Goal: Task Accomplishment & Management: Complete application form

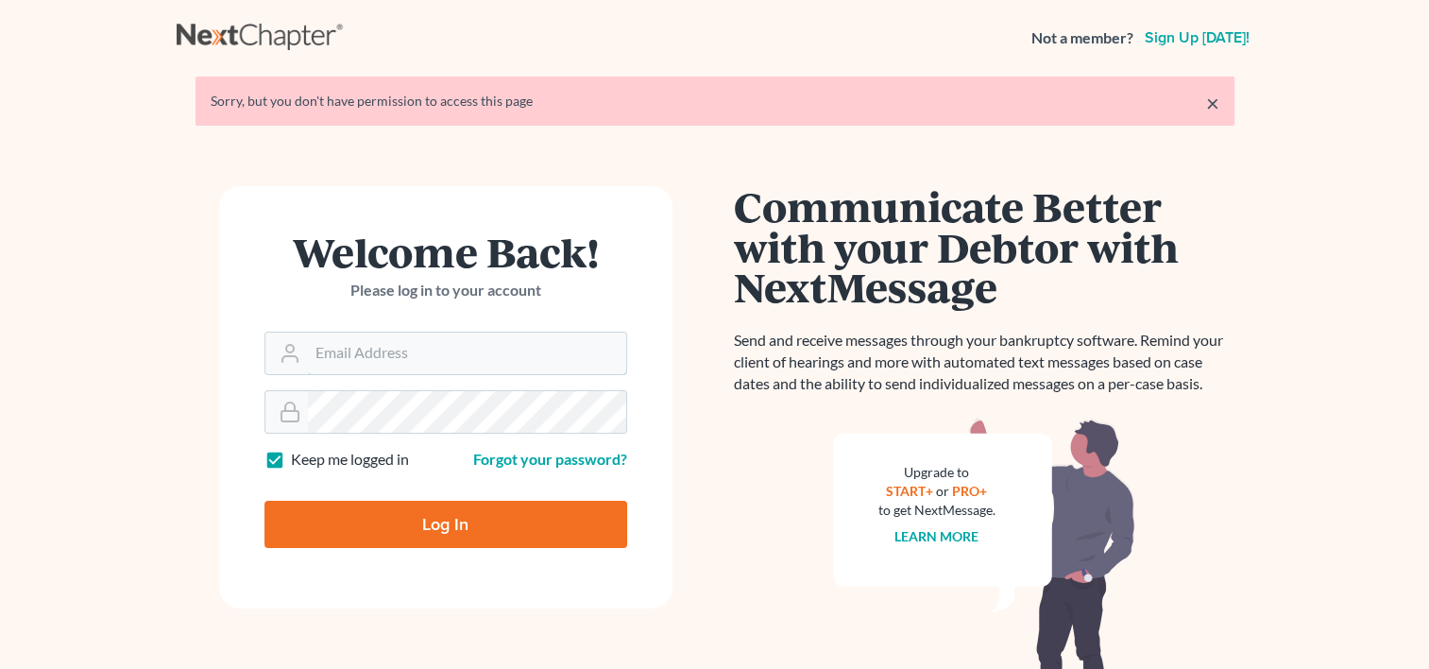
type input "[EMAIL_ADDRESS][DOMAIN_NAME]"
click at [391, 521] on input "Log In" at bounding box center [446, 524] width 363 height 47
type input "Thinking..."
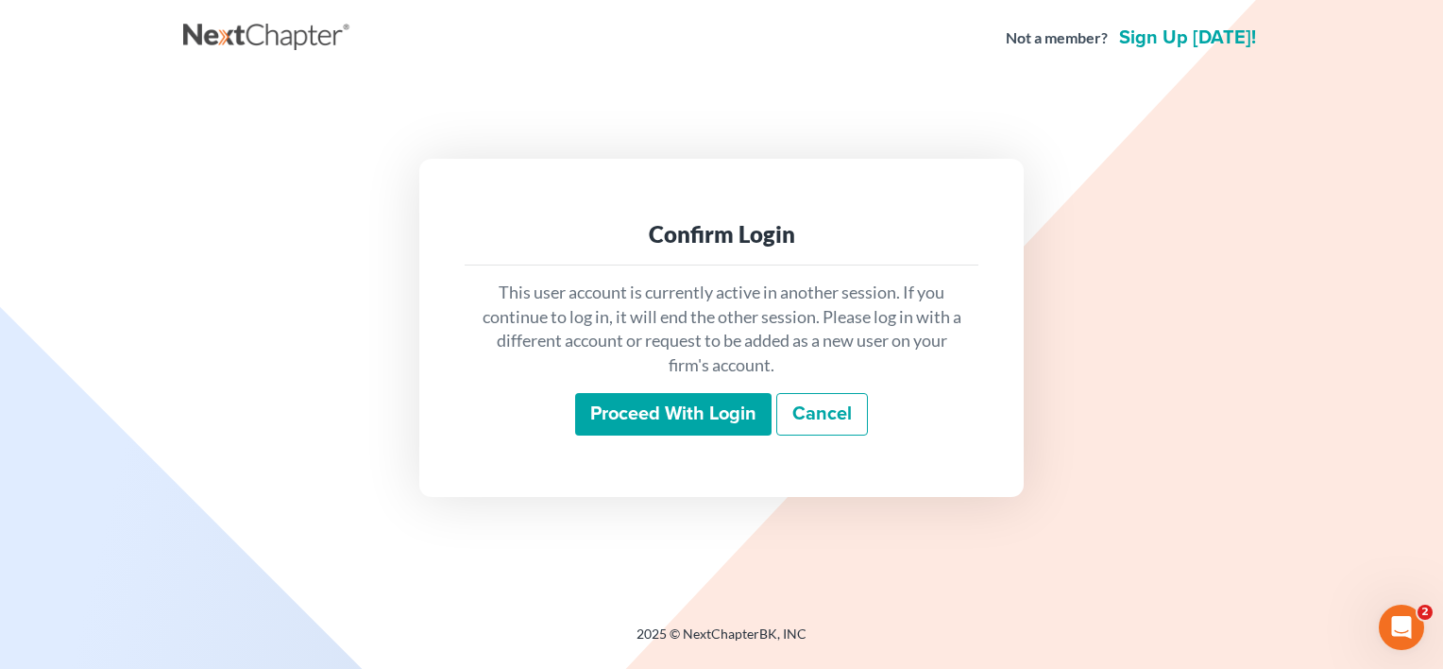
click at [693, 417] on input "Proceed with login" at bounding box center [673, 414] width 196 height 43
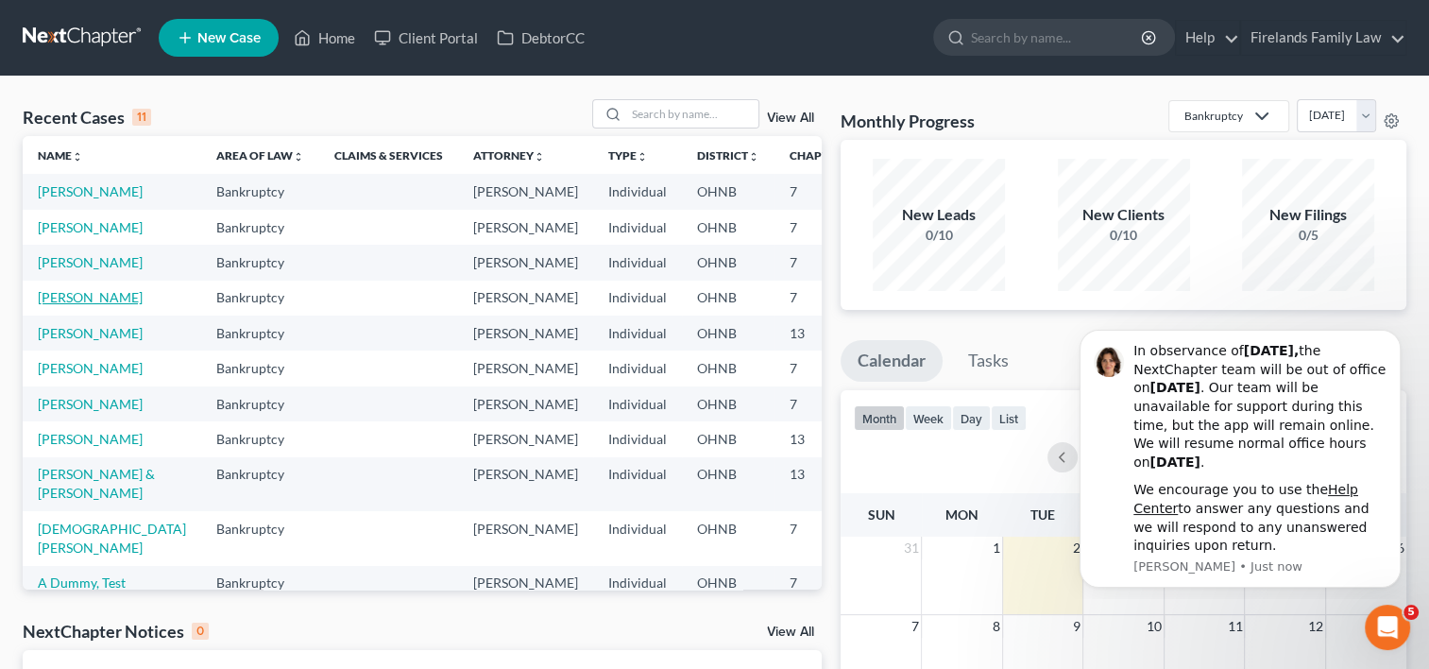
click at [63, 305] on link "[PERSON_NAME]" at bounding box center [90, 297] width 105 height 16
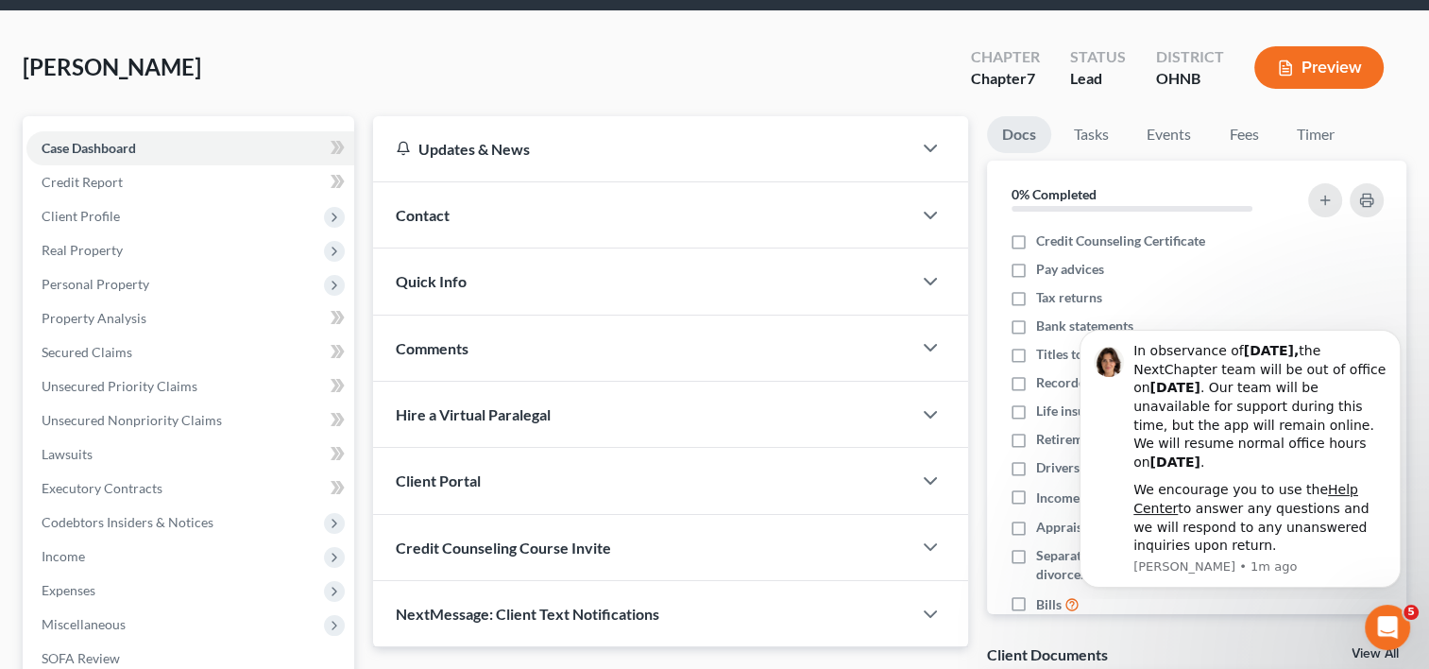
scroll to position [333, 0]
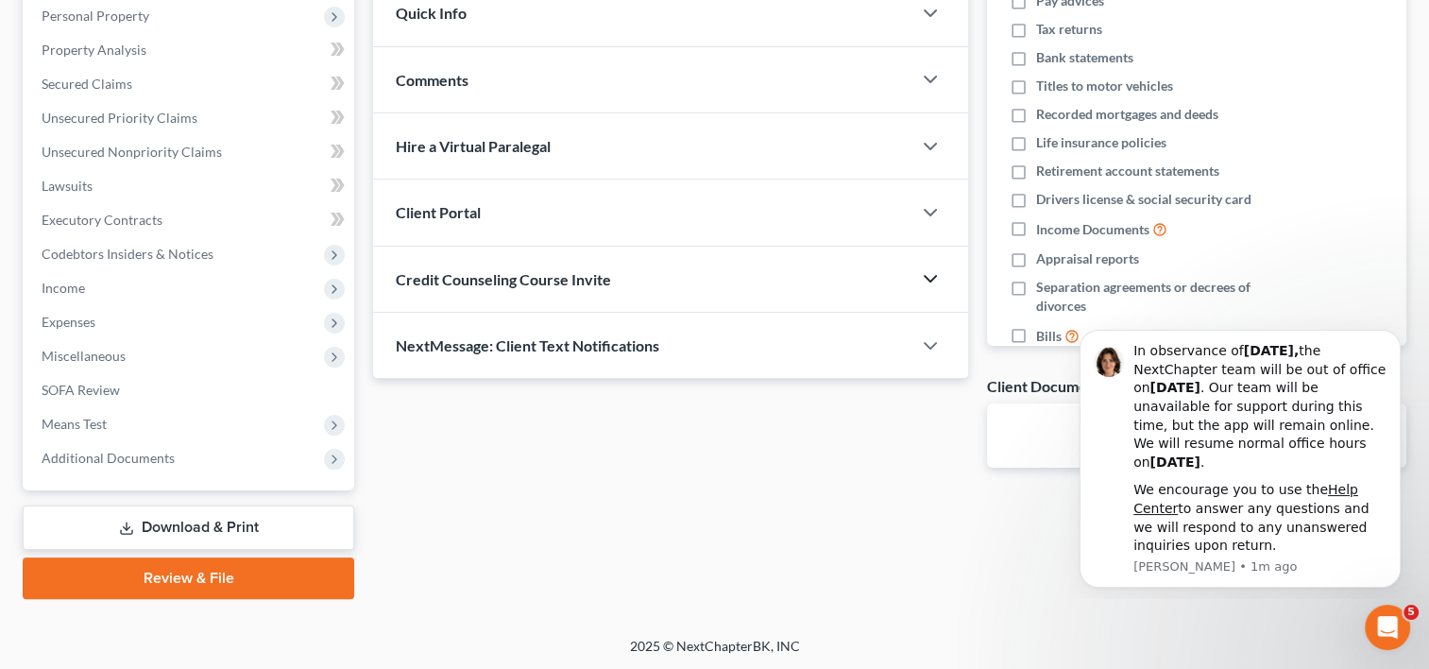
click at [930, 276] on icon "button" at bounding box center [930, 278] width 23 height 23
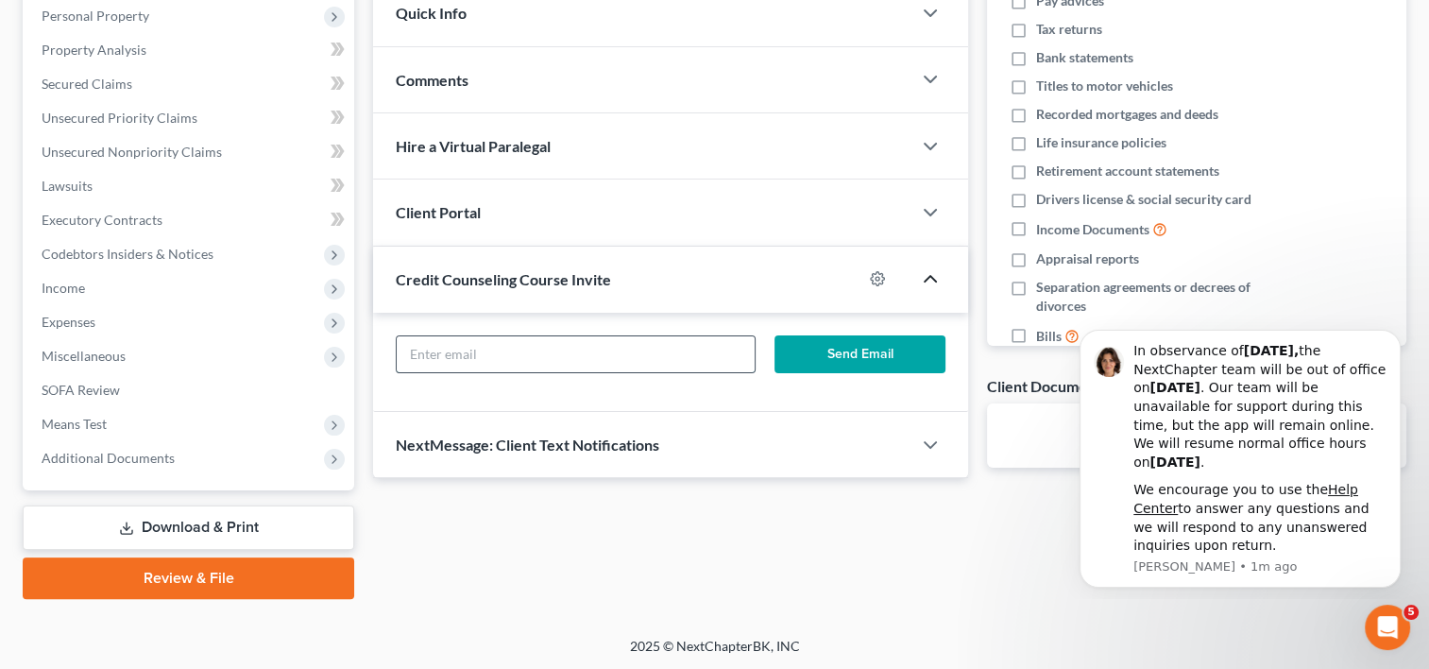
click at [584, 346] on input "text" at bounding box center [576, 354] width 358 height 36
type input "[EMAIL_ADDRESS][DOMAIN_NAME]"
click at [831, 351] on button "Send Email" at bounding box center [860, 354] width 171 height 38
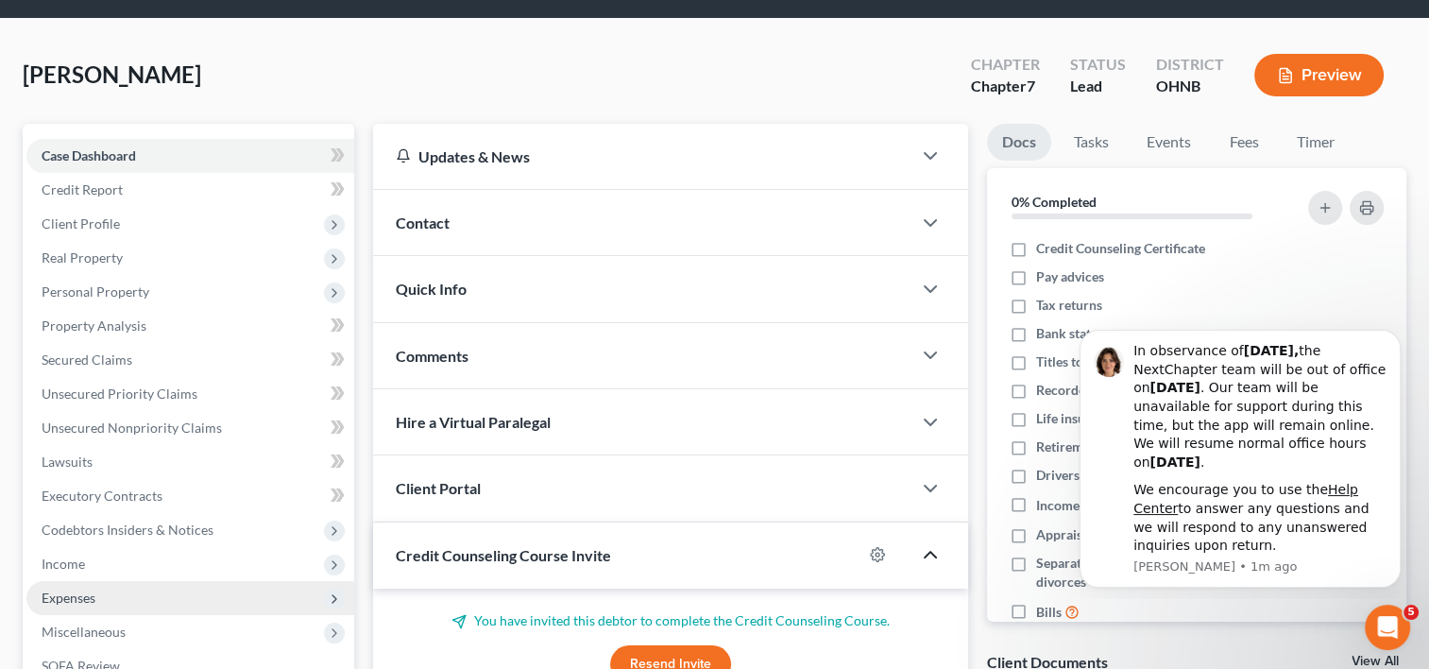
scroll to position [0, 0]
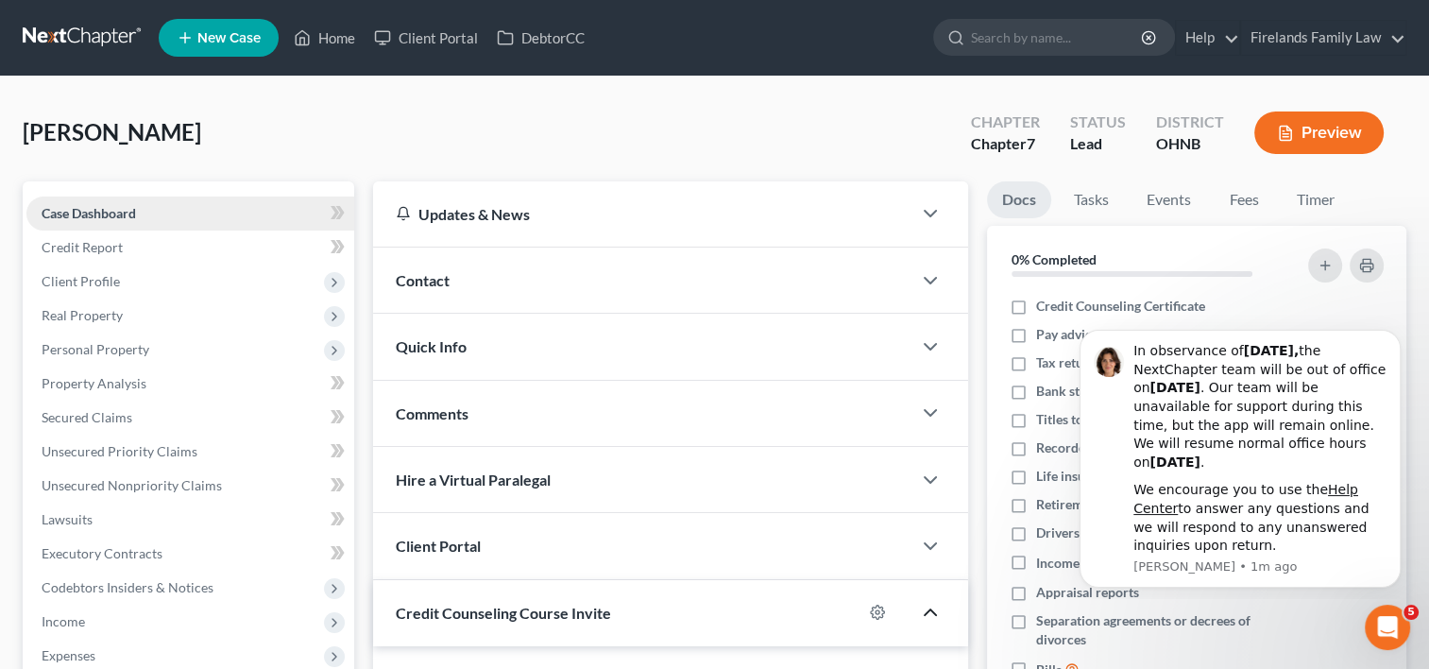
click at [213, 218] on link "Case Dashboard" at bounding box center [190, 213] width 328 height 34
click at [213, 279] on span "Client Profile" at bounding box center [190, 282] width 328 height 34
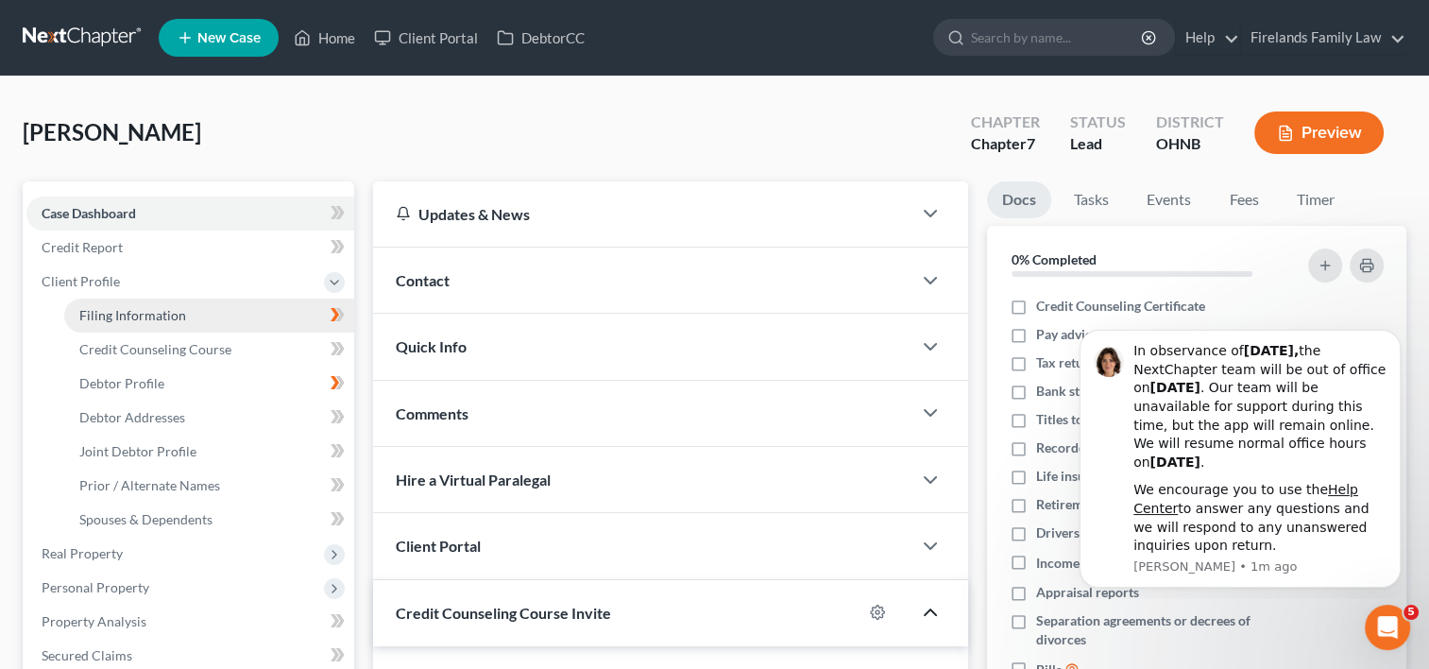
click at [221, 314] on link "Filing Information" at bounding box center [209, 316] width 290 height 34
select select "1"
select select "0"
select select "36"
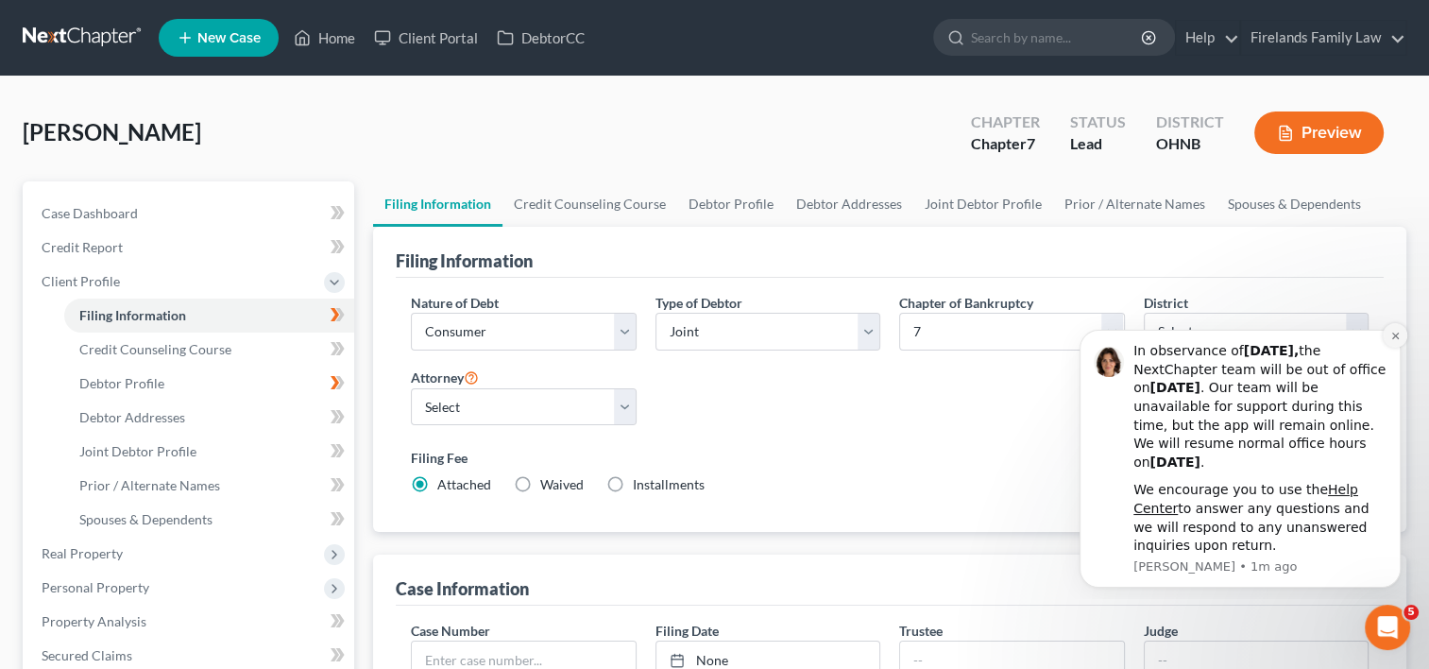
click at [1394, 333] on icon "Dismiss notification" at bounding box center [1396, 336] width 10 height 10
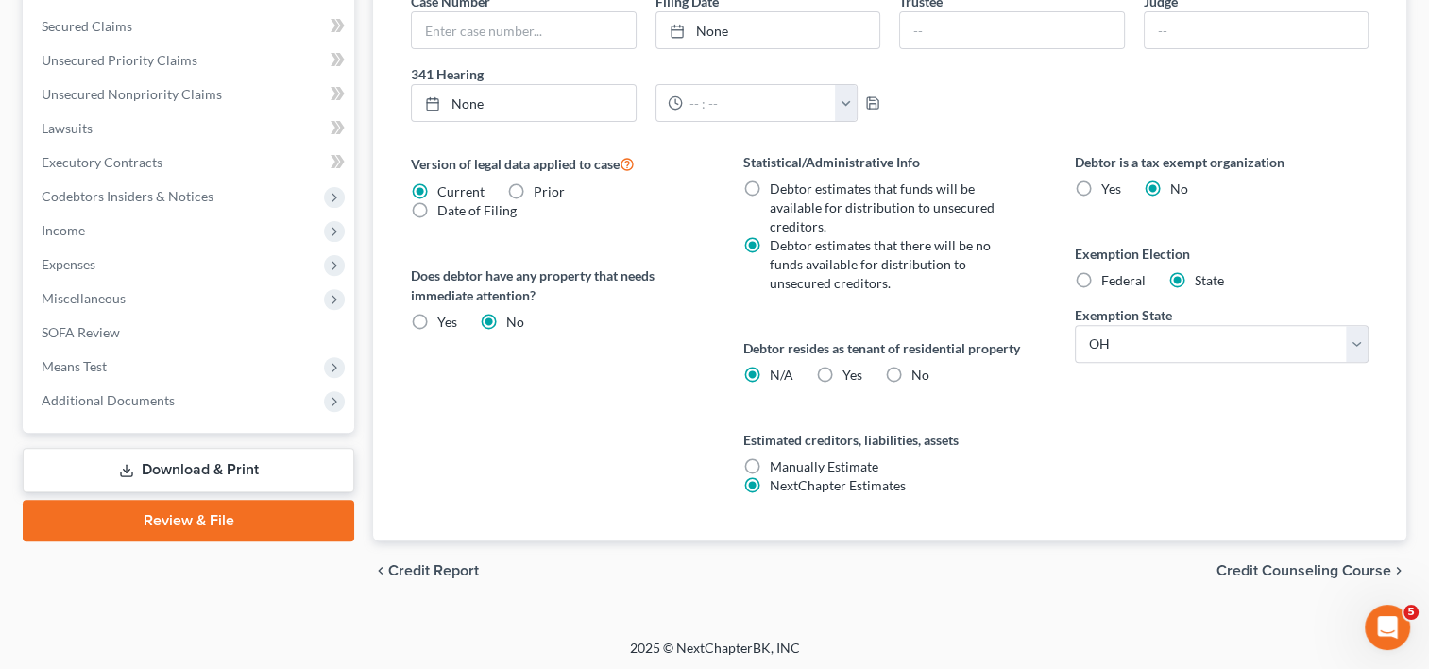
scroll to position [630, 0]
click at [1331, 563] on span "Credit Counseling Course" at bounding box center [1304, 569] width 175 height 15
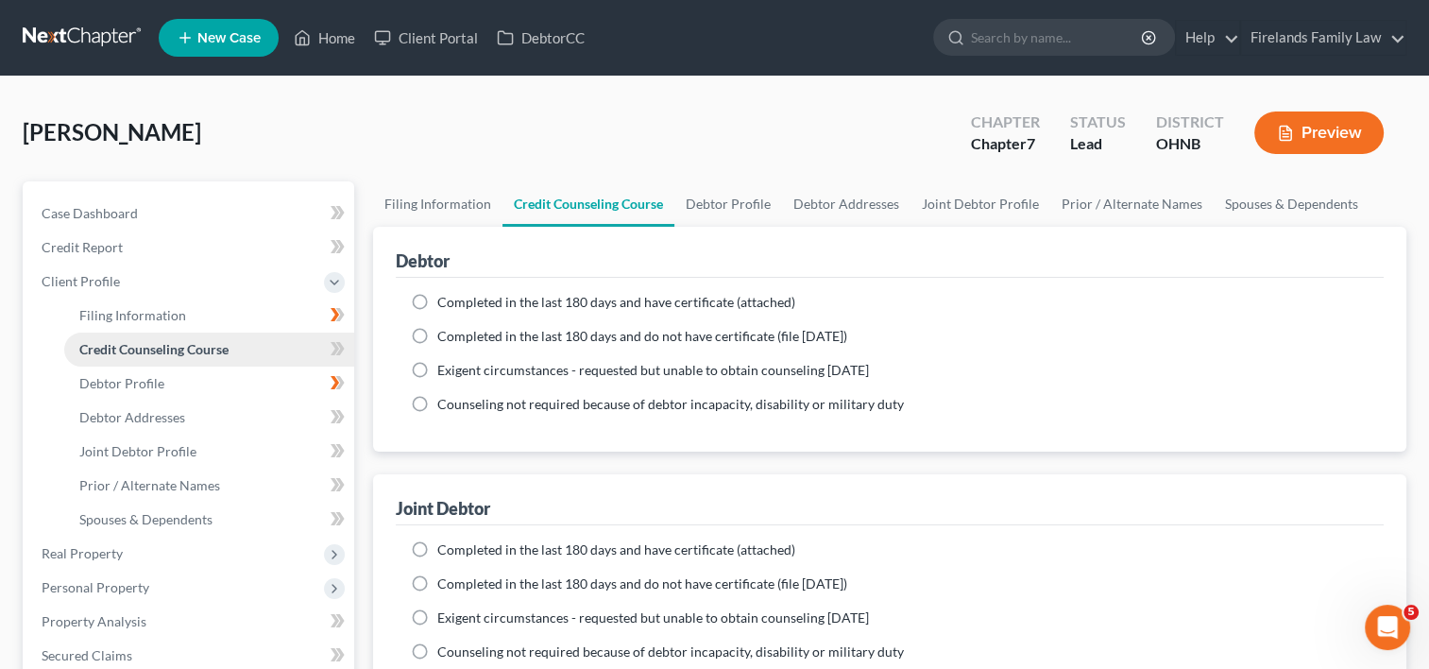
click at [299, 355] on link "Credit Counseling Course" at bounding box center [209, 350] width 290 height 34
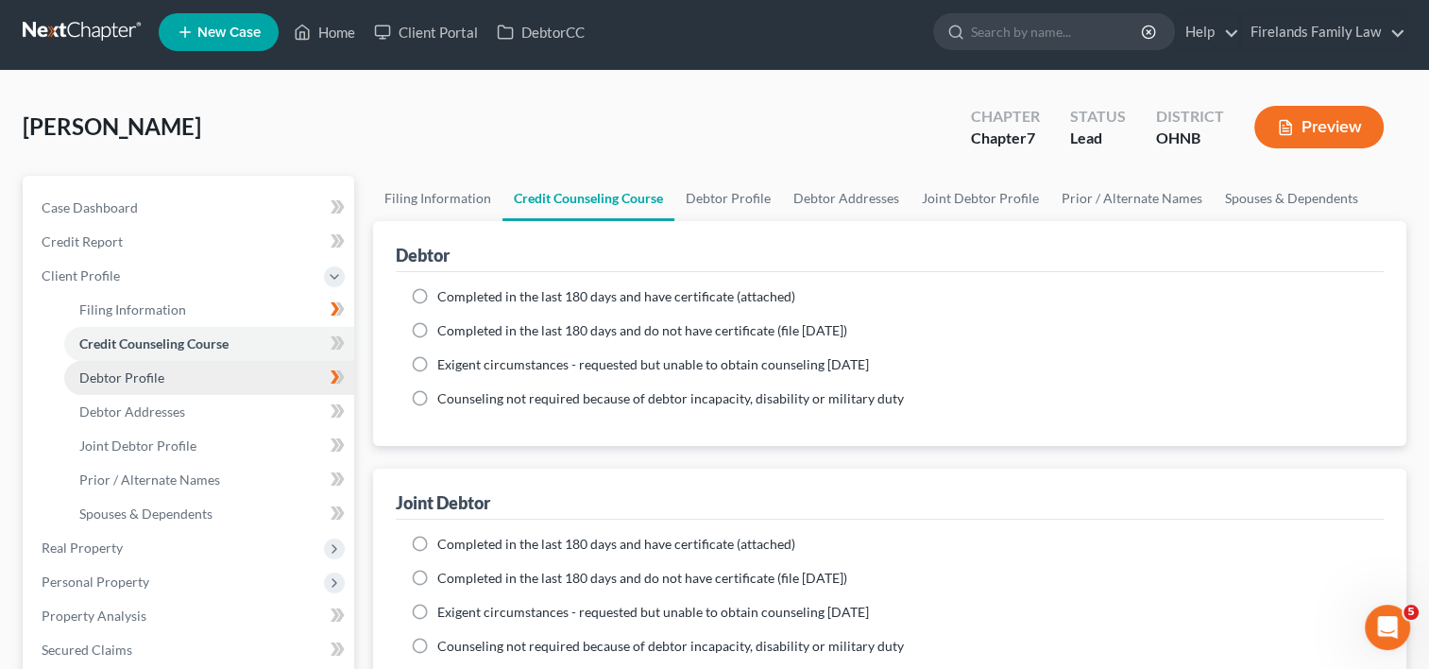
scroll to position [5, 0]
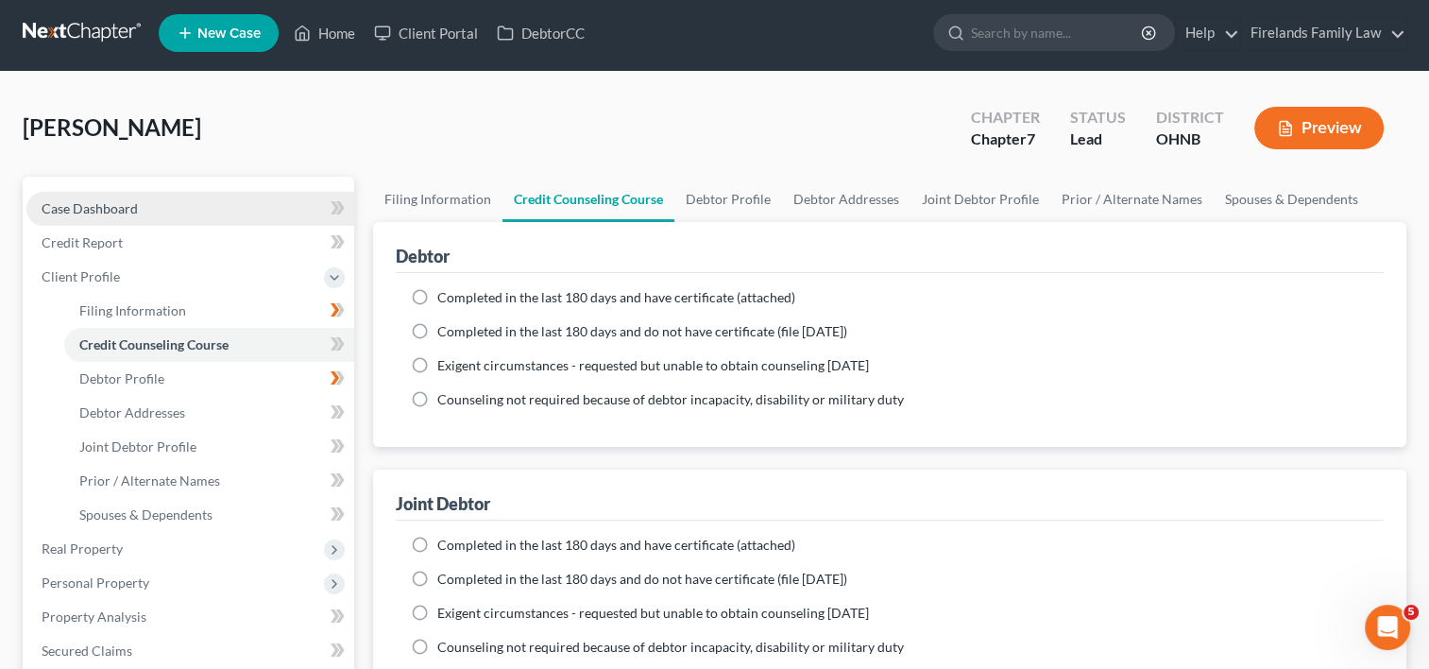
click at [140, 212] on link "Case Dashboard" at bounding box center [190, 209] width 328 height 34
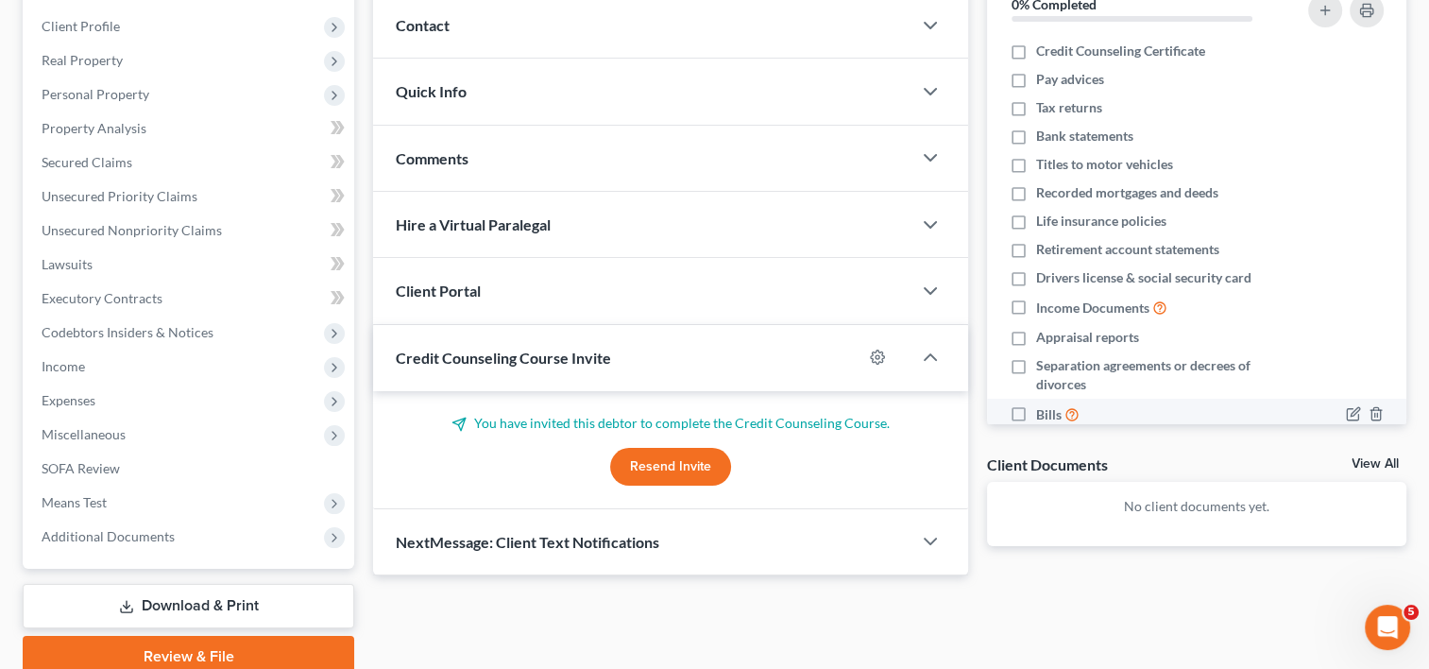
scroll to position [283, 0]
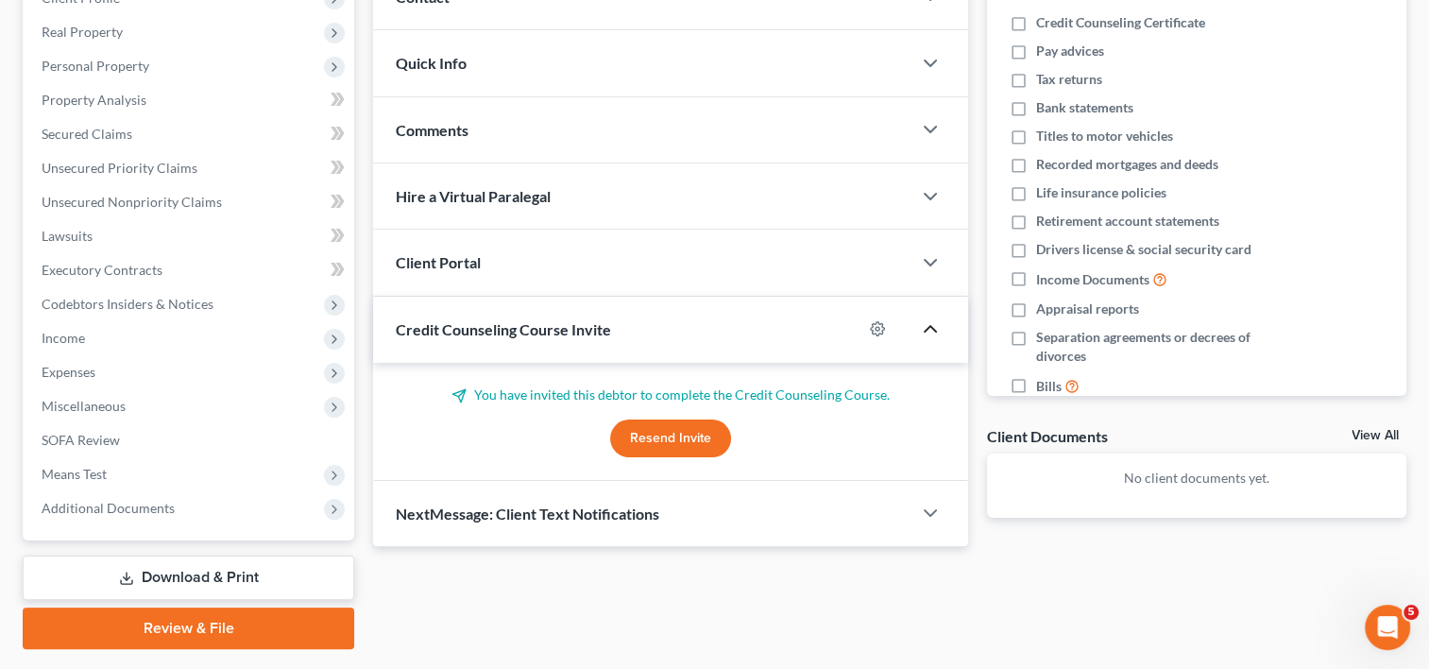
click at [929, 330] on icon "button" at bounding box center [930, 328] width 23 height 23
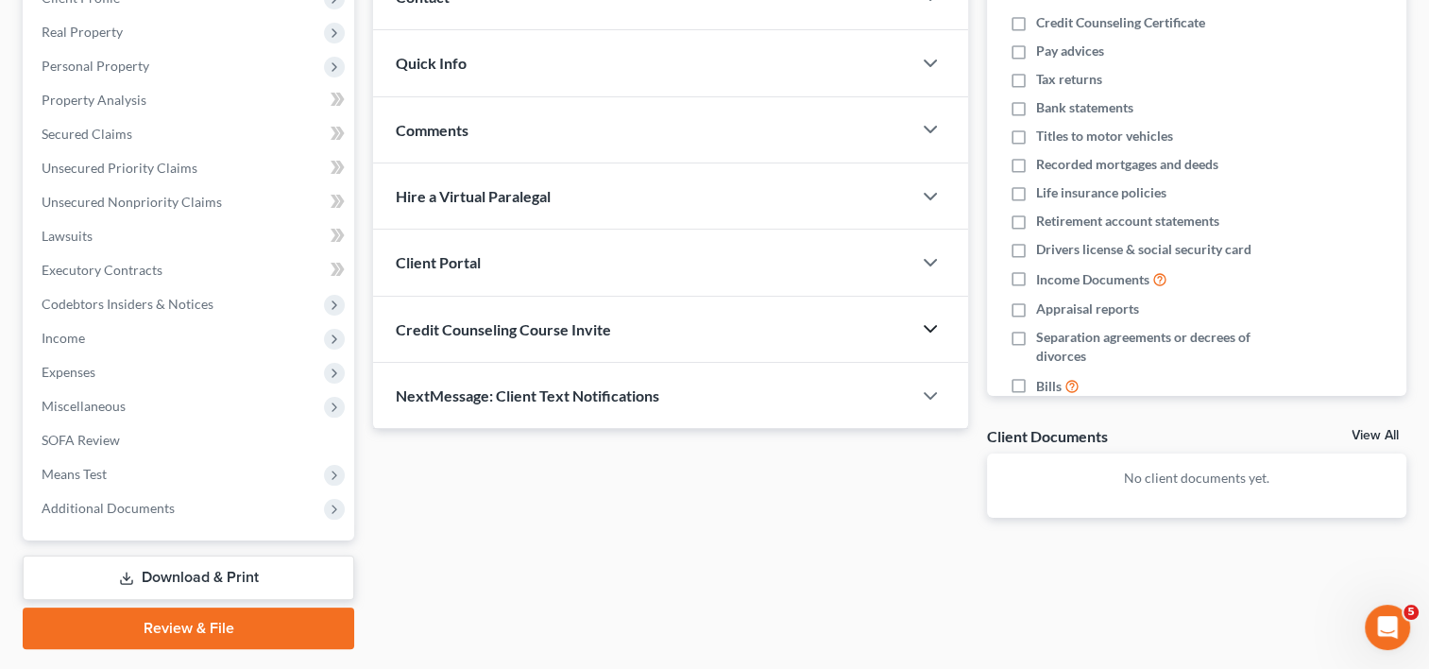
click at [929, 330] on icon "button" at bounding box center [930, 328] width 23 height 23
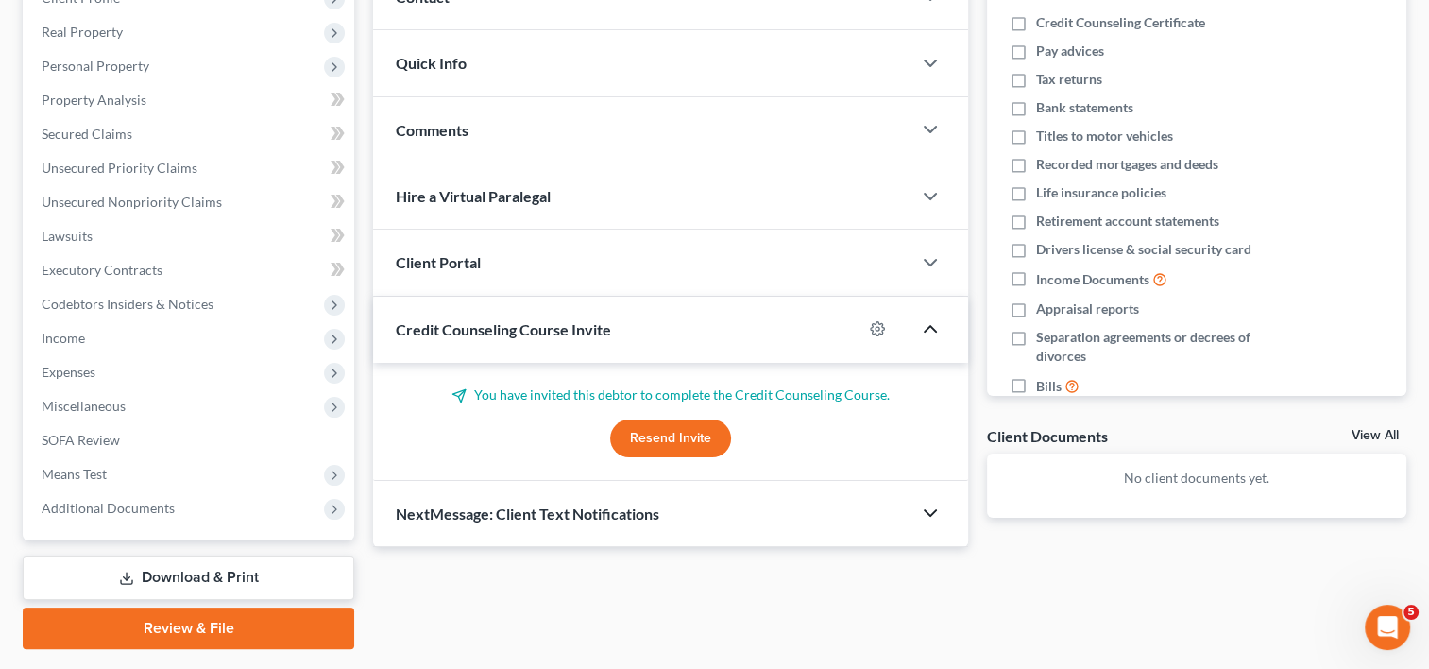
click at [926, 512] on icon "button" at bounding box center [930, 513] width 23 height 23
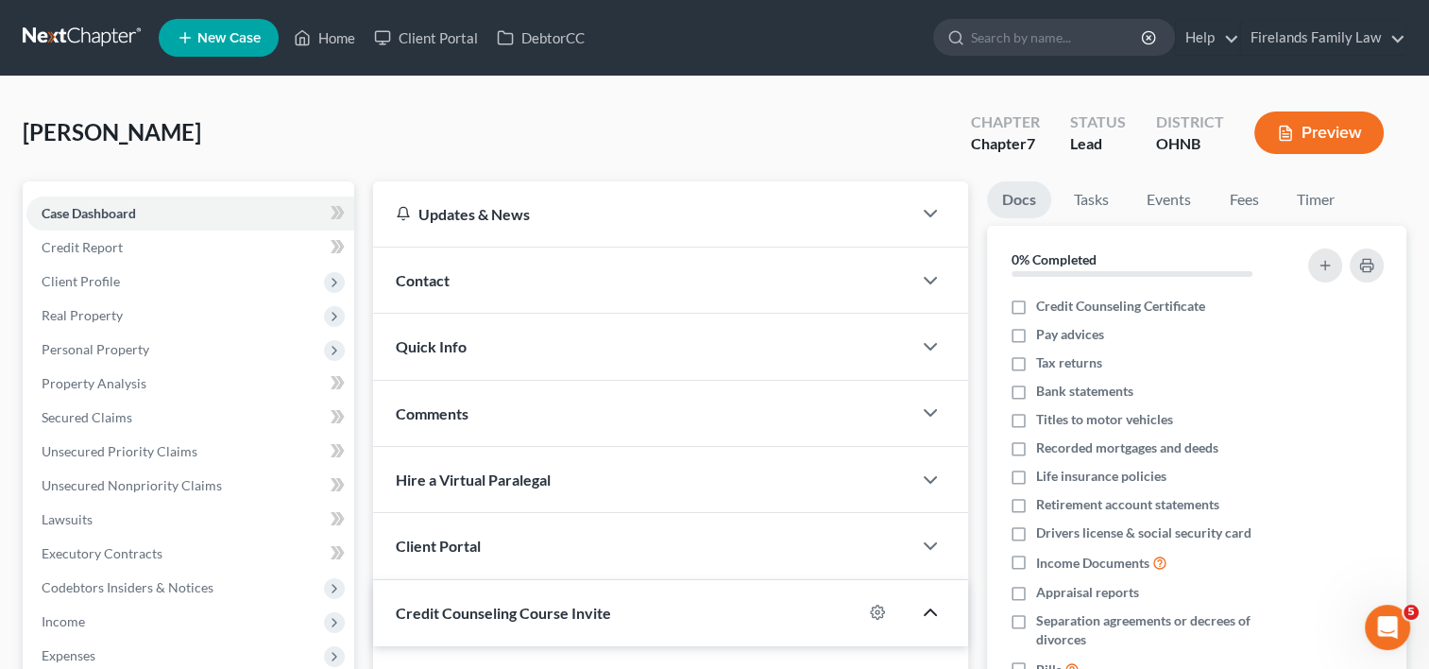
scroll to position [0, 0]
click at [148, 280] on span "Client Profile" at bounding box center [190, 282] width 328 height 34
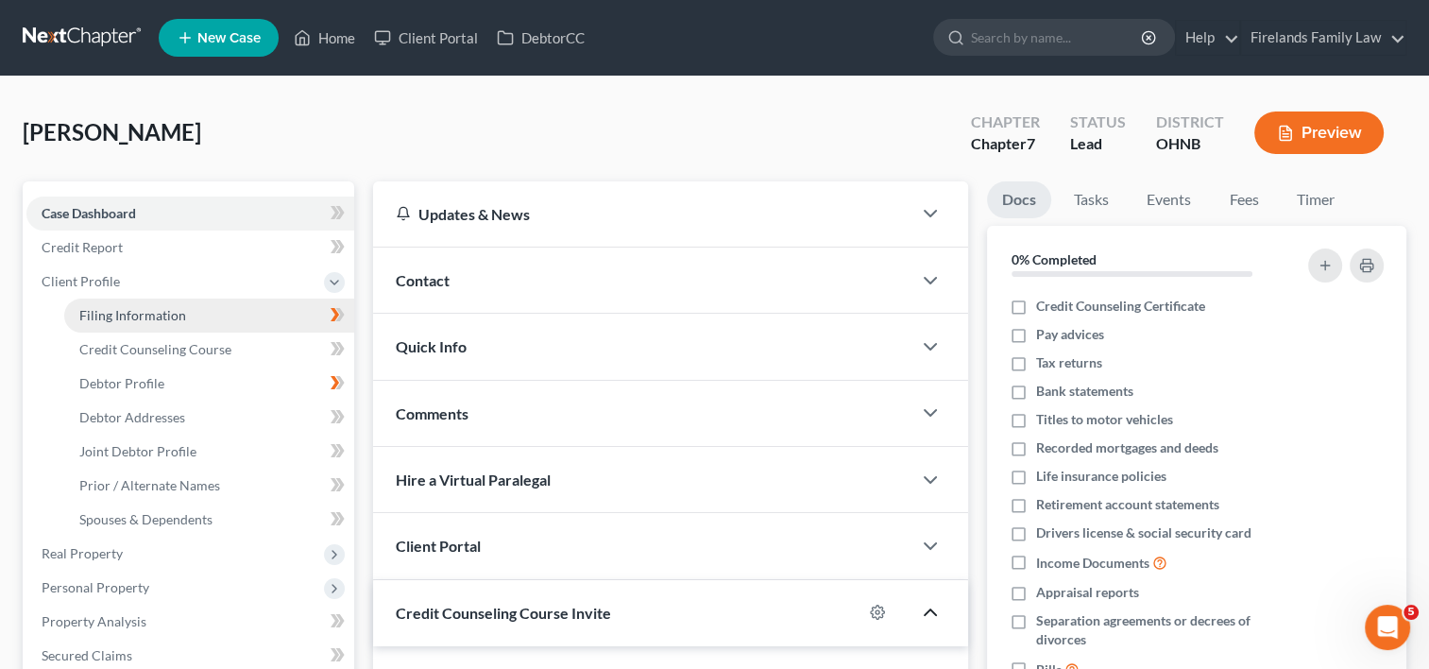
click at [153, 315] on span "Filing Information" at bounding box center [132, 315] width 107 height 16
select select "1"
select select "0"
select select "61"
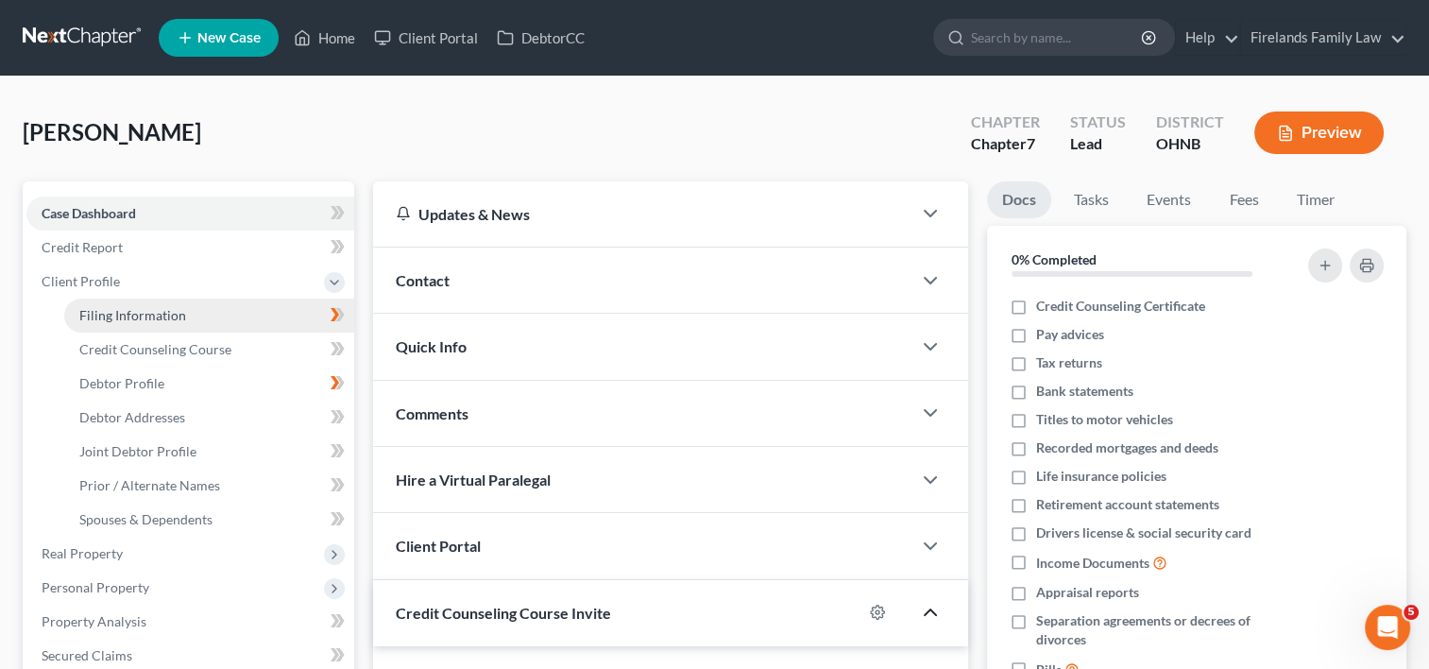
select select "0"
select select "36"
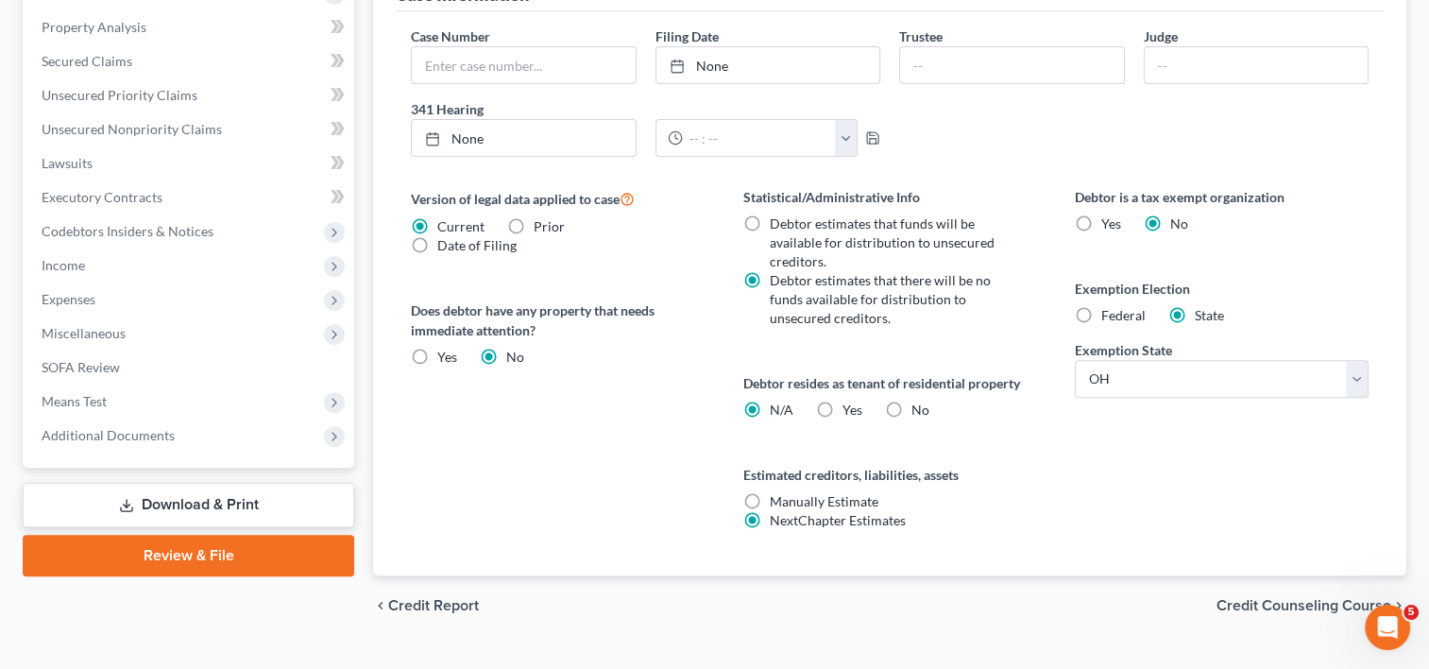
scroll to position [630, 0]
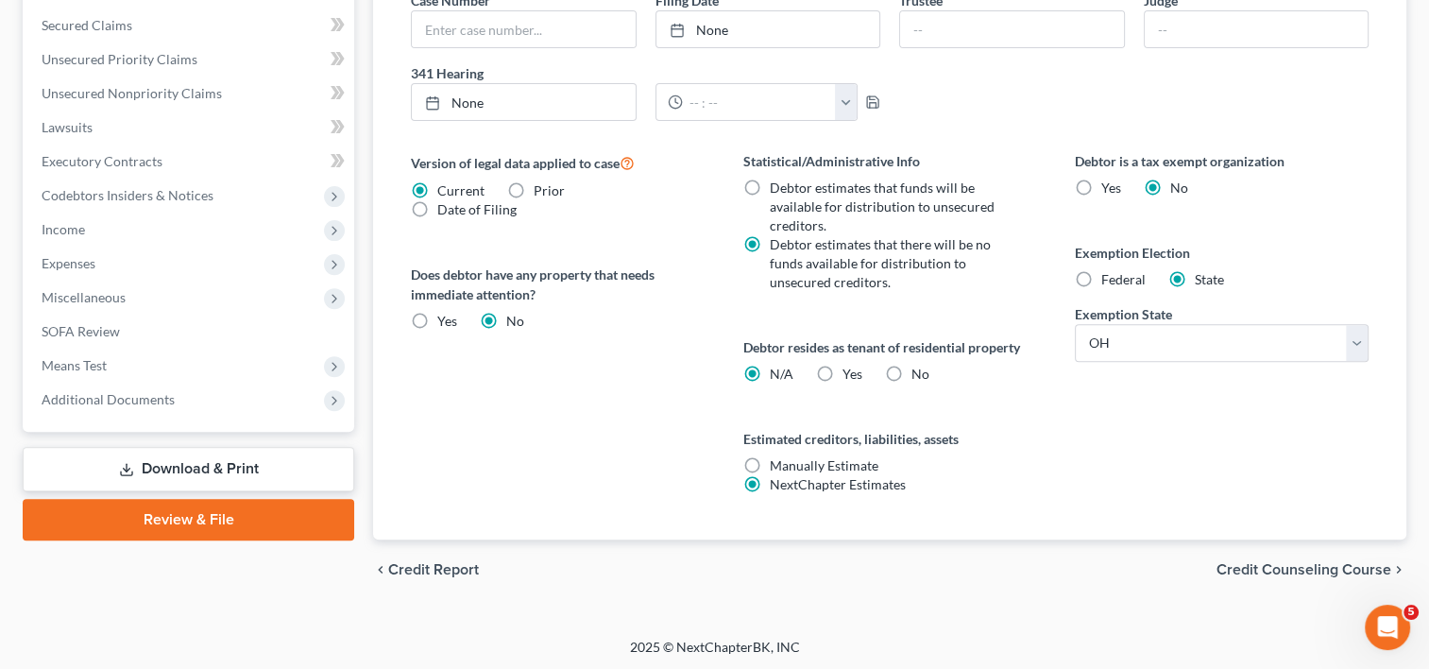
click at [1380, 572] on span "Credit Counseling Course" at bounding box center [1304, 569] width 175 height 15
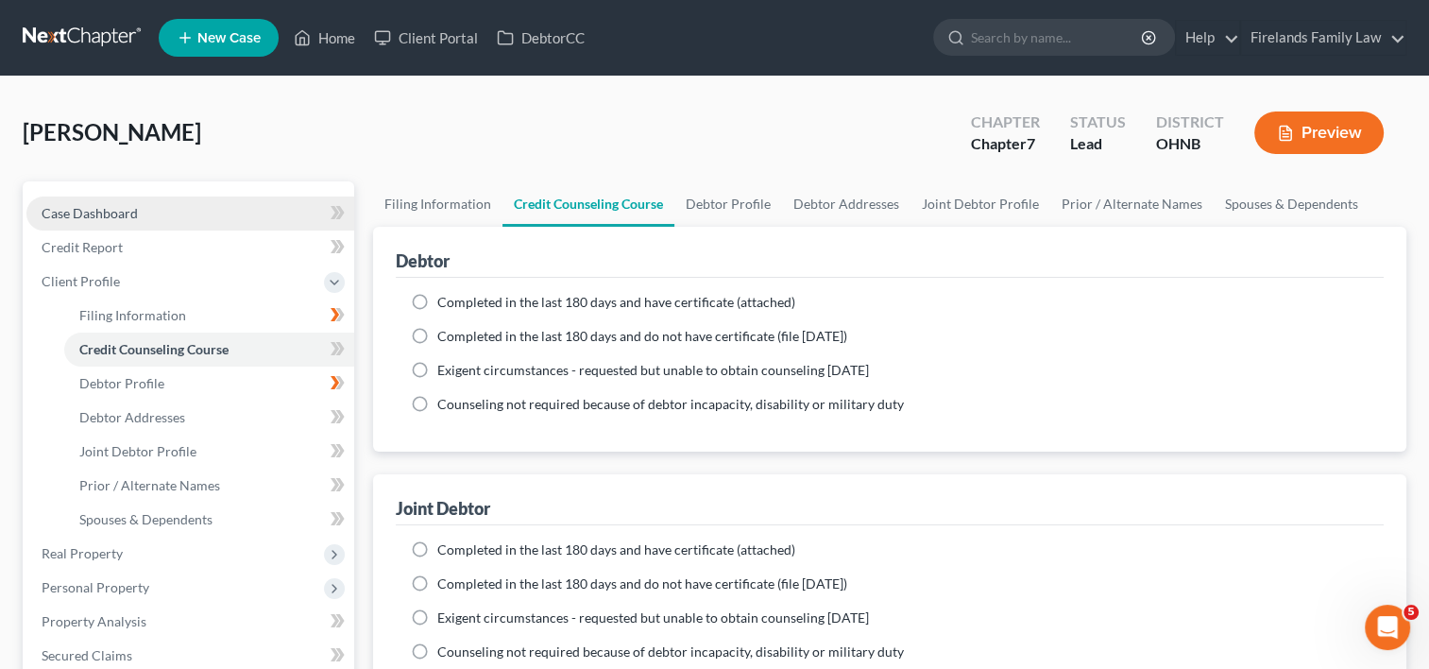
click at [159, 212] on link "Case Dashboard" at bounding box center [190, 213] width 328 height 34
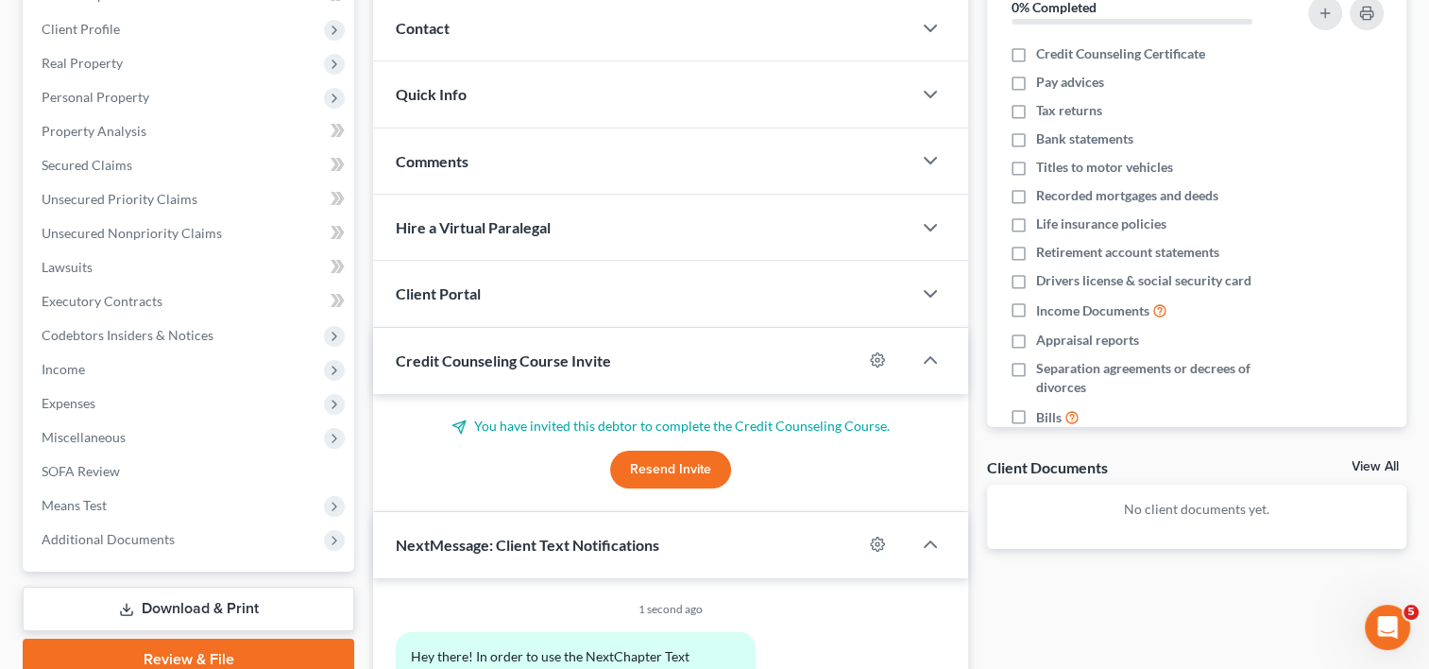
scroll to position [283, 0]
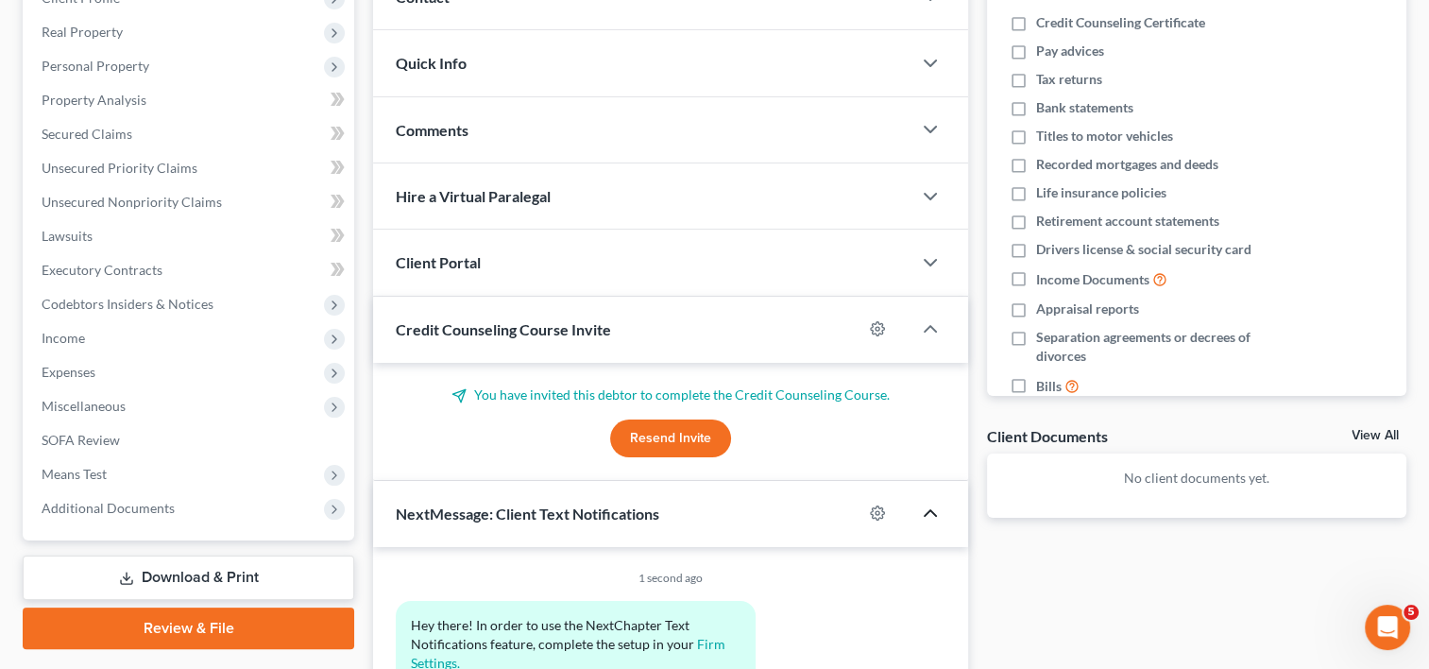
click at [933, 510] on icon "button" at bounding box center [930, 513] width 23 height 23
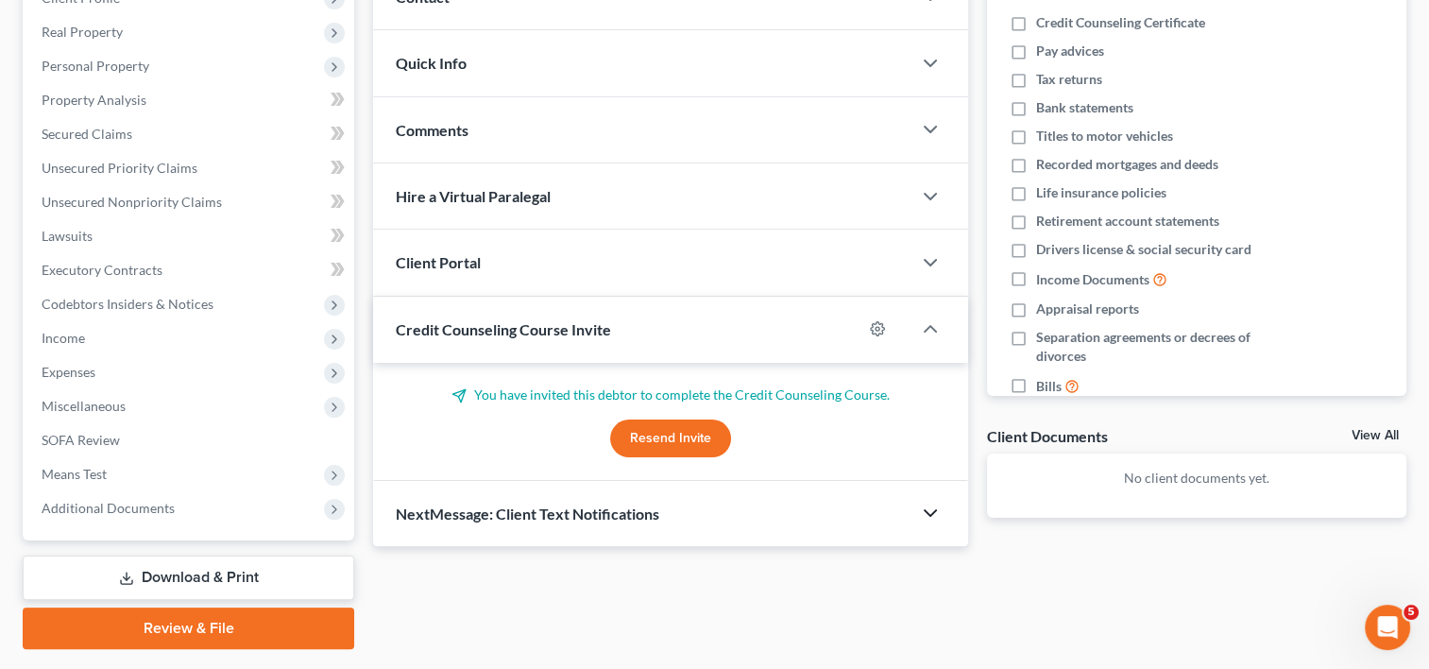
click at [933, 510] on polyline "button" at bounding box center [930, 513] width 11 height 6
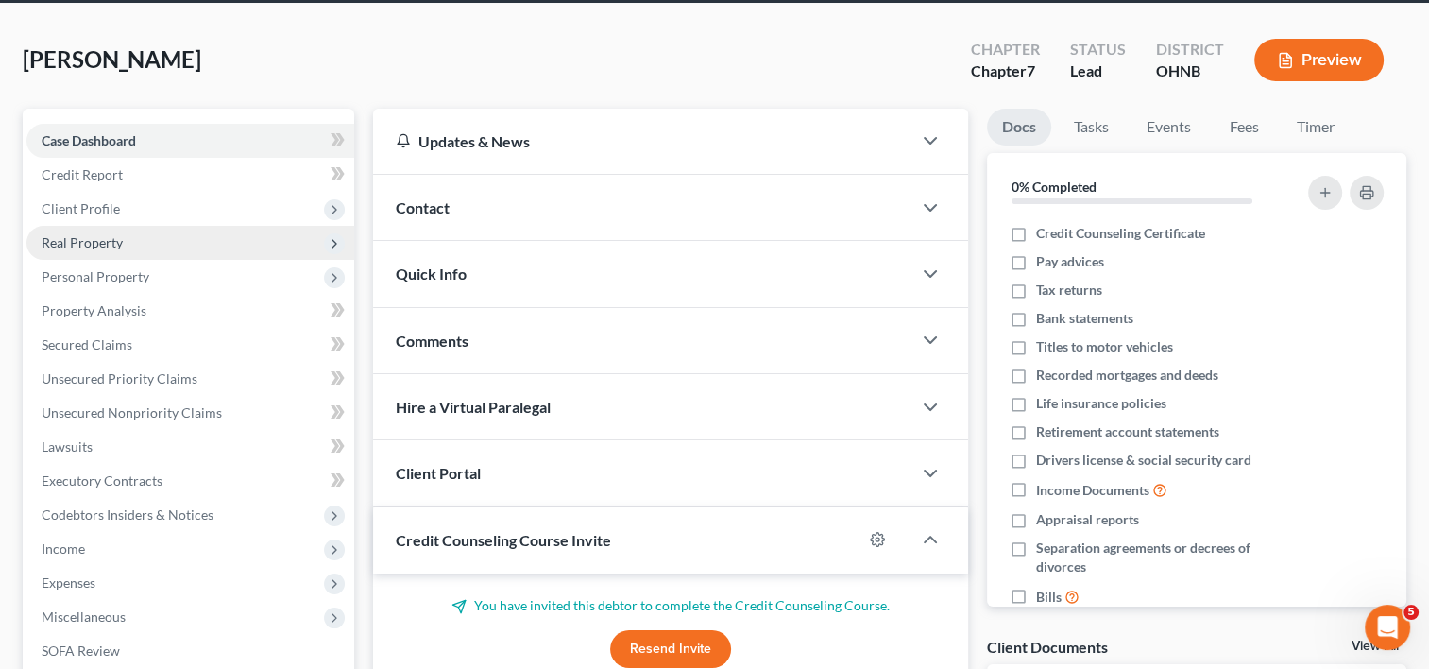
scroll to position [0, 0]
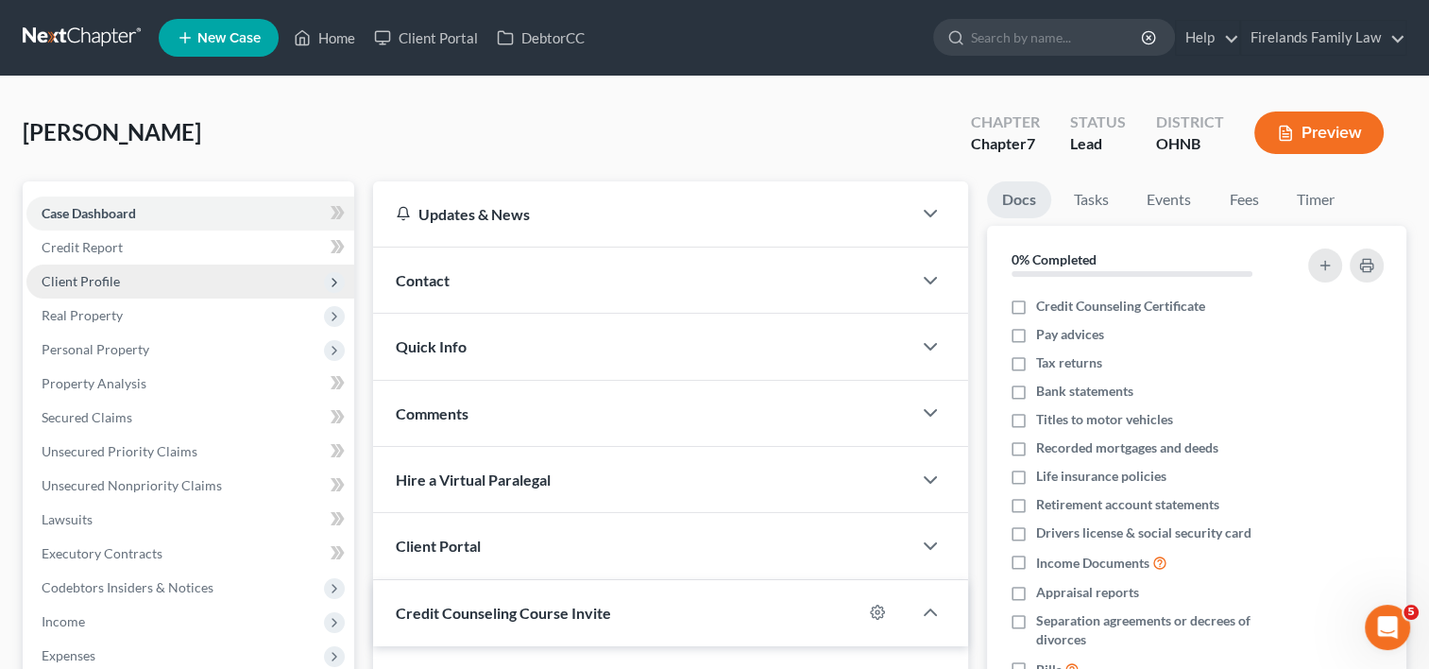
click at [230, 279] on span "Client Profile" at bounding box center [190, 282] width 328 height 34
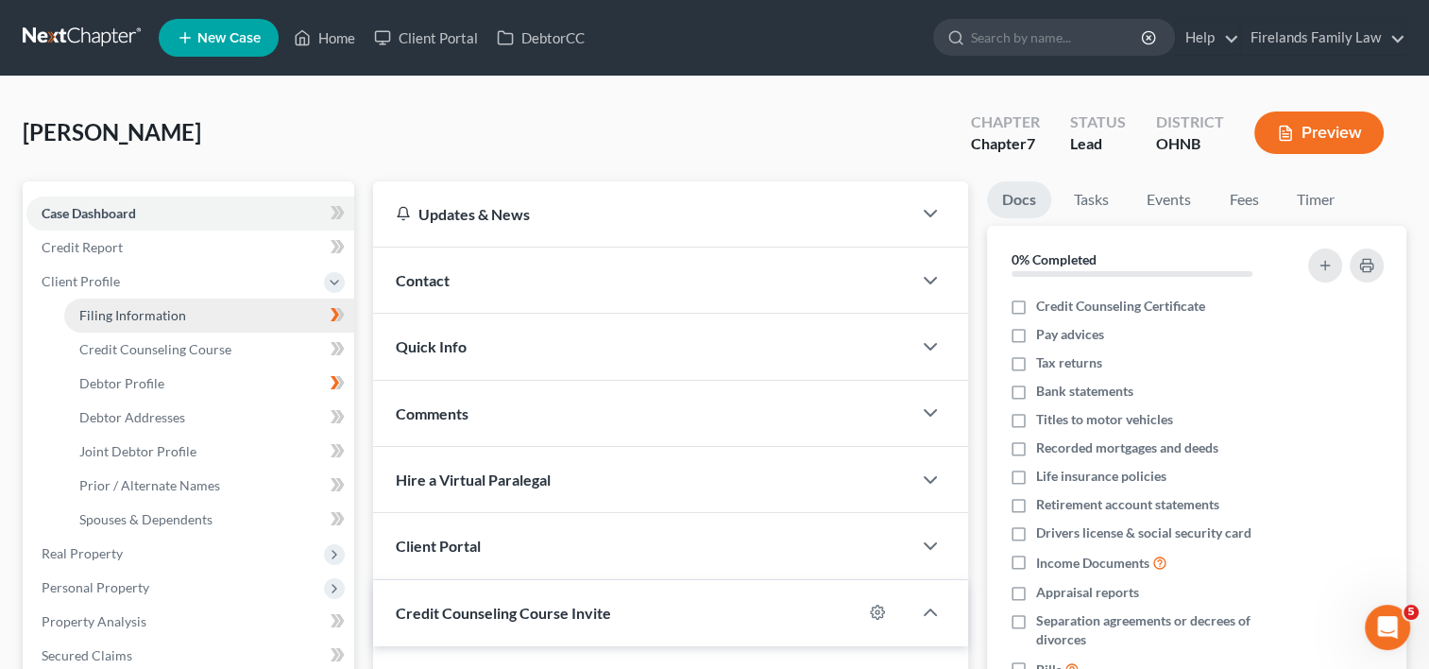
click at [227, 327] on link "Filing Information" at bounding box center [209, 316] width 290 height 34
select select "1"
select select "0"
select select "61"
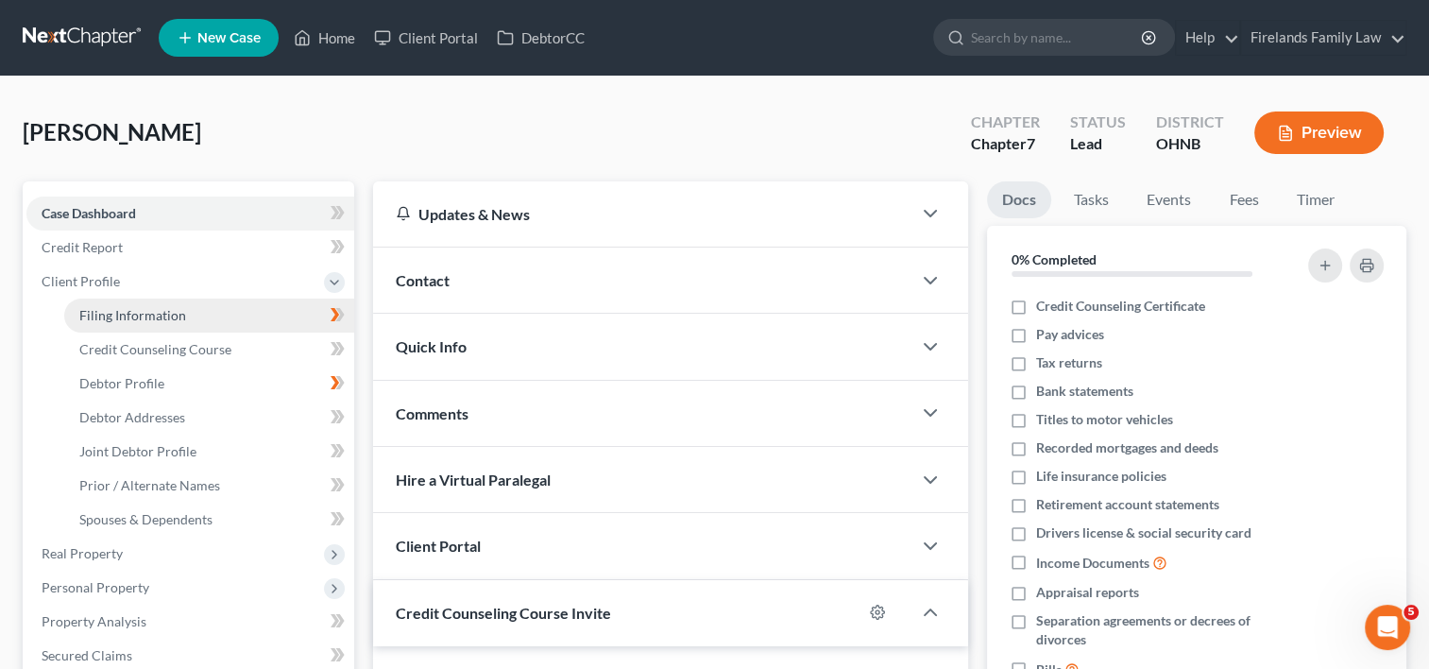
select select "0"
select select "36"
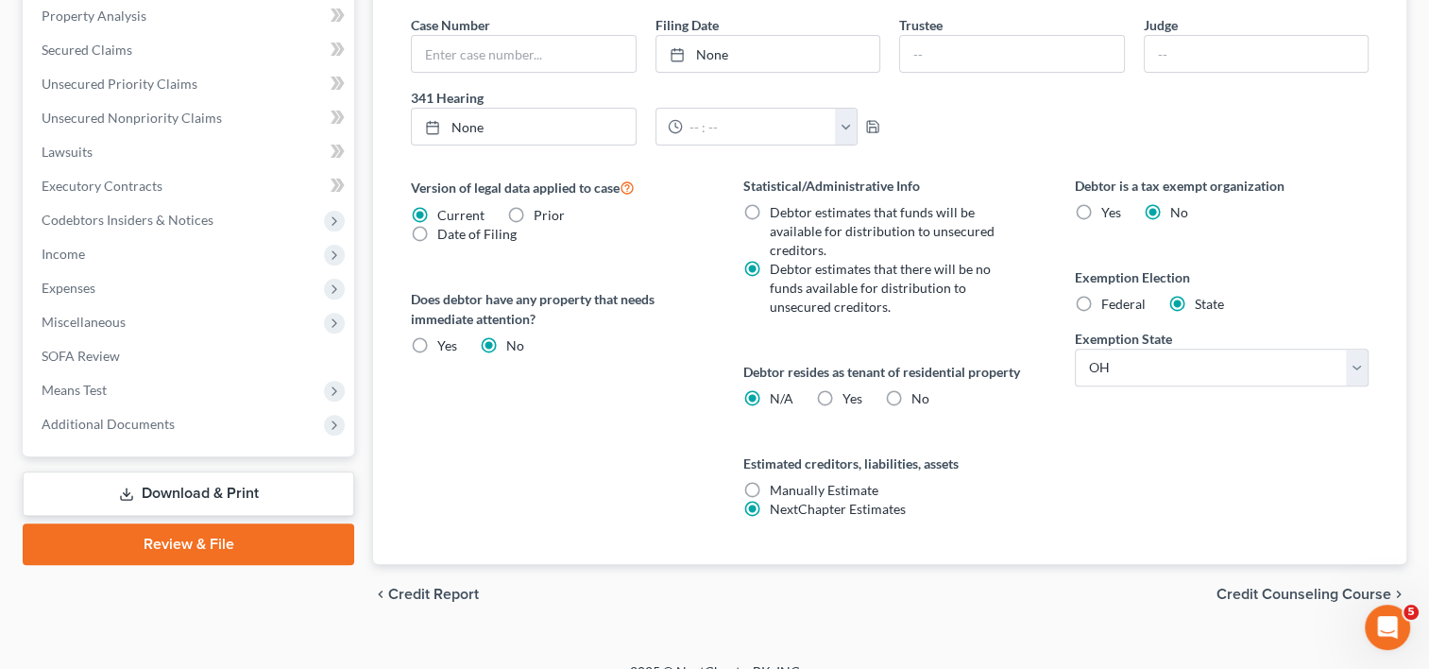
scroll to position [630, 0]
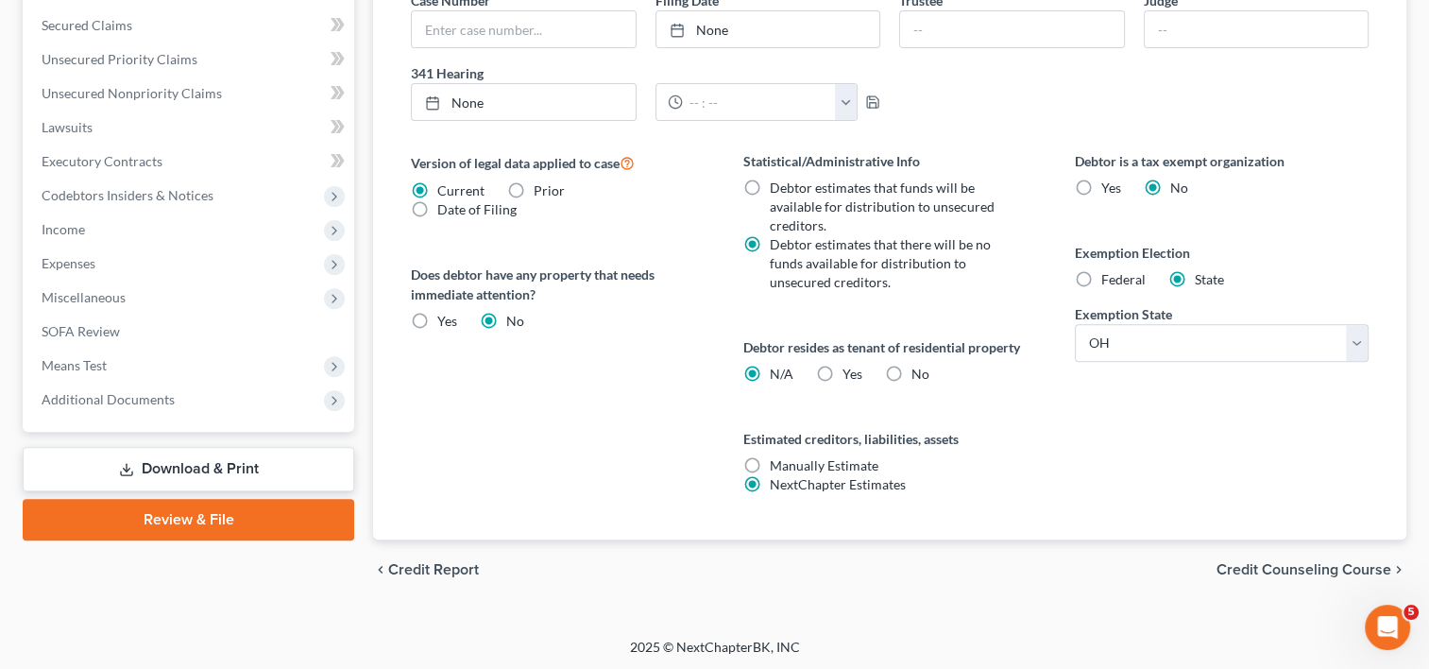
click at [1319, 569] on span "Credit Counseling Course" at bounding box center [1304, 569] width 175 height 15
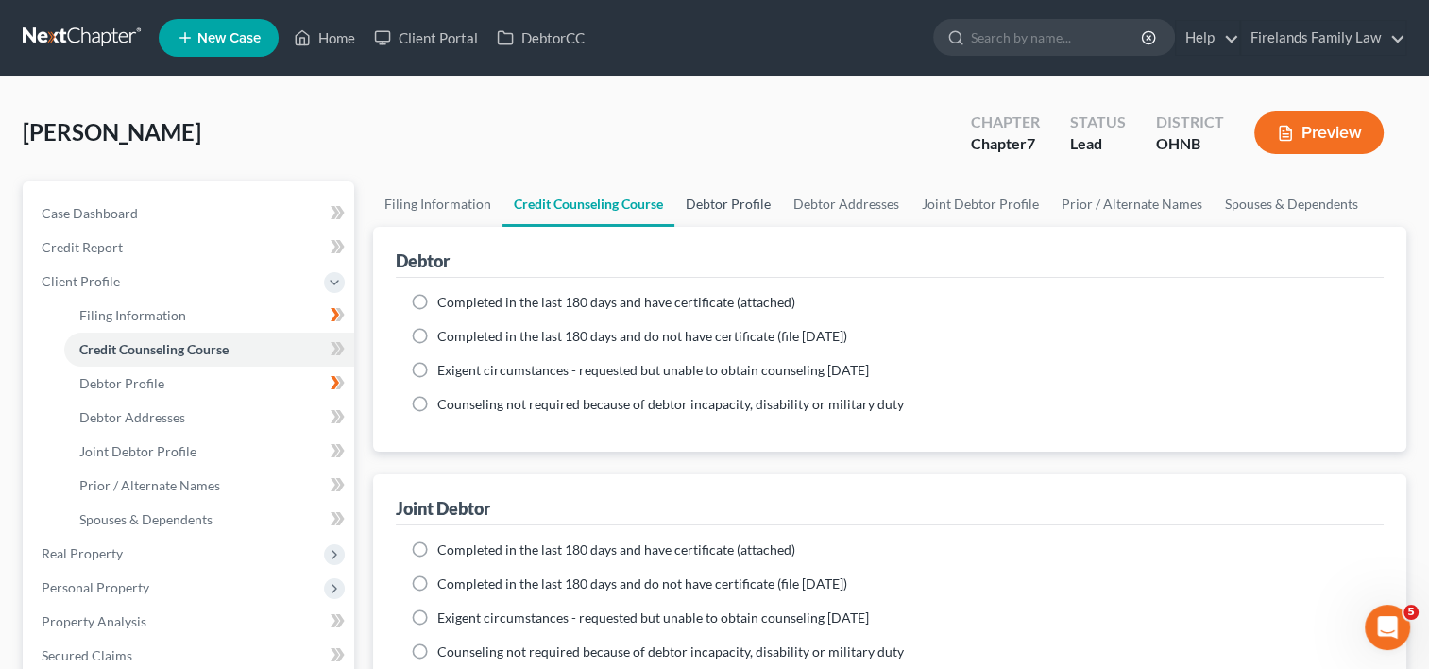
click at [716, 202] on link "Debtor Profile" at bounding box center [728, 203] width 108 height 45
select select "1"
select select "0"
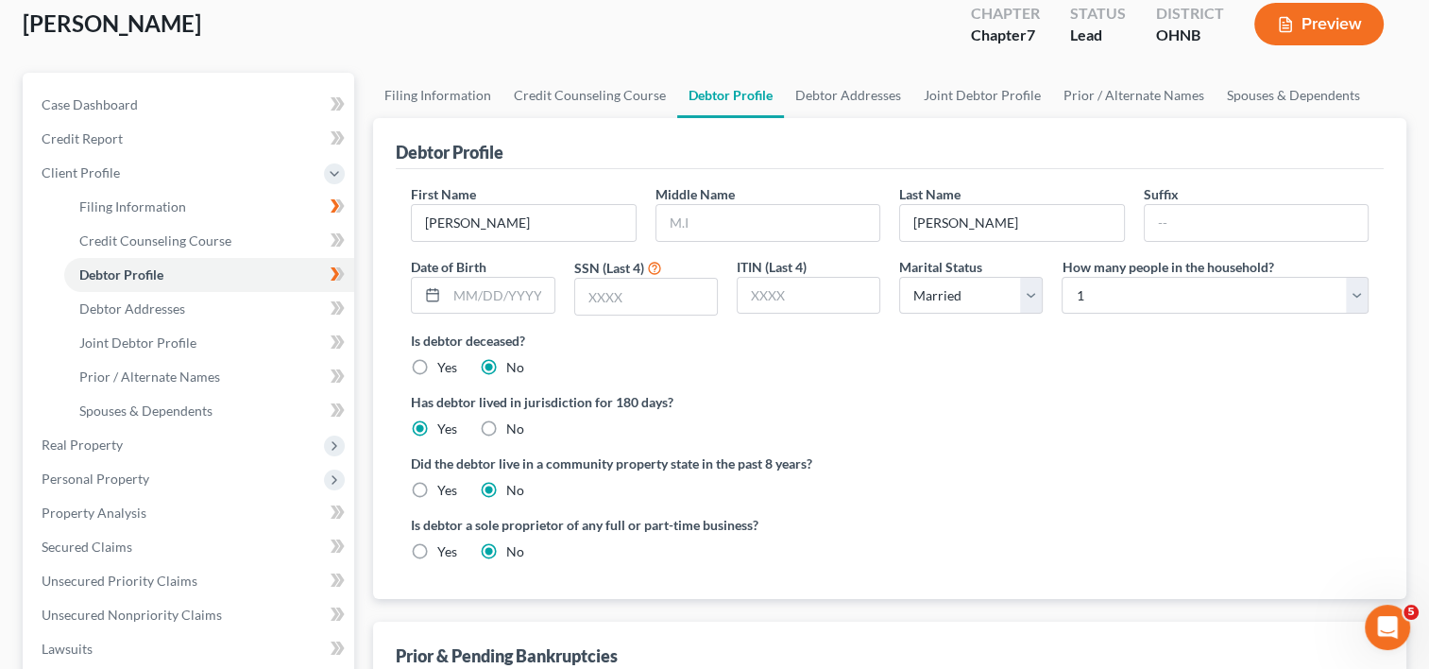
scroll to position [94, 0]
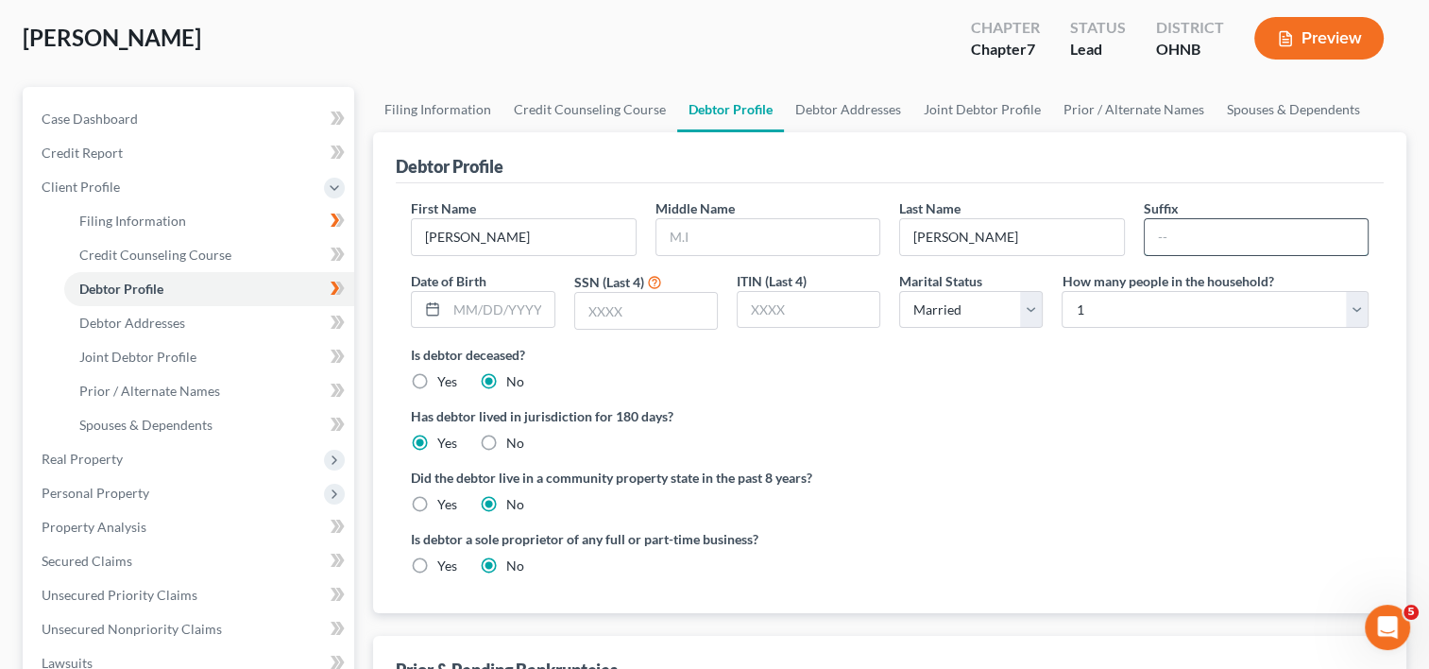
click at [1181, 230] on input "text" at bounding box center [1256, 237] width 223 height 36
type input "Mrs"
click at [495, 308] on input "text" at bounding box center [500, 310] width 107 height 36
type input "[DATE]"
click at [595, 314] on input "text" at bounding box center [646, 311] width 142 height 36
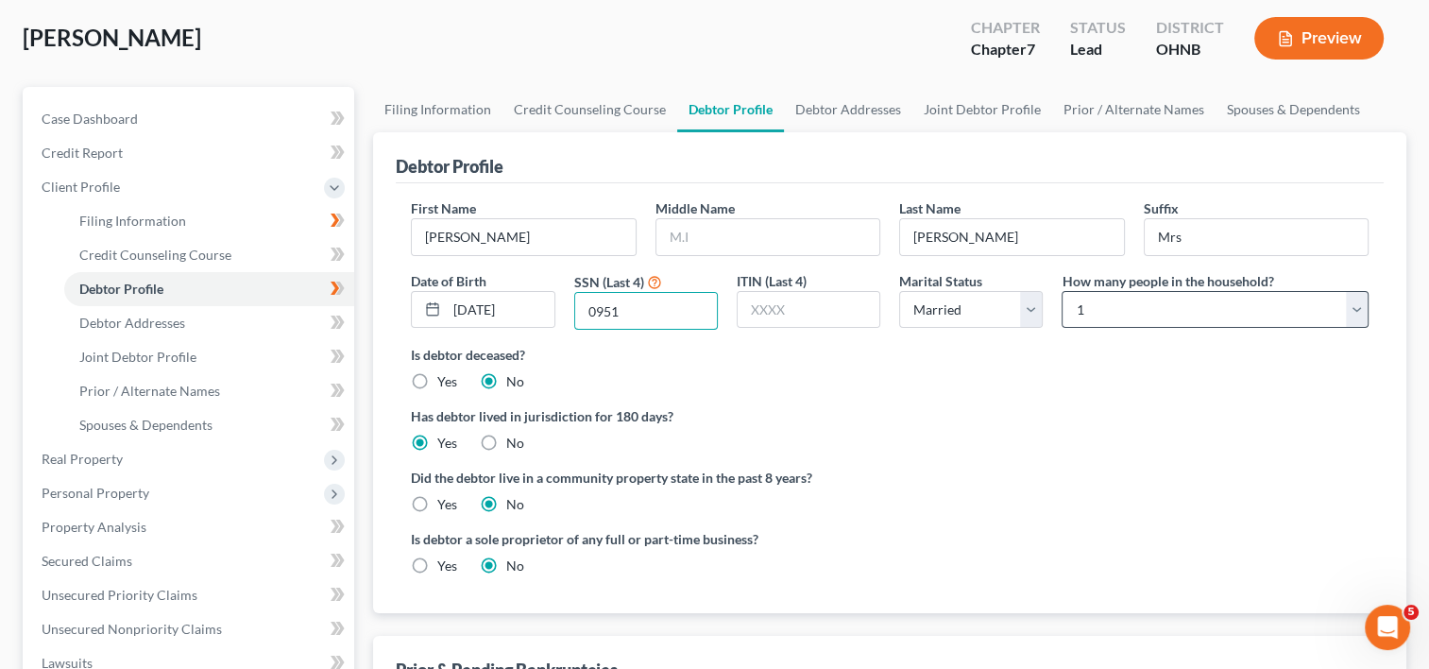
type input "0951"
click at [1355, 308] on select "Select 1 2 3 4 5 6 7 8 9 10 11 12 13 14 15 16 17 18 19 20" at bounding box center [1215, 310] width 307 height 38
select select "3"
click at [1062, 291] on select "Select 1 2 3 4 5 6 7 8 9 10 11 12 13 14 15 16 17 18 19 20" at bounding box center [1215, 310] width 307 height 38
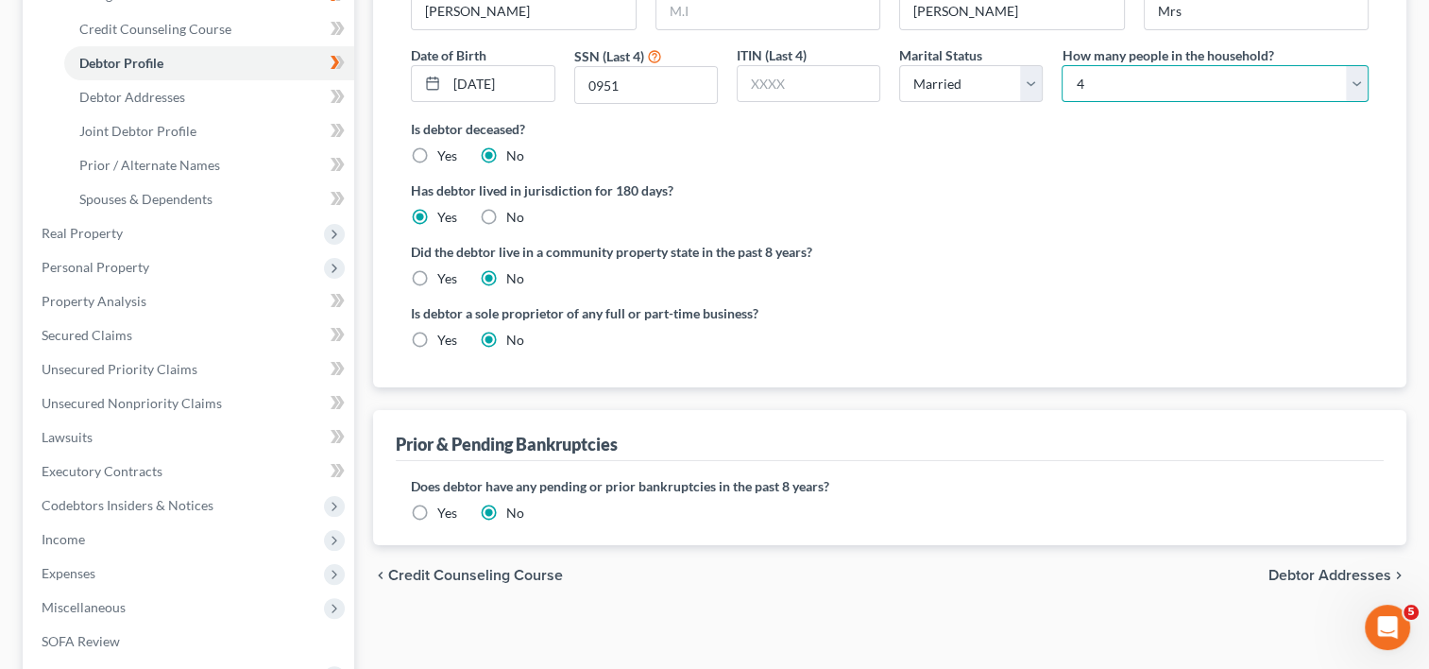
scroll to position [378, 0]
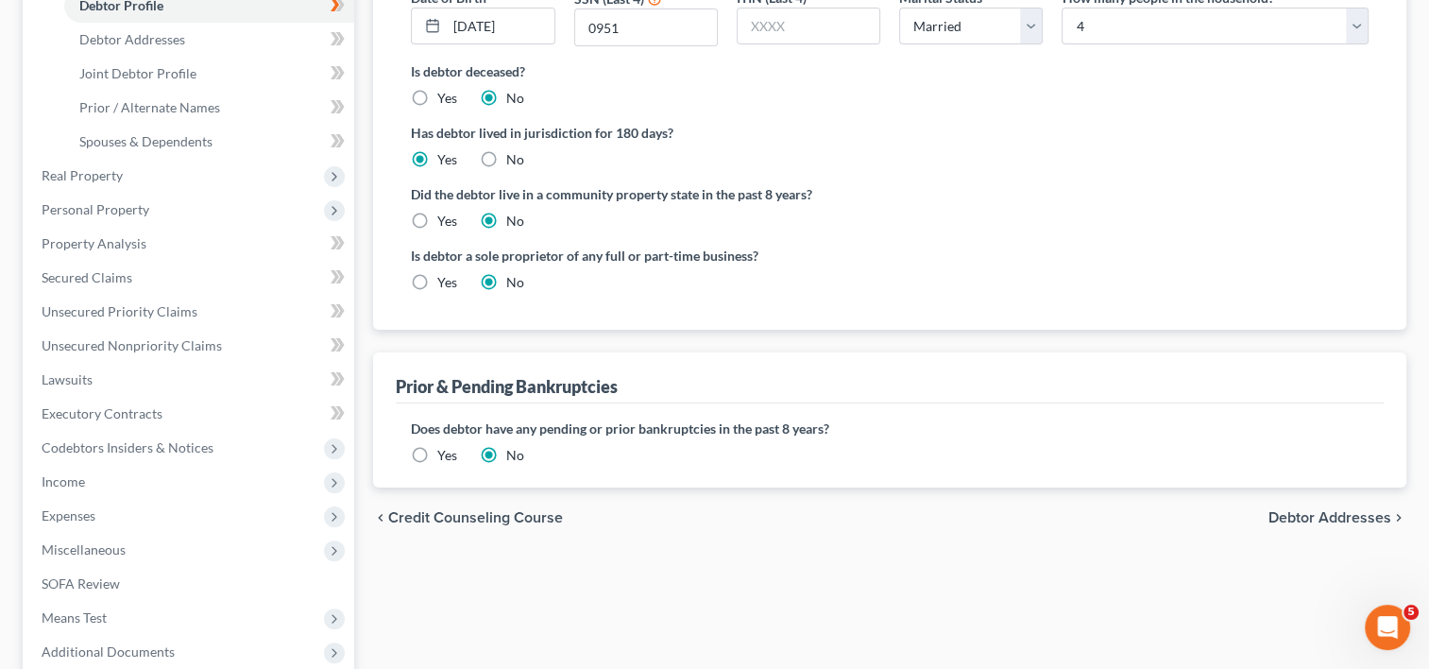
click at [1345, 515] on span "Debtor Addresses" at bounding box center [1330, 517] width 123 height 15
select select "0"
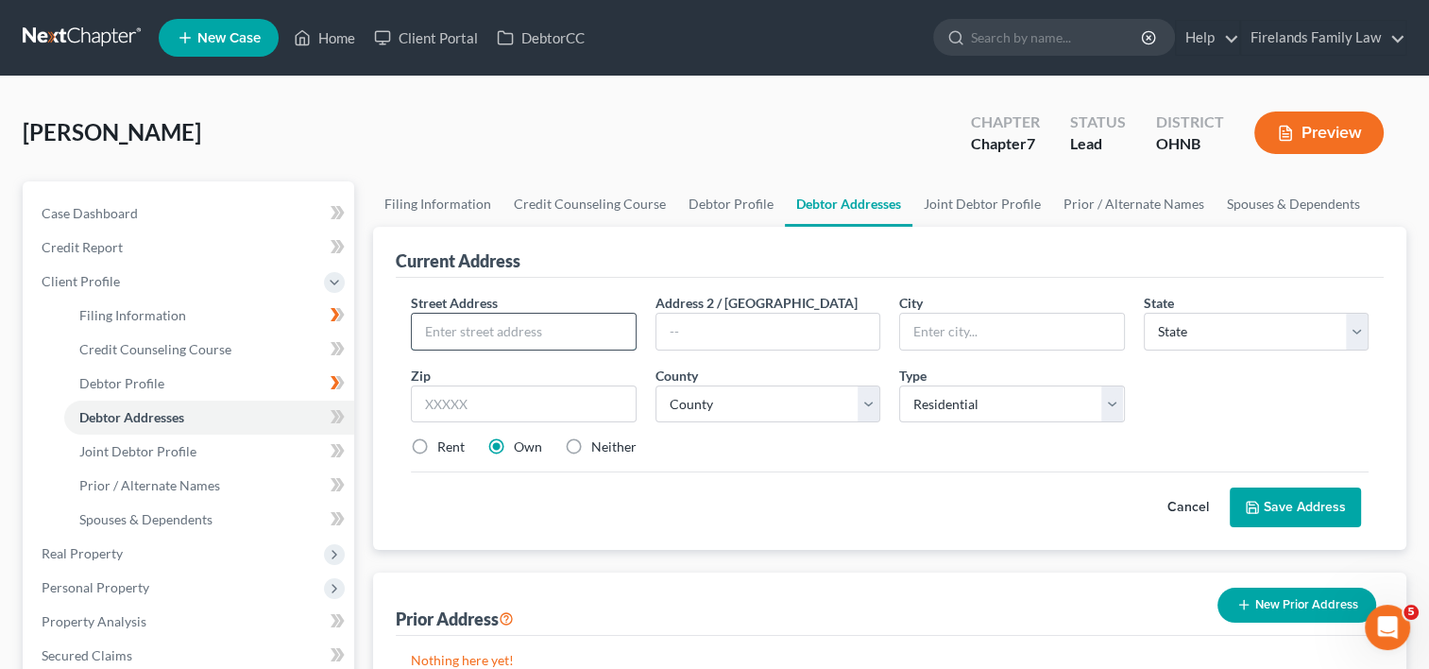
click at [589, 324] on input "text" at bounding box center [523, 332] width 223 height 36
click at [586, 329] on input "[STREET_ADDRESS][PERSON_NAME]" at bounding box center [523, 332] width 223 height 36
type input "1"
type input "[STREET_ADDRESS][PERSON_NAME]"
click at [952, 321] on input "text" at bounding box center [1011, 332] width 223 height 36
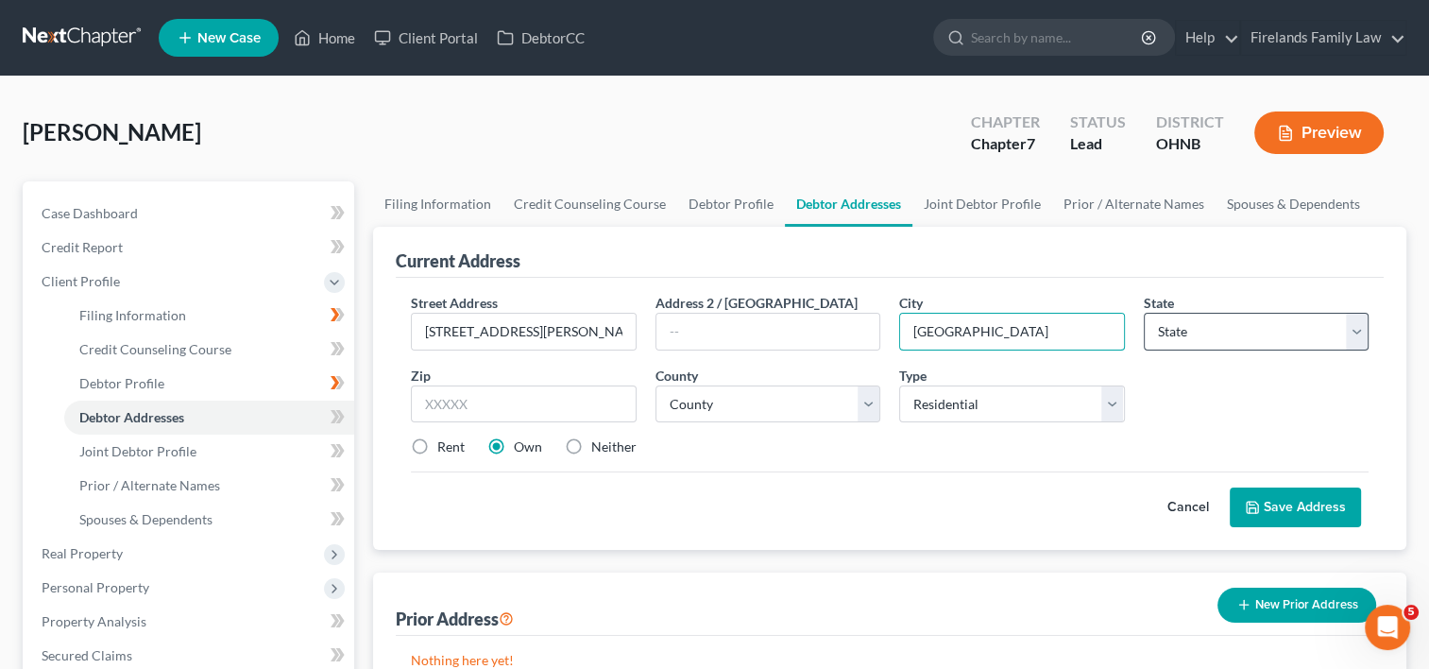
type input "[GEOGRAPHIC_DATA]"
click at [1361, 329] on select "State [US_STATE] AK AR AZ CA CO CT DE DC [GEOGRAPHIC_DATA] [GEOGRAPHIC_DATA] GU…" at bounding box center [1256, 332] width 225 height 38
select select "36"
click at [1144, 313] on select "State [US_STATE] AK AR AZ CA CO CT DE DC [GEOGRAPHIC_DATA] [GEOGRAPHIC_DATA] GU…" at bounding box center [1256, 332] width 225 height 38
click at [541, 389] on input "text" at bounding box center [523, 404] width 225 height 38
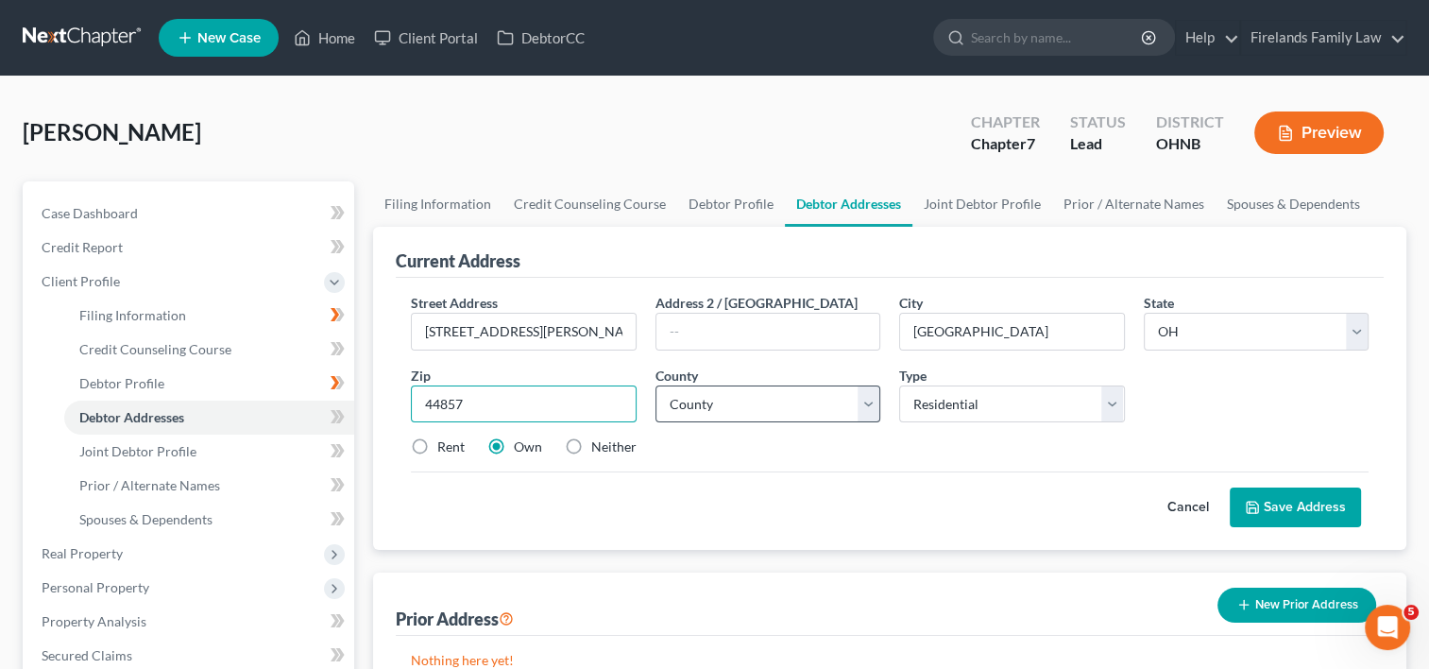
type input "44857"
click at [865, 401] on select "County [GEOGRAPHIC_DATA] [GEOGRAPHIC_DATA] [GEOGRAPHIC_DATA] [GEOGRAPHIC_DATA] …" at bounding box center [768, 404] width 225 height 38
select select "38"
click at [656, 385] on select "County [GEOGRAPHIC_DATA] [GEOGRAPHIC_DATA] [GEOGRAPHIC_DATA] [GEOGRAPHIC_DATA] …" at bounding box center [768, 404] width 225 height 38
drag, startPoint x: 419, startPoint y: 443, endPoint x: 421, endPoint y: 454, distance: 11.5
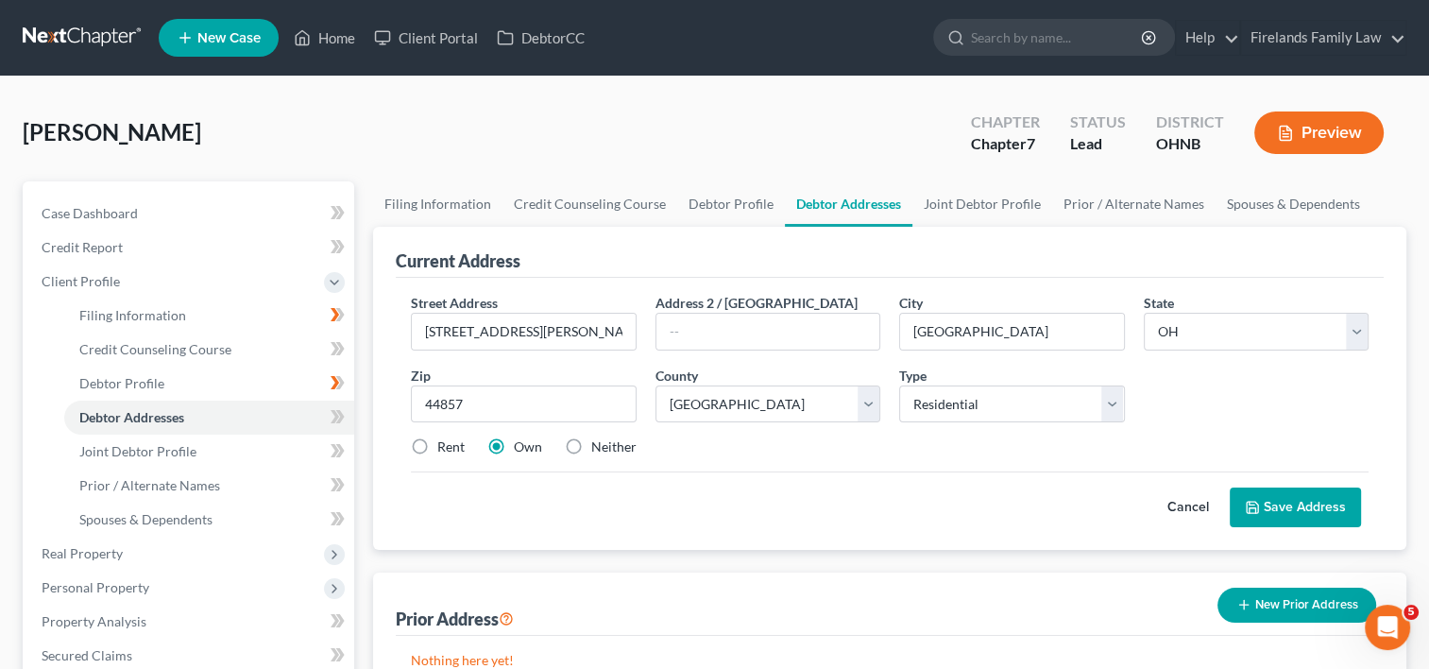
click at [437, 442] on label "Rent" at bounding box center [450, 446] width 27 height 19
click at [445, 442] on input "Rent" at bounding box center [451, 443] width 12 height 12
radio input "true"
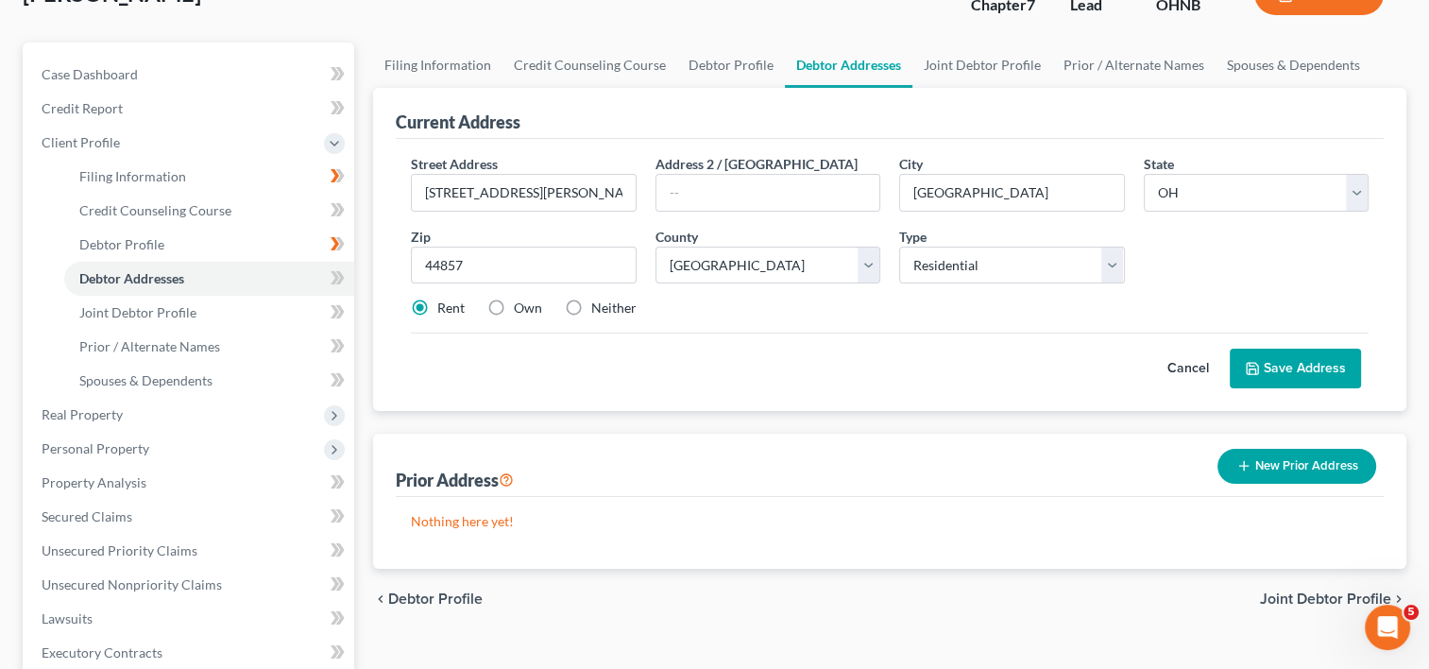
scroll to position [189, 0]
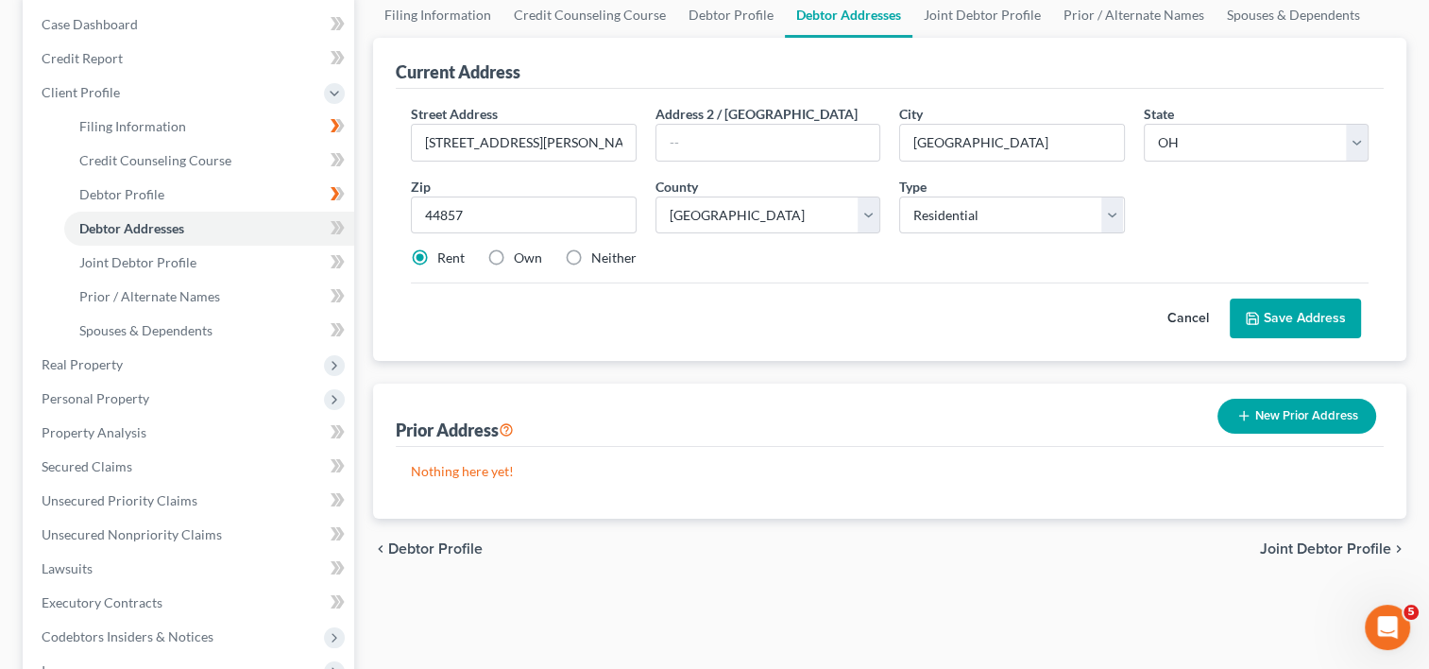
click at [1261, 310] on button "Save Address" at bounding box center [1295, 319] width 131 height 40
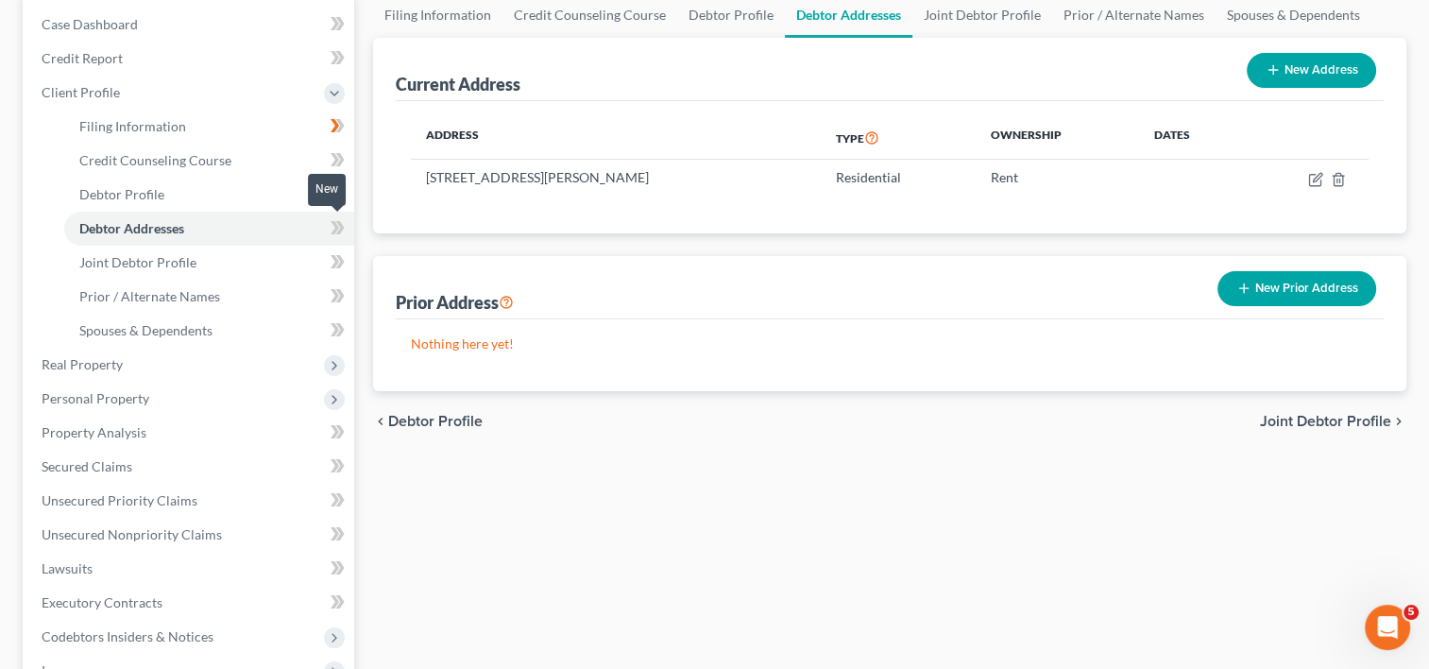
click at [336, 226] on icon at bounding box center [335, 227] width 9 height 13
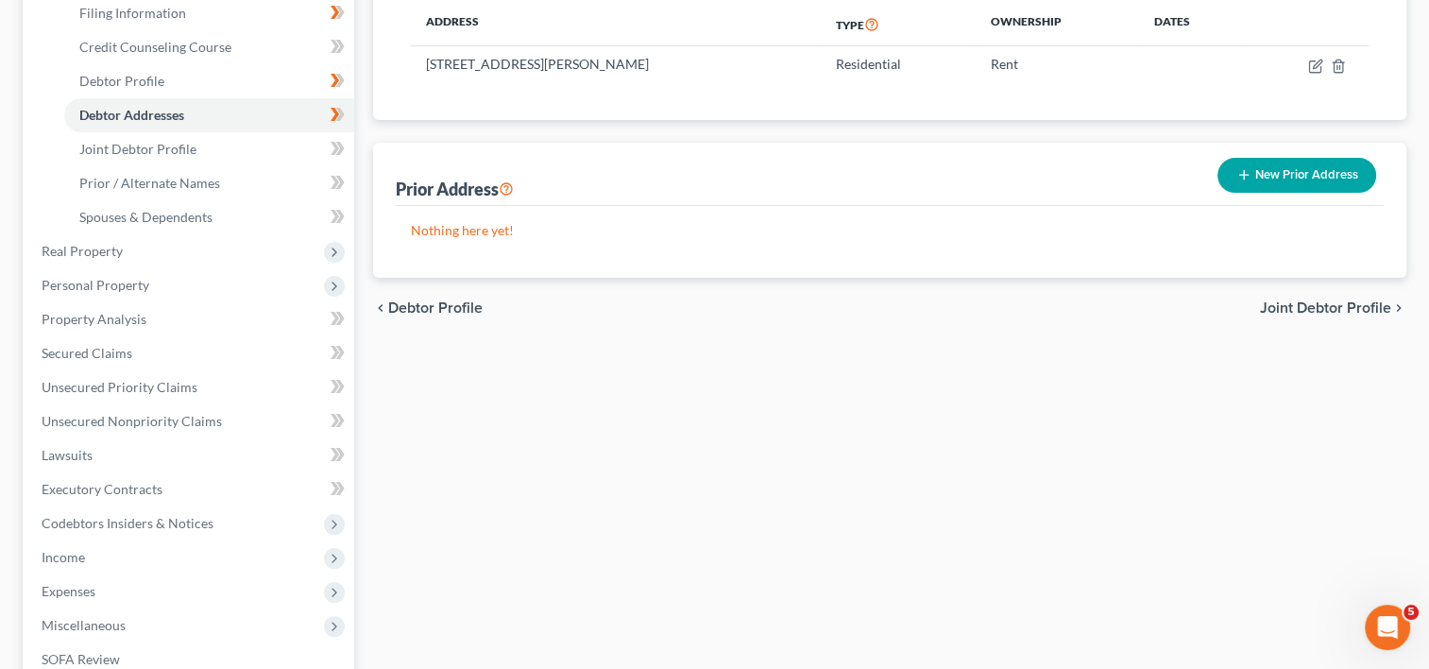
scroll to position [283, 0]
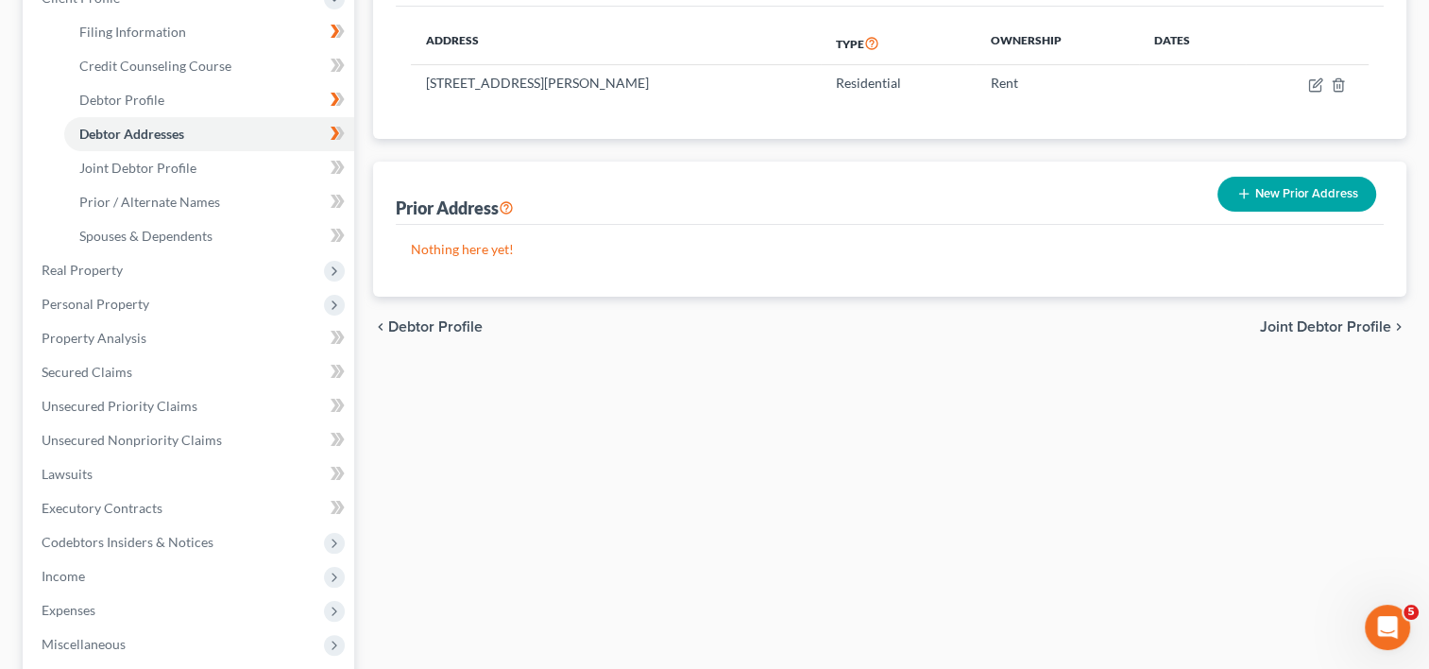
click at [1387, 320] on span "Joint Debtor Profile" at bounding box center [1325, 326] width 131 height 15
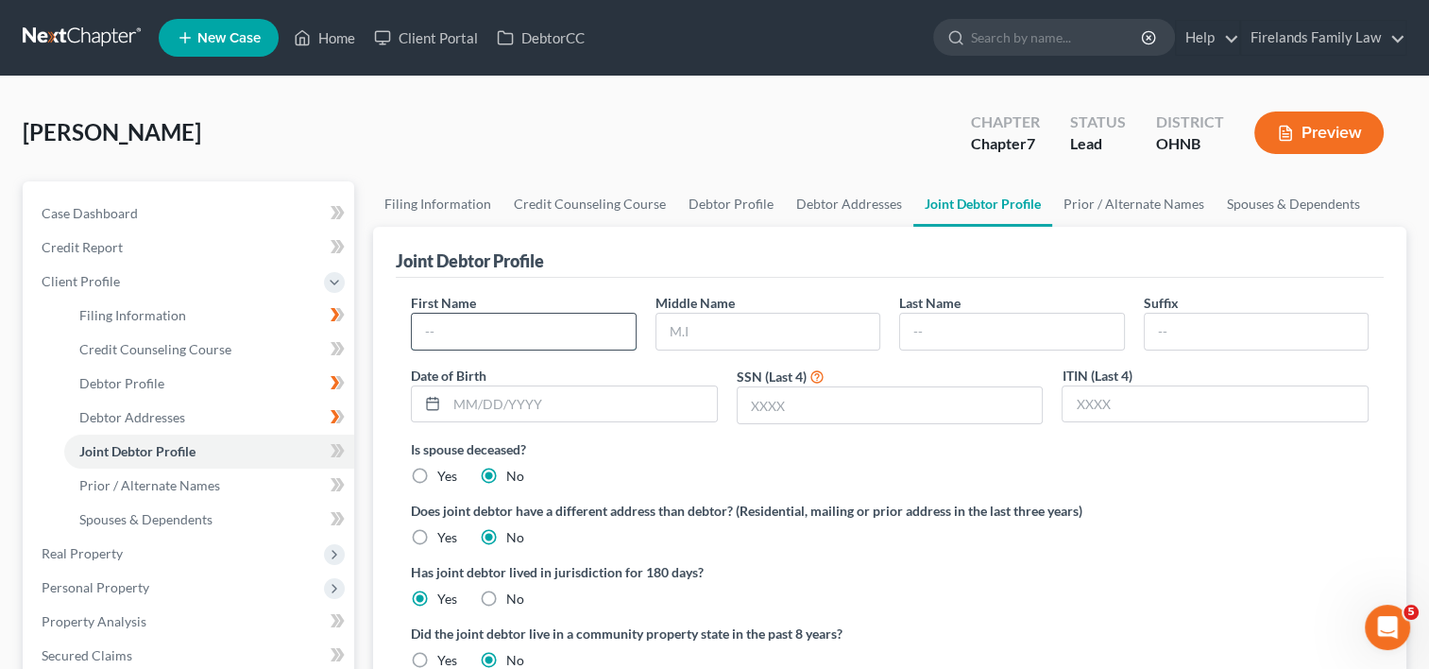
click at [447, 329] on input "text" at bounding box center [523, 332] width 223 height 36
type input "[PERSON_NAME]"
click at [728, 314] on input "text" at bounding box center [768, 332] width 223 height 36
click at [929, 318] on input "text" at bounding box center [1011, 332] width 223 height 36
type input "[PERSON_NAME]"
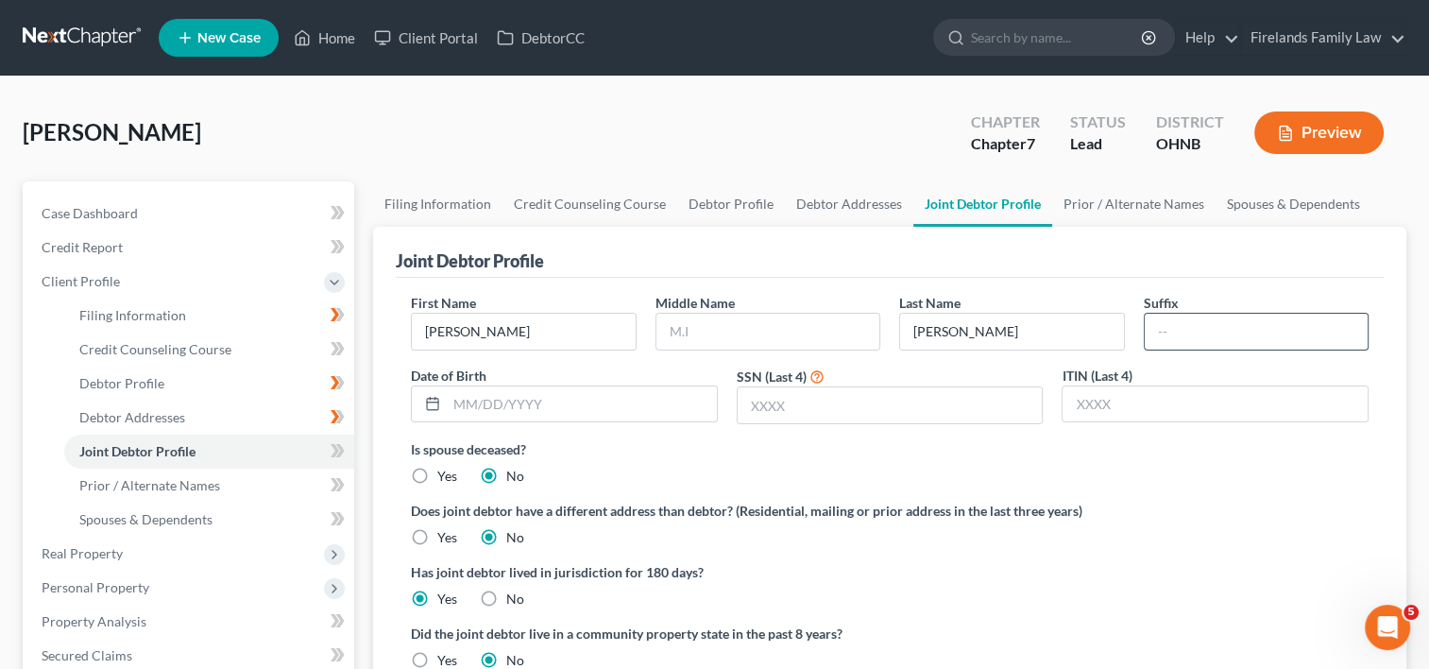
click at [1231, 321] on input "text" at bounding box center [1256, 332] width 223 height 36
click at [585, 404] on input "text" at bounding box center [582, 404] width 270 height 36
type input "[DATE]"
click at [829, 393] on input "text" at bounding box center [890, 405] width 305 height 36
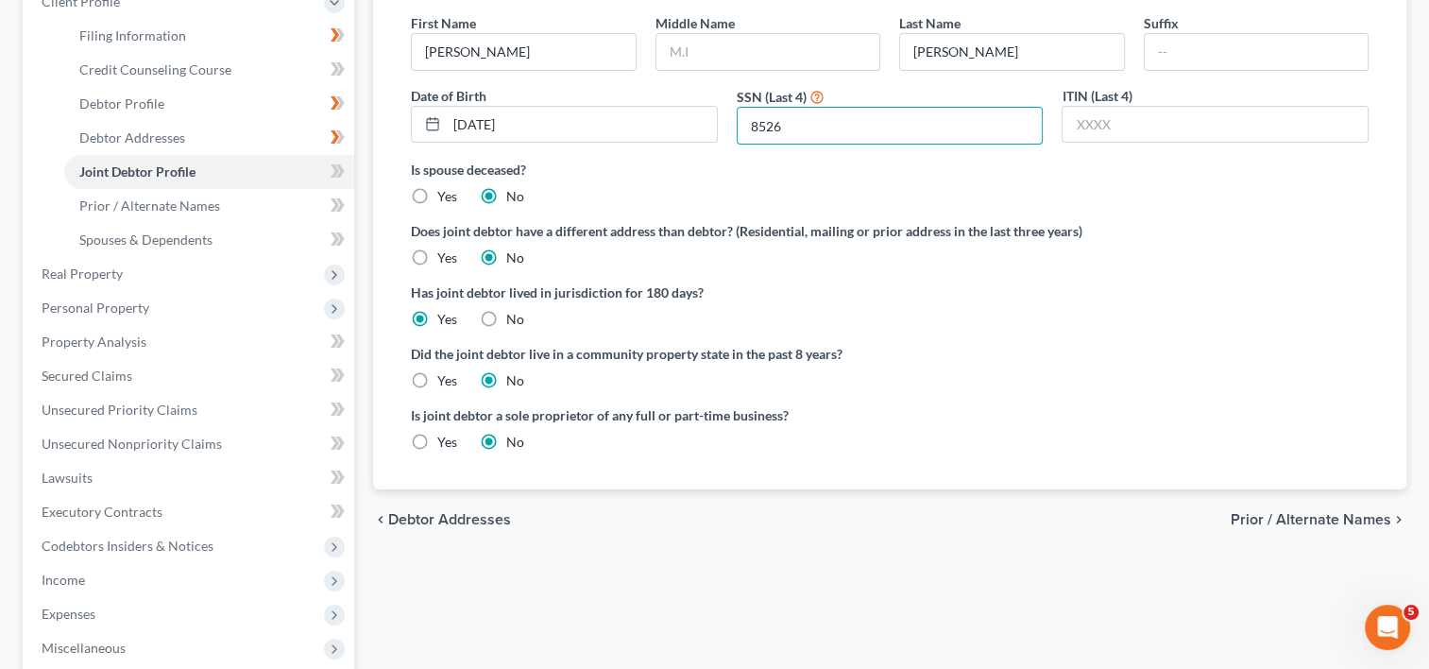
scroll to position [283, 0]
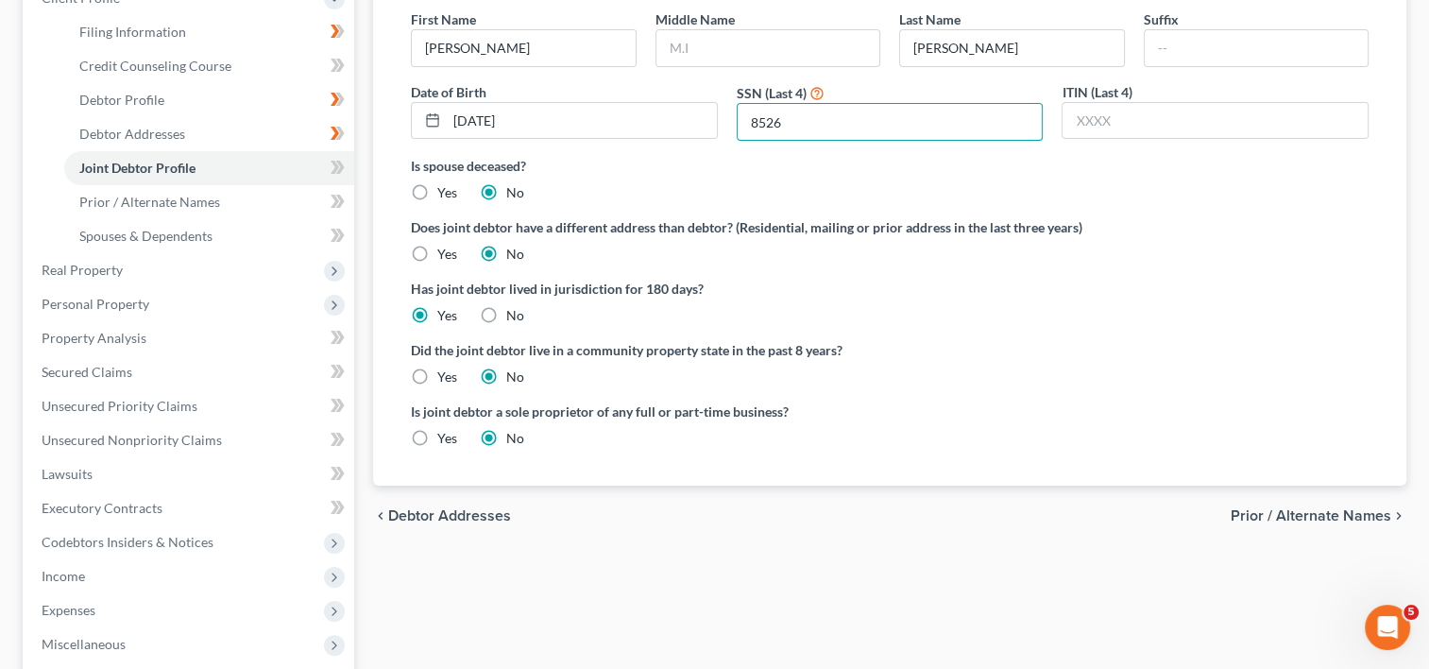
type input "8526"
click at [1320, 513] on span "Prior / Alternate Names" at bounding box center [1311, 515] width 161 height 15
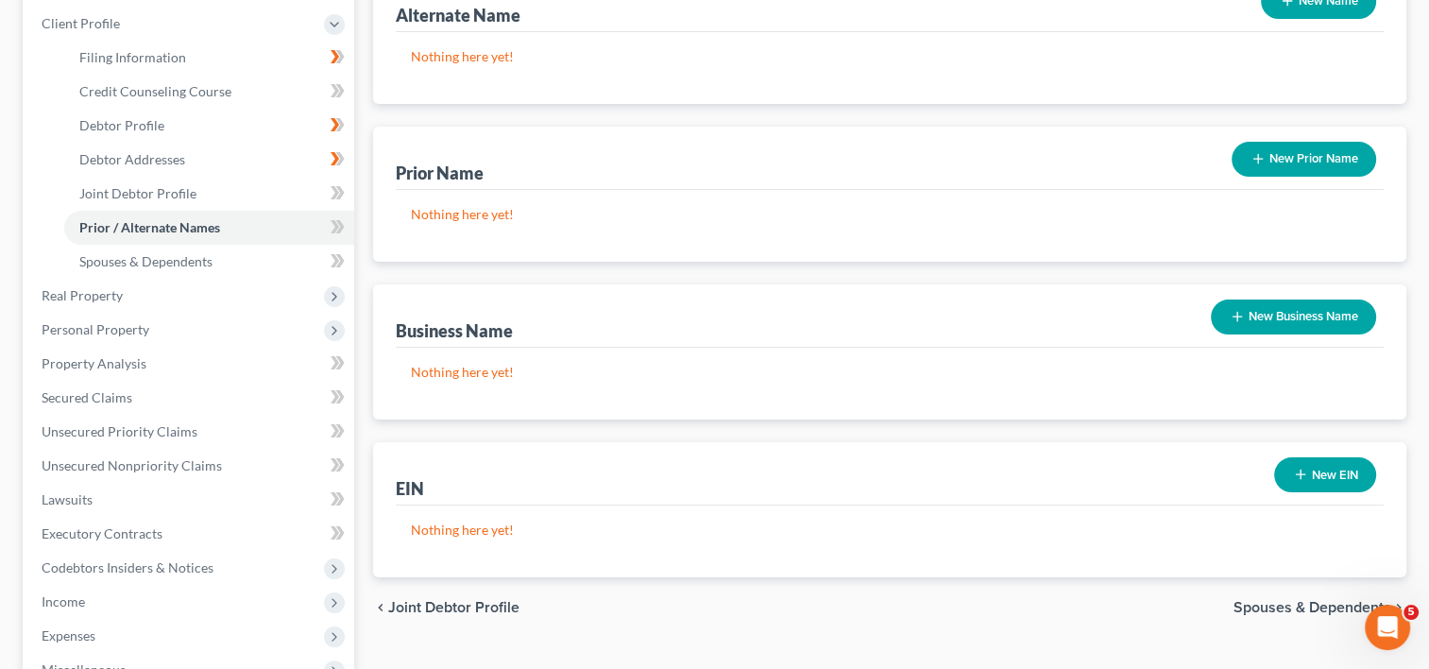
scroll to position [283, 0]
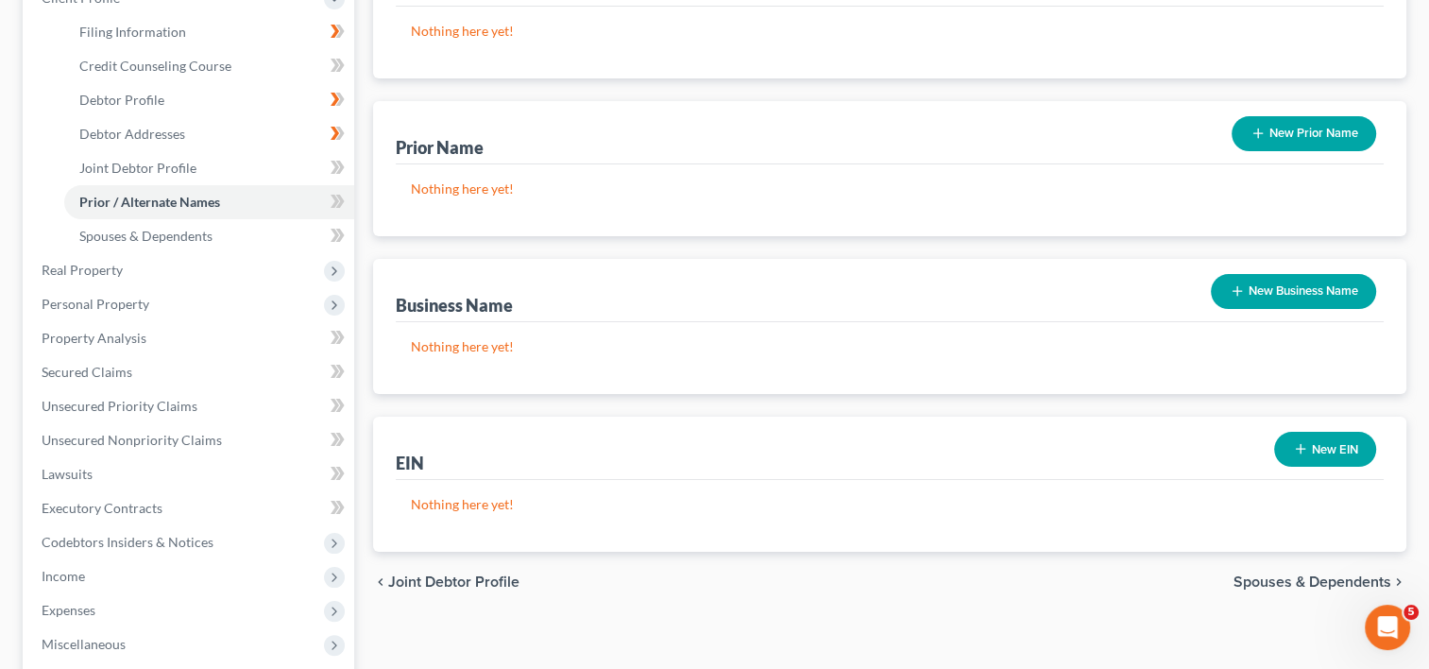
click at [1305, 582] on span "Spouses & Dependents" at bounding box center [1313, 581] width 158 height 15
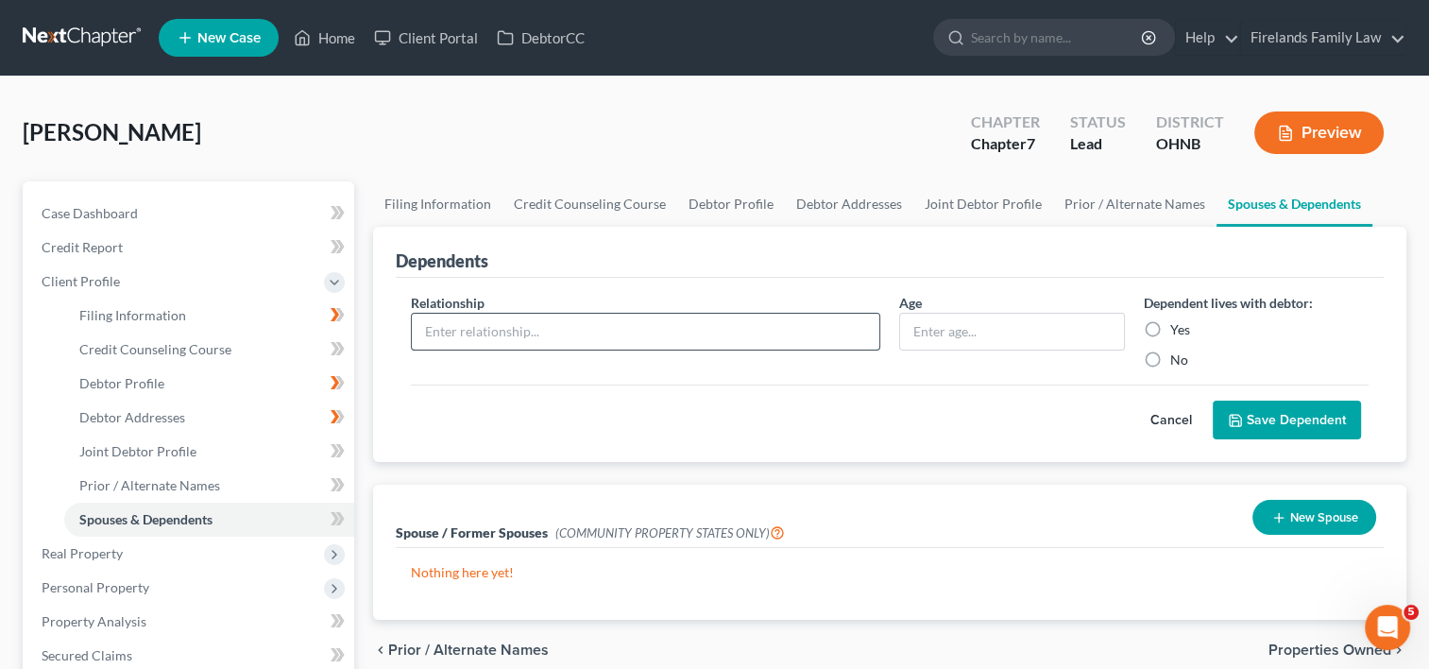
click at [571, 338] on input "text" at bounding box center [646, 332] width 468 height 36
type input "Daughter"
click at [978, 324] on input "text" at bounding box center [1011, 332] width 223 height 36
type input "13"
click at [1170, 326] on label "Yes" at bounding box center [1180, 329] width 20 height 19
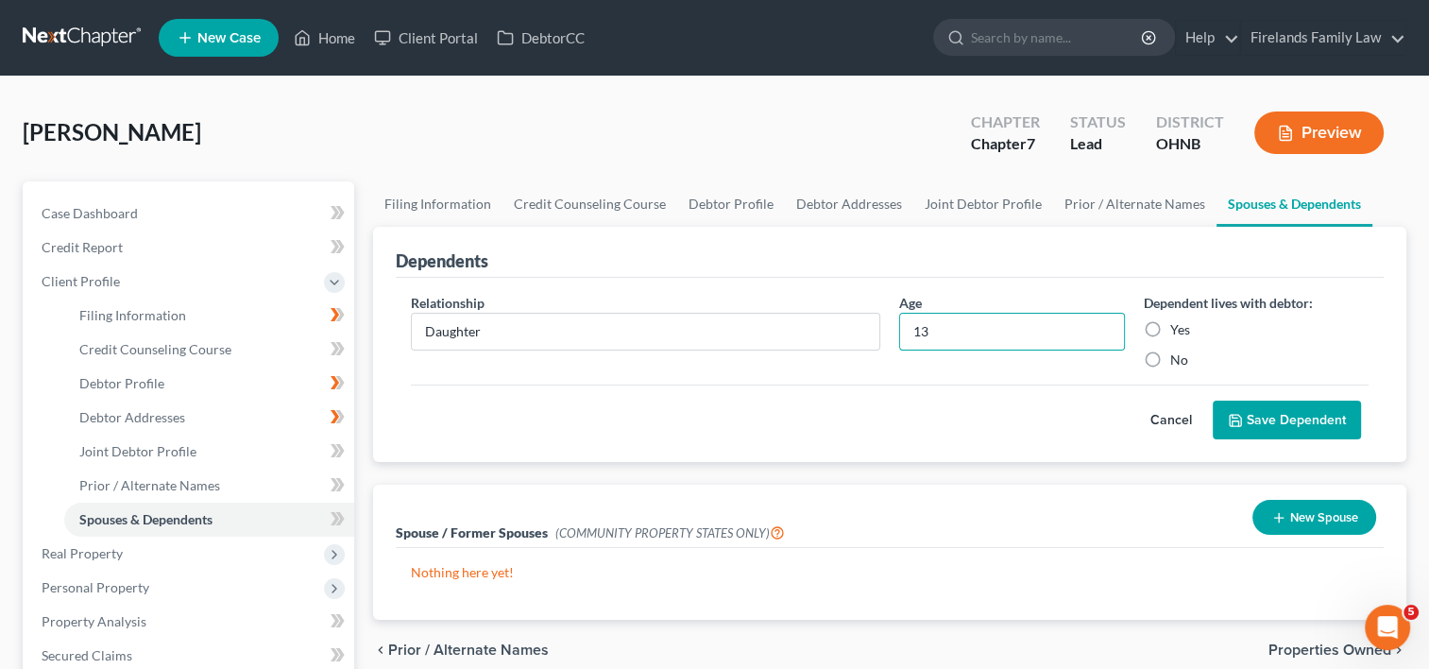
click at [1178, 326] on input "Yes" at bounding box center [1184, 326] width 12 height 12
radio input "true"
click at [1258, 419] on button "Save Dependent" at bounding box center [1287, 421] width 148 height 40
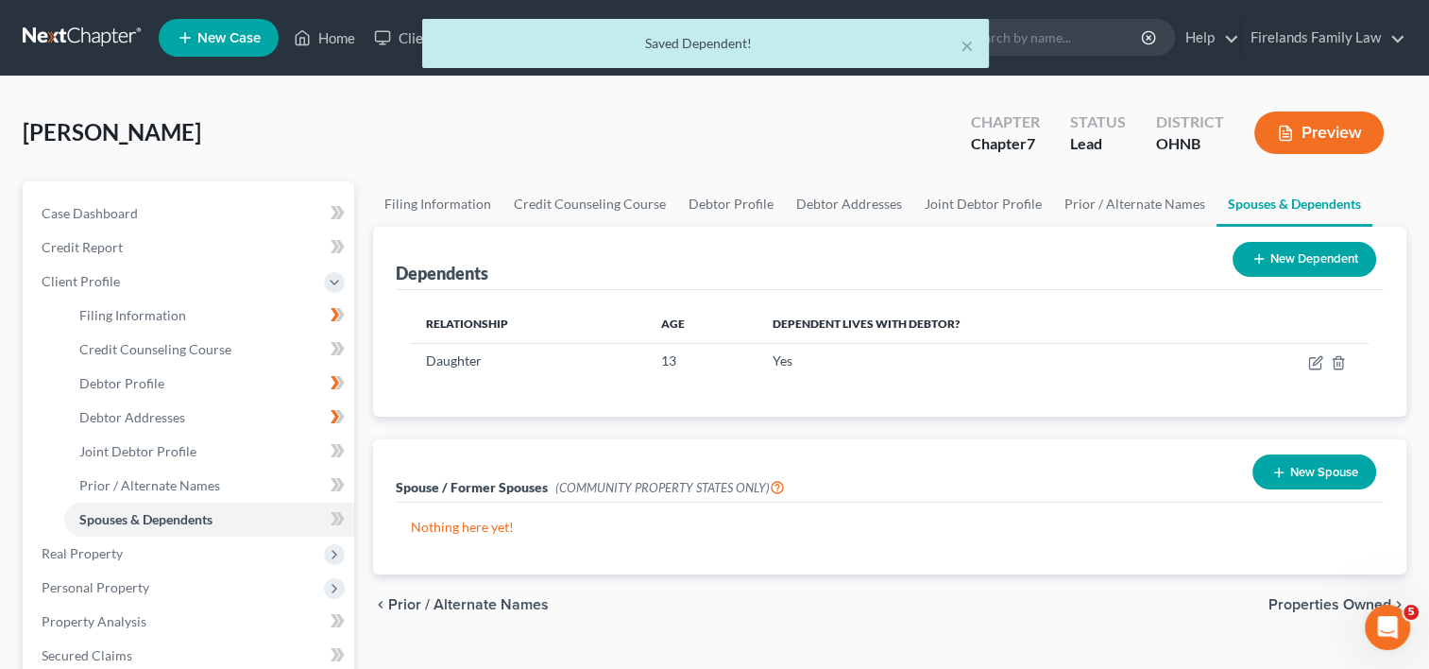
click at [1284, 248] on button "New Dependent" at bounding box center [1305, 259] width 144 height 35
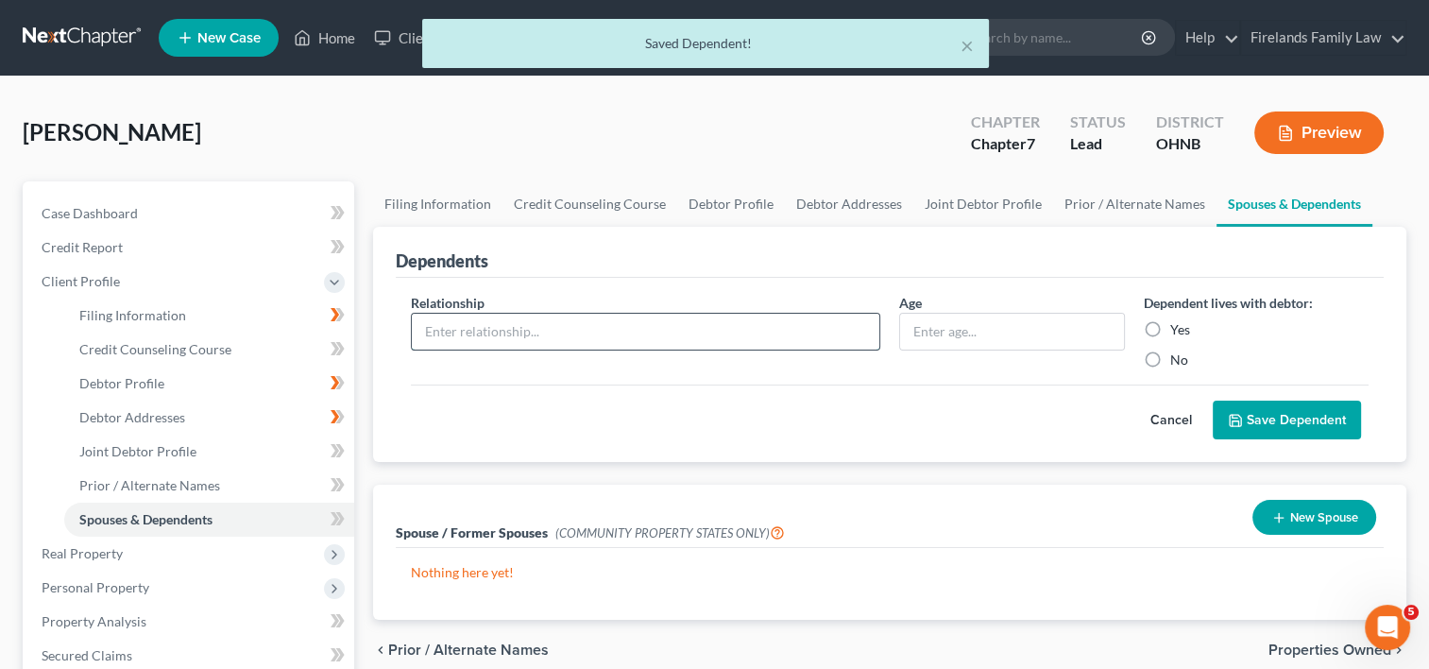
click at [842, 333] on input "text" at bounding box center [646, 332] width 468 height 36
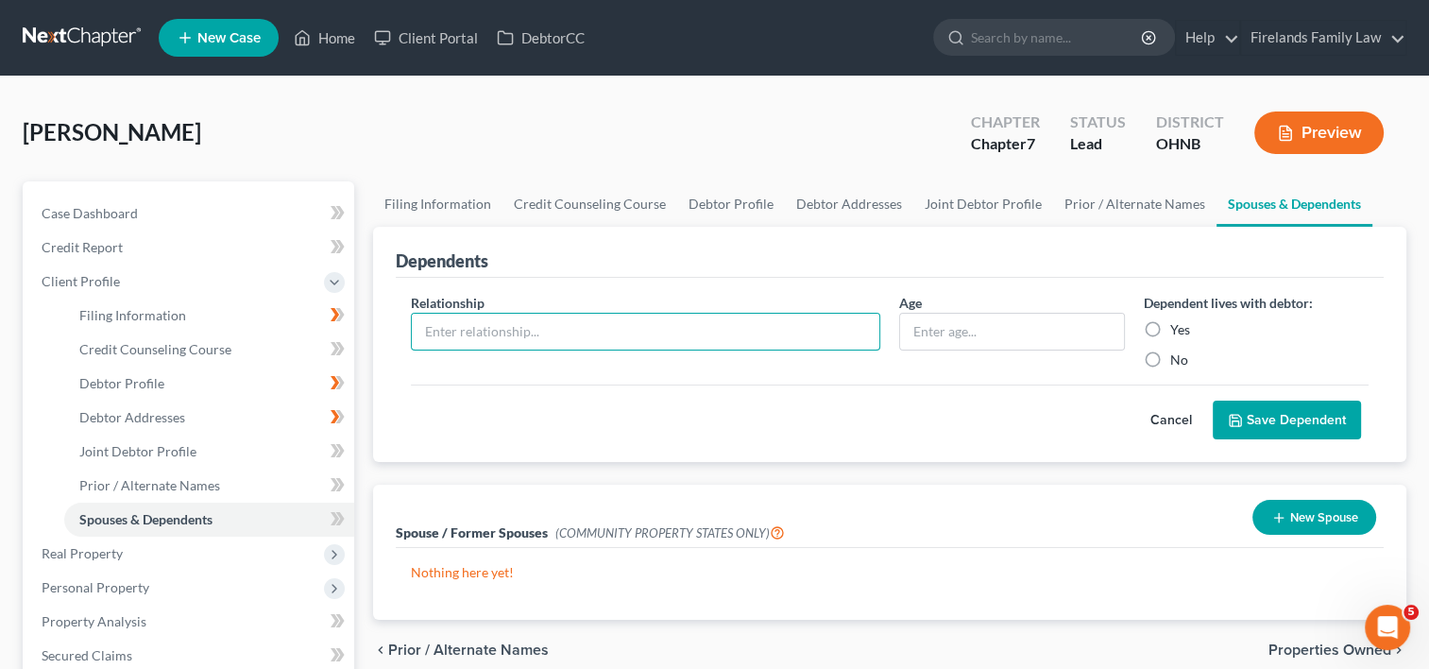
type input "Son"
click at [996, 329] on input "text" at bounding box center [1011, 332] width 223 height 36
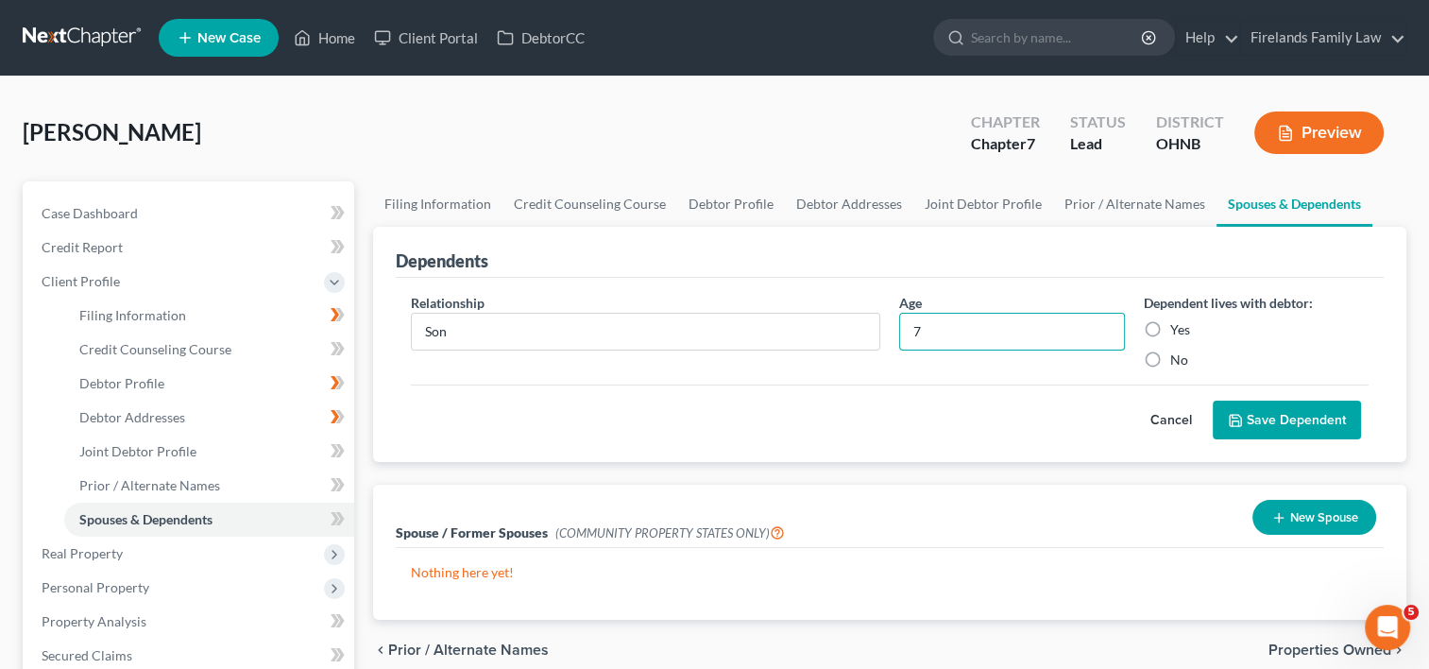
type input "7"
click at [1170, 321] on label "Yes" at bounding box center [1180, 329] width 20 height 19
click at [1178, 321] on input "Yes" at bounding box center [1184, 326] width 12 height 12
radio input "true"
click at [1273, 410] on button "Save Dependent" at bounding box center [1287, 421] width 148 height 40
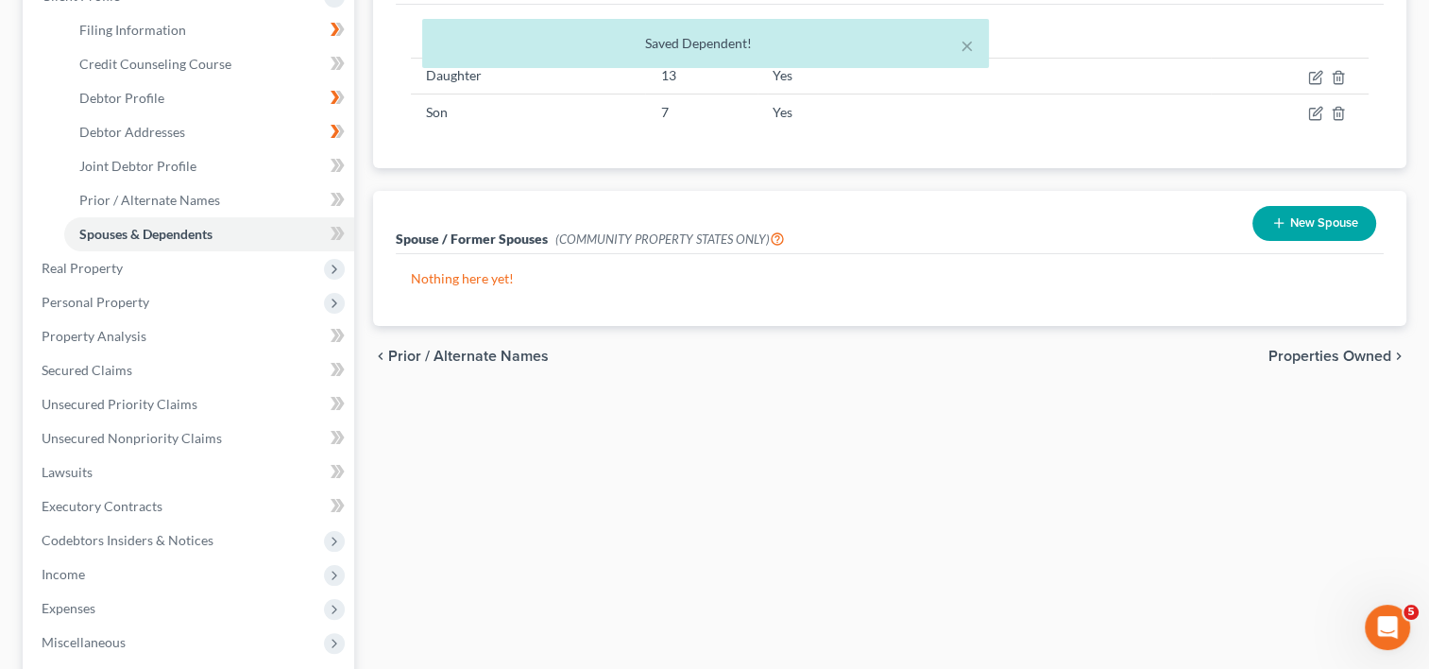
scroll to position [283, 0]
click at [1286, 355] on span "Properties Owned" at bounding box center [1330, 357] width 123 height 15
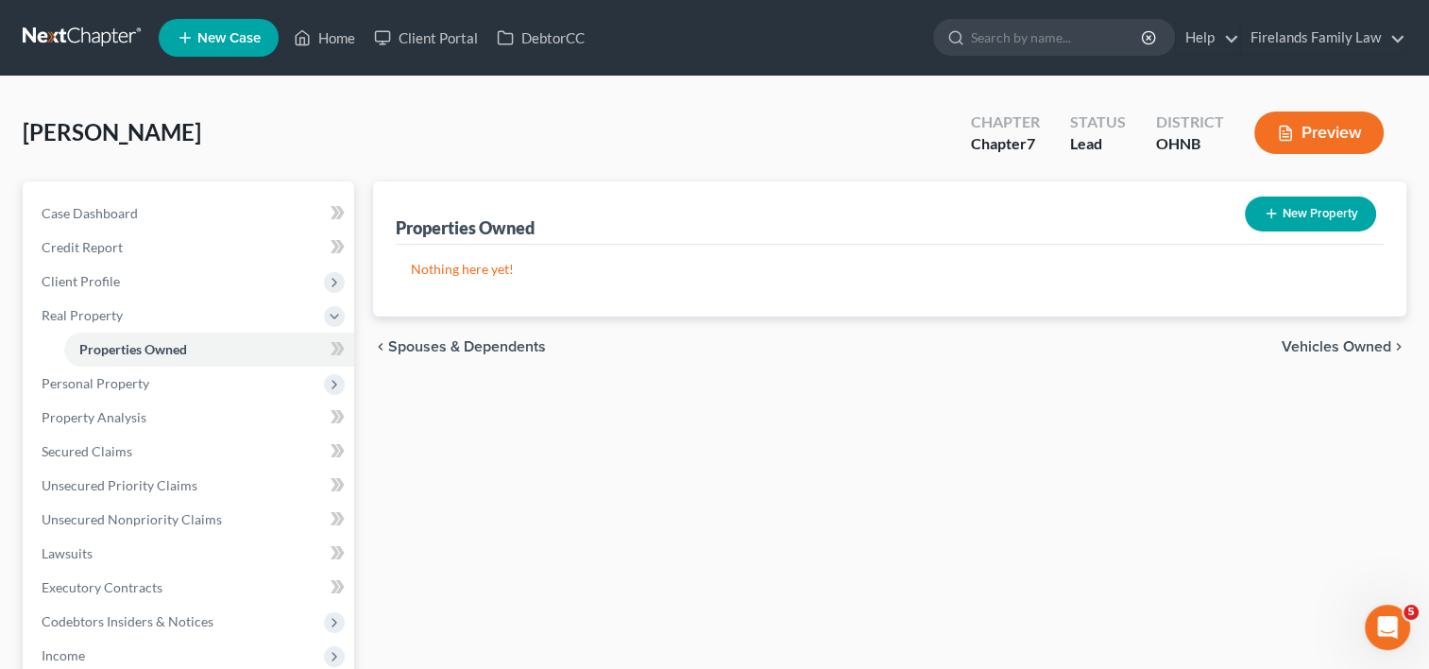
click at [1317, 343] on span "Vehicles Owned" at bounding box center [1337, 346] width 110 height 15
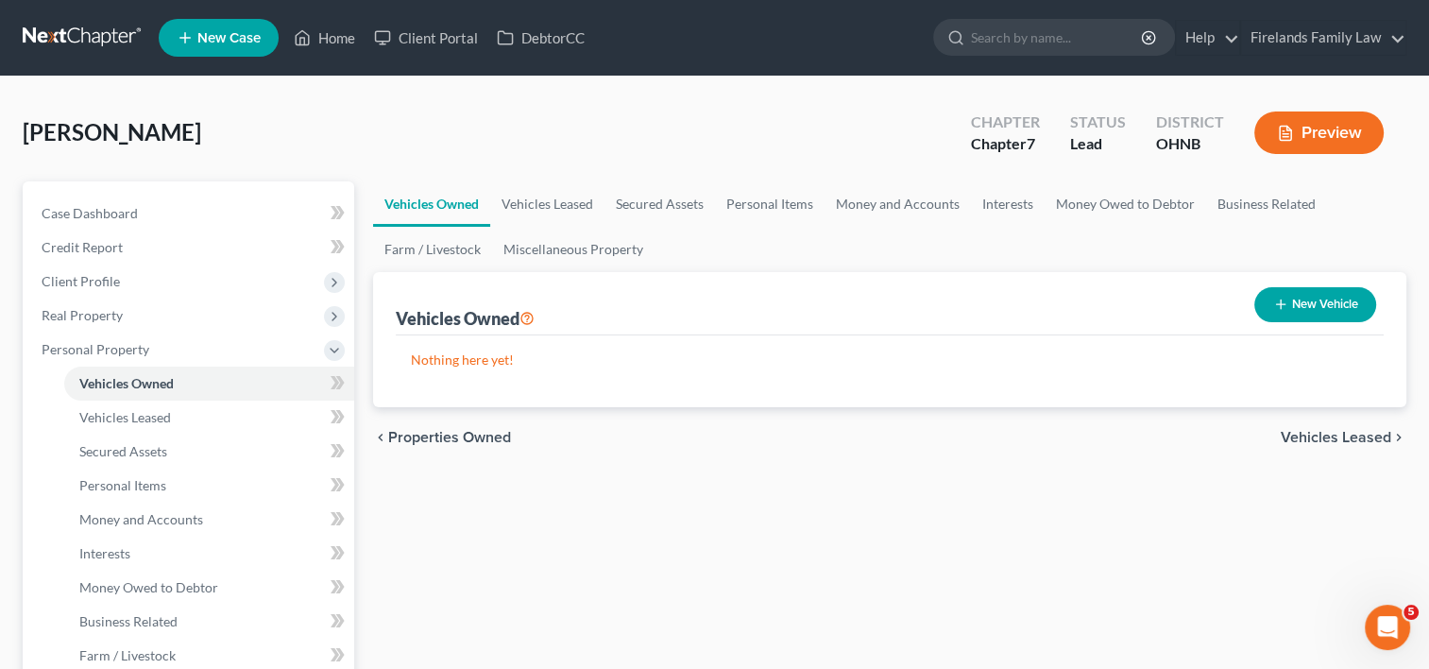
click at [1287, 295] on button "New Vehicle" at bounding box center [1316, 304] width 122 height 35
select select "0"
select select "2"
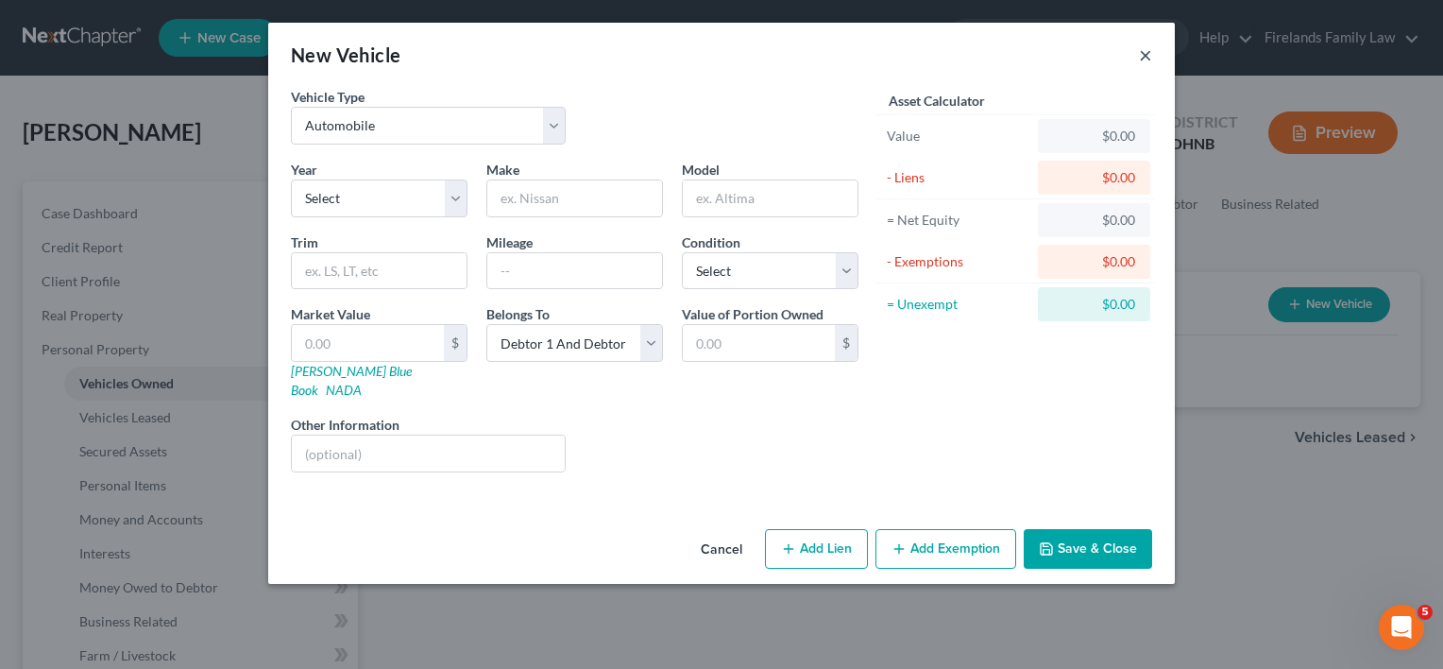
click at [1142, 51] on button "×" at bounding box center [1145, 54] width 13 height 23
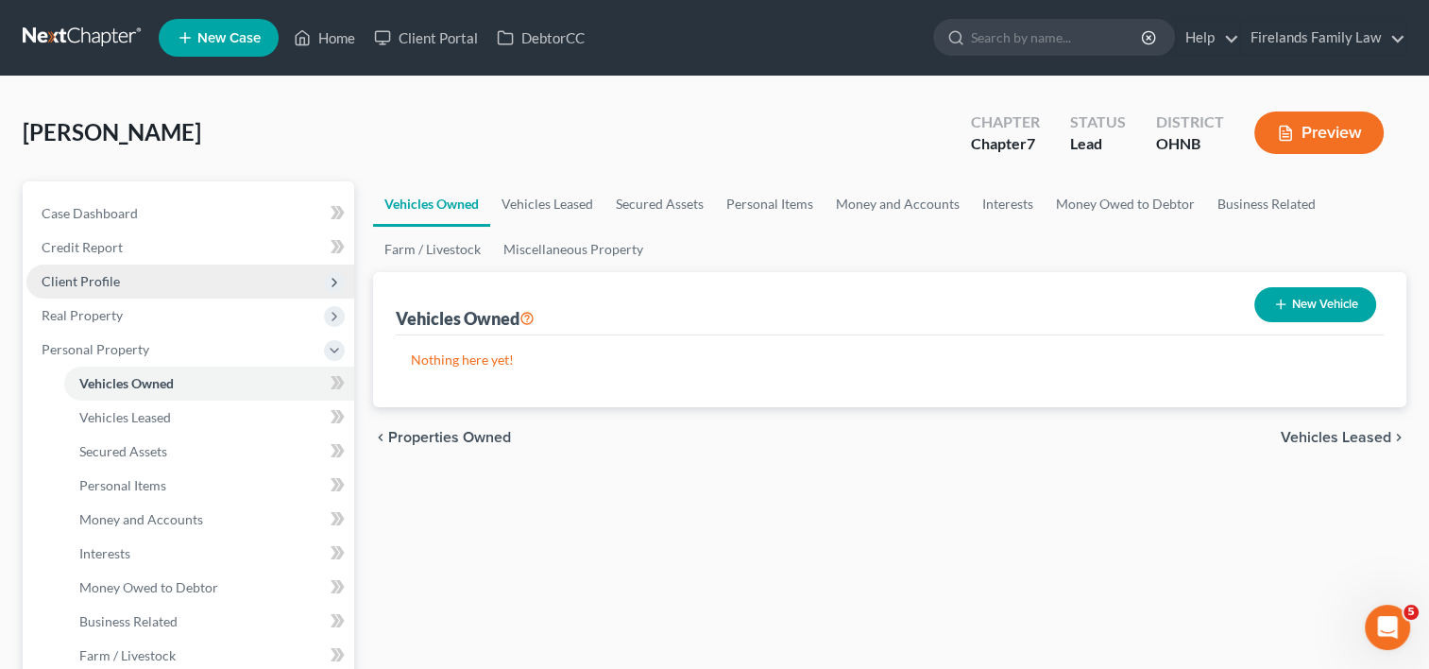
click at [146, 276] on span "Client Profile" at bounding box center [190, 282] width 328 height 34
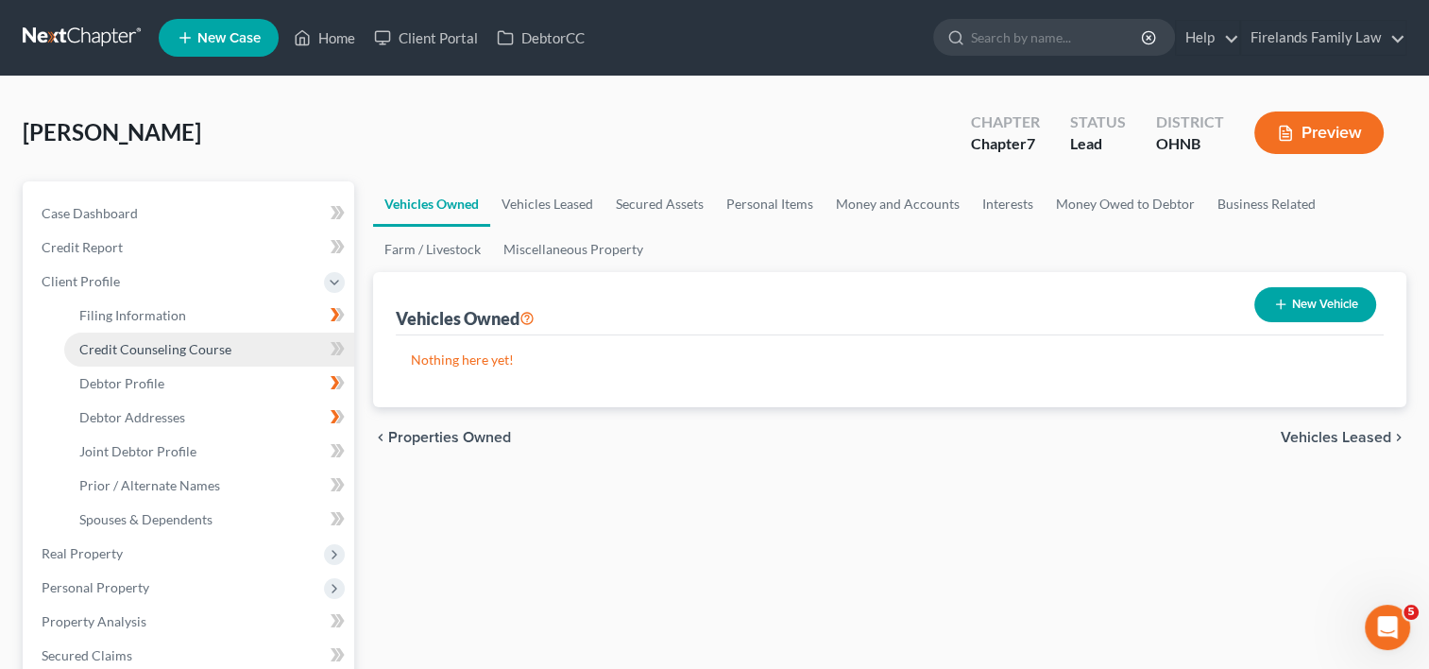
click at [230, 350] on link "Credit Counseling Course" at bounding box center [209, 350] width 290 height 34
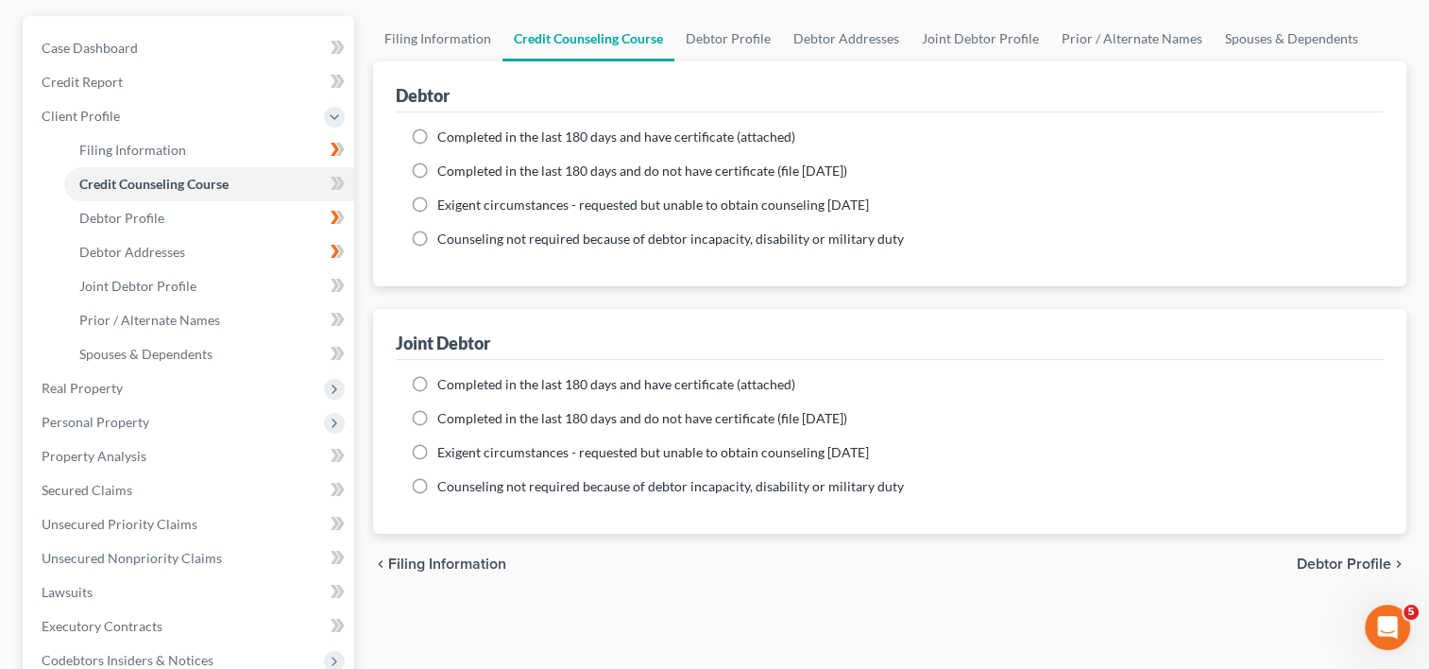
scroll to position [189, 0]
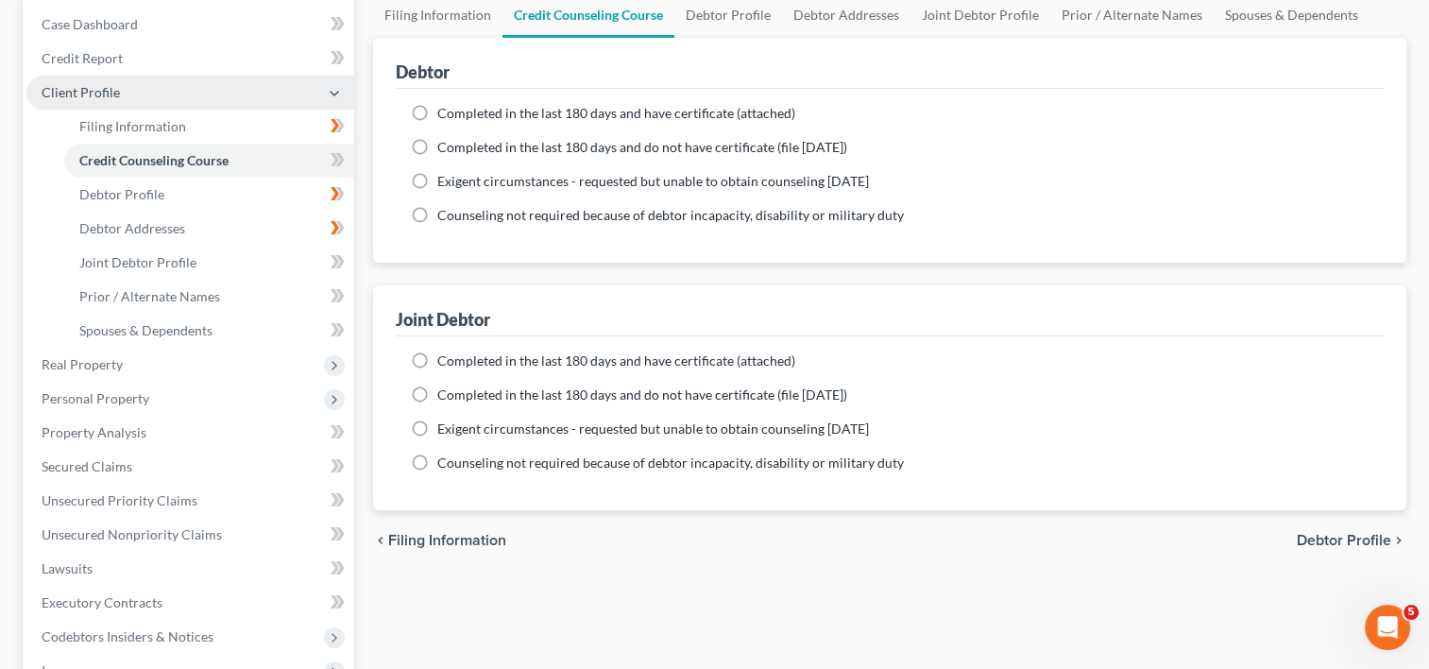
click at [55, 88] on span "Client Profile" at bounding box center [81, 92] width 78 height 16
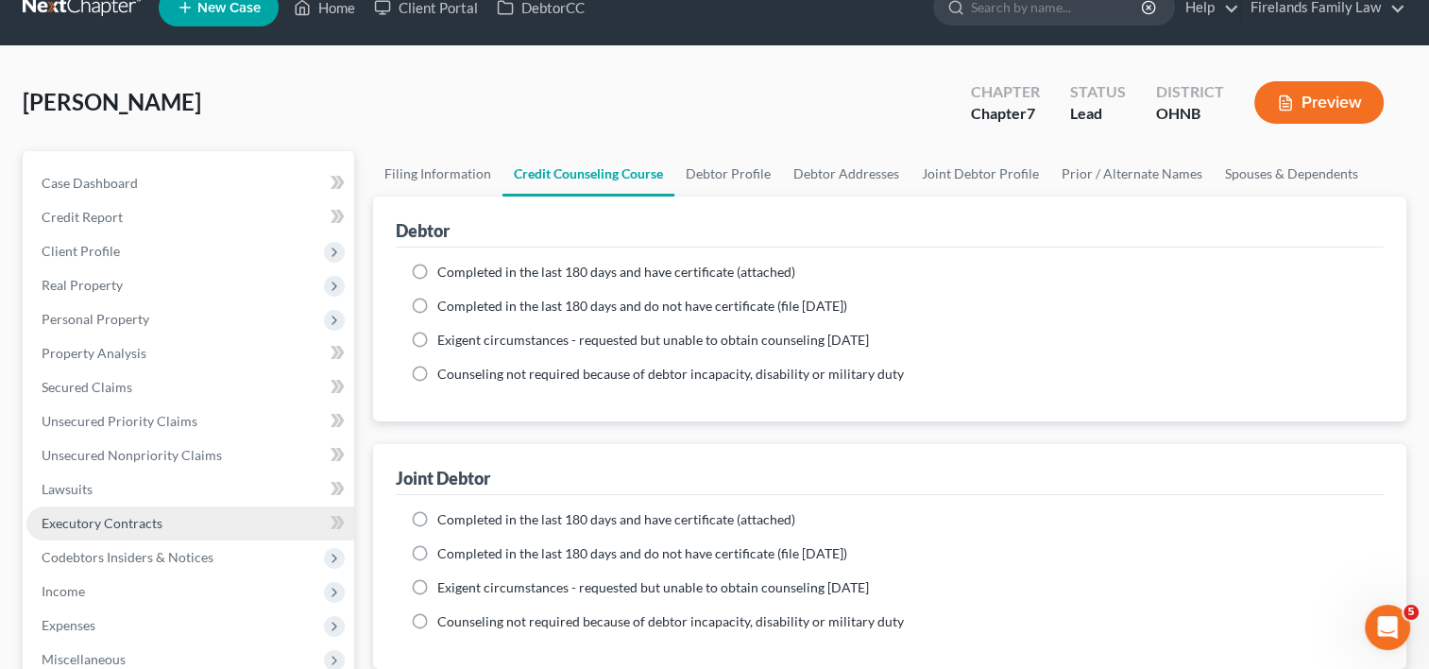
scroll to position [0, 0]
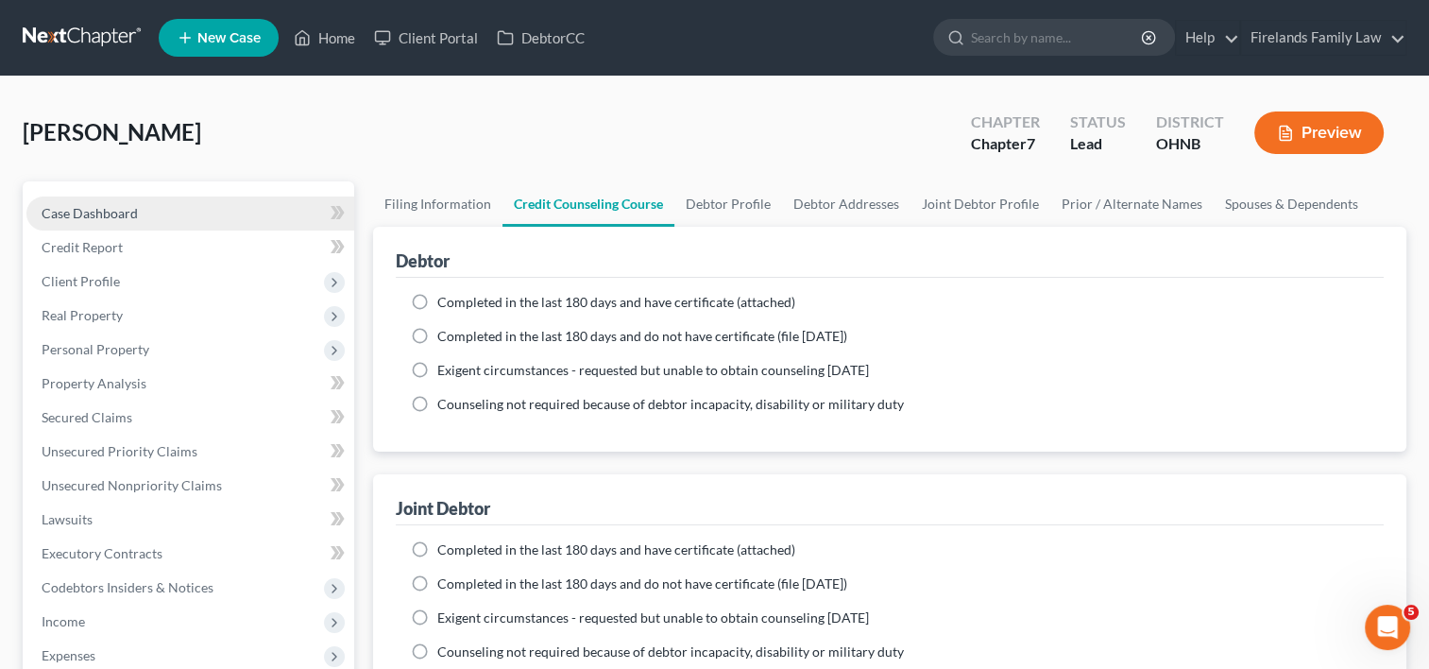
click at [188, 216] on link "Case Dashboard" at bounding box center [190, 213] width 328 height 34
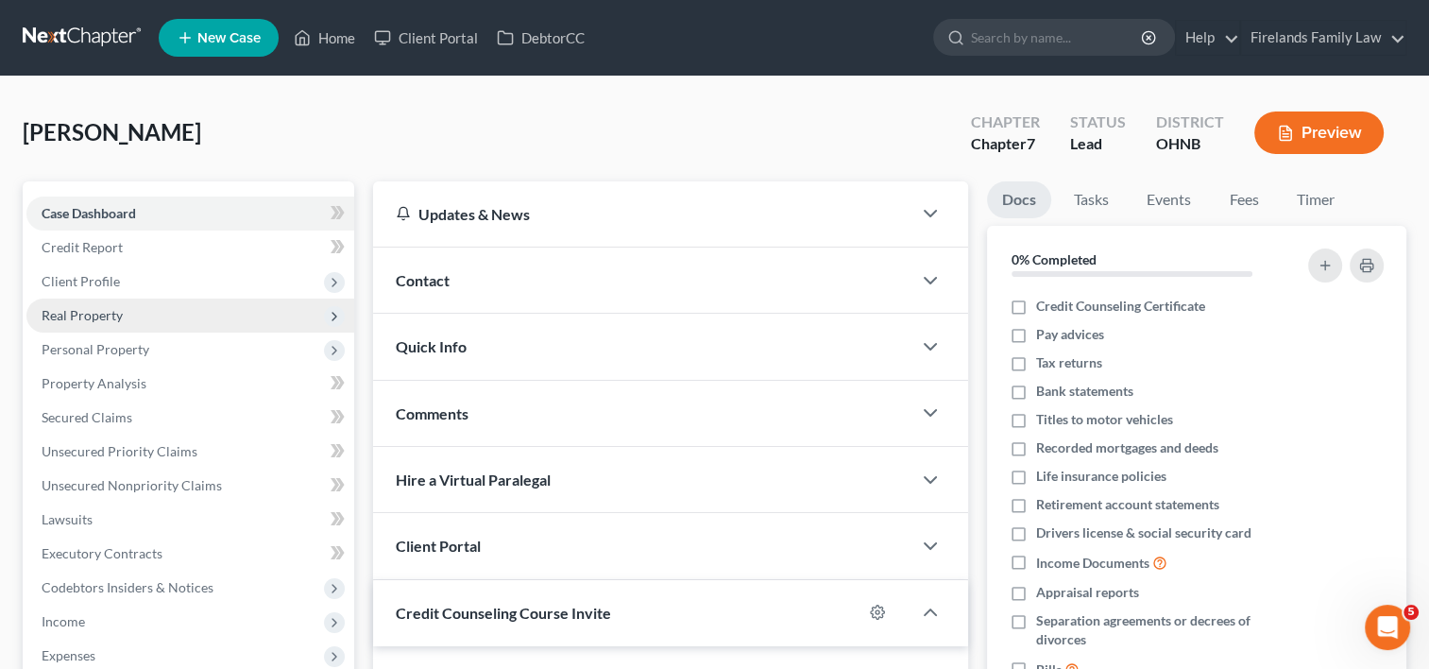
click at [176, 319] on span "Real Property" at bounding box center [190, 316] width 328 height 34
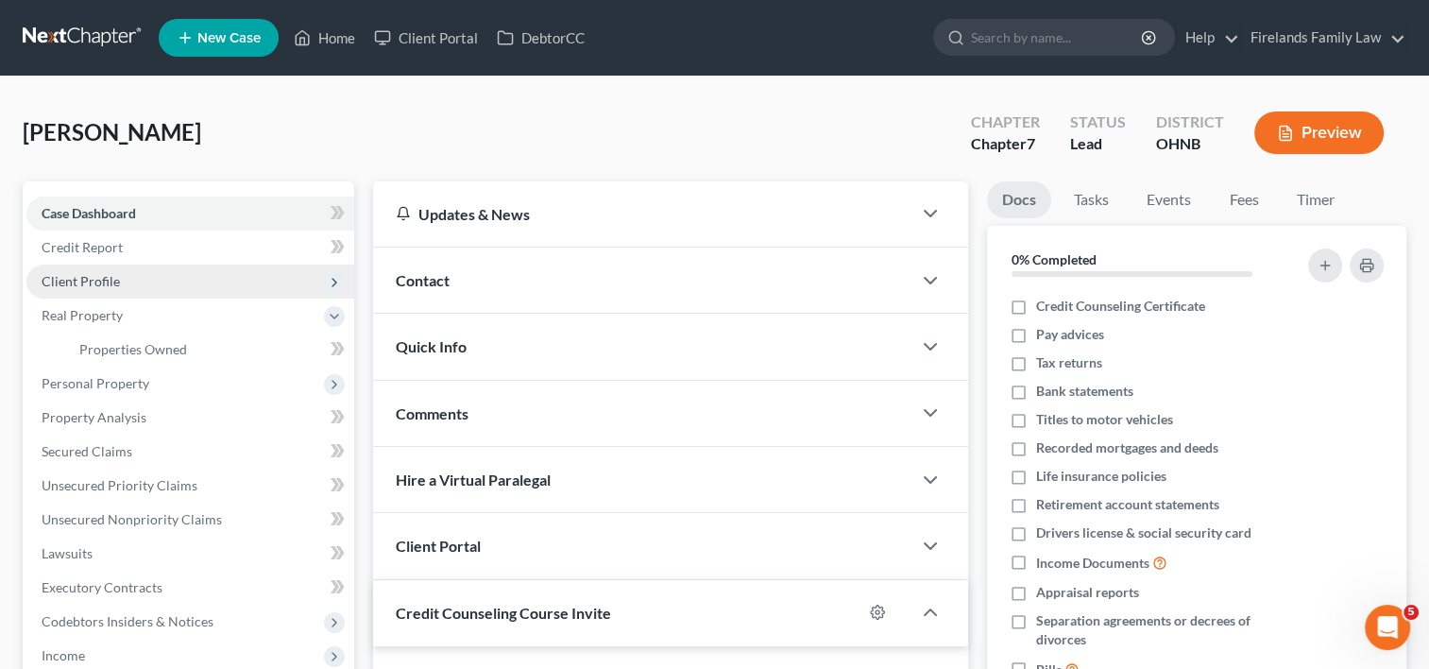
click at [256, 283] on span "Client Profile" at bounding box center [190, 282] width 328 height 34
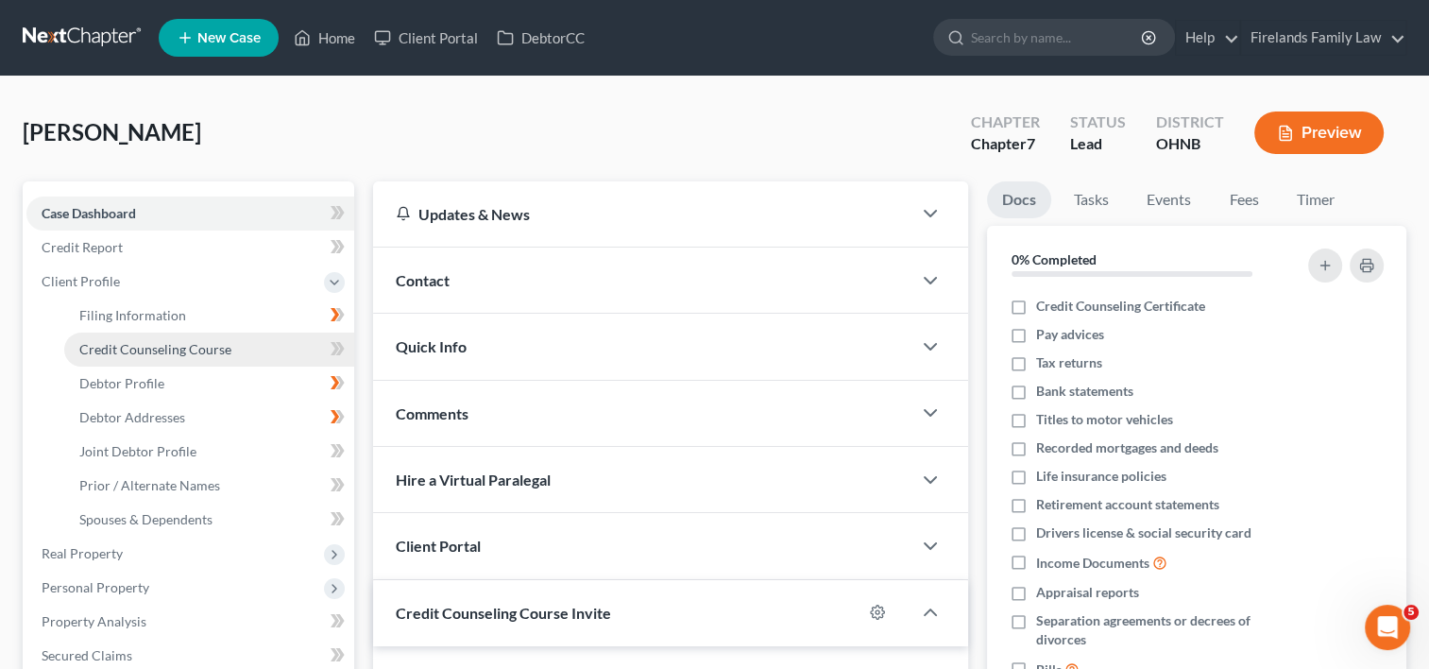
click at [262, 341] on link "Credit Counseling Course" at bounding box center [209, 350] width 290 height 34
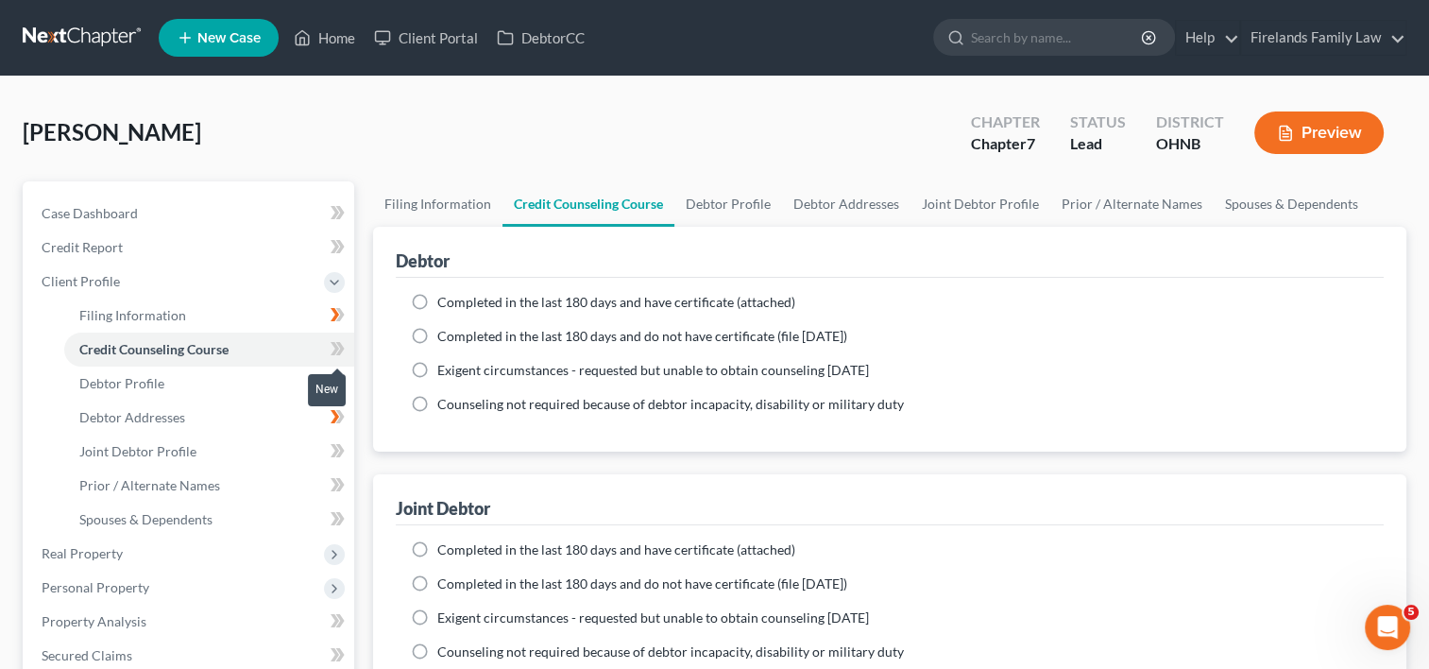
click at [333, 347] on icon at bounding box center [338, 349] width 14 height 24
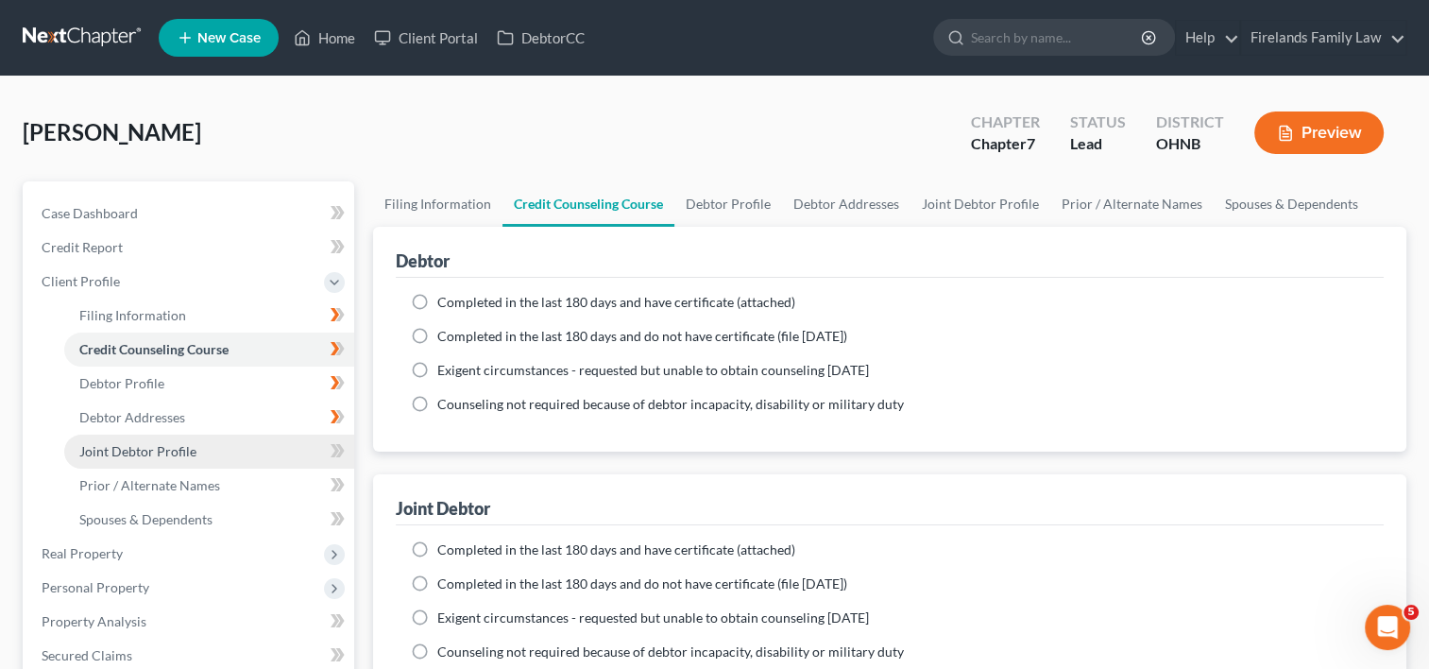
click at [230, 445] on link "Joint Debtor Profile" at bounding box center [209, 452] width 290 height 34
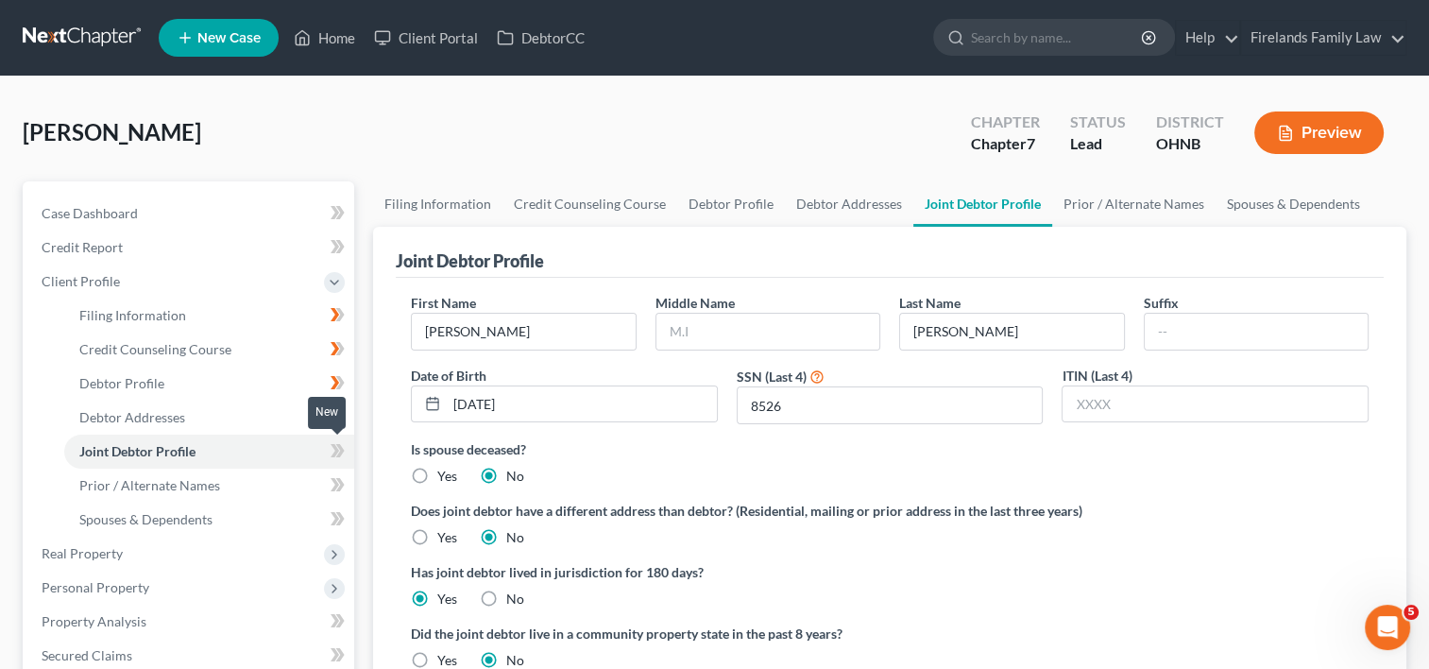
click at [333, 445] on icon at bounding box center [335, 450] width 9 height 13
click at [299, 487] on link "Prior / Alternate Names" at bounding box center [209, 486] width 290 height 34
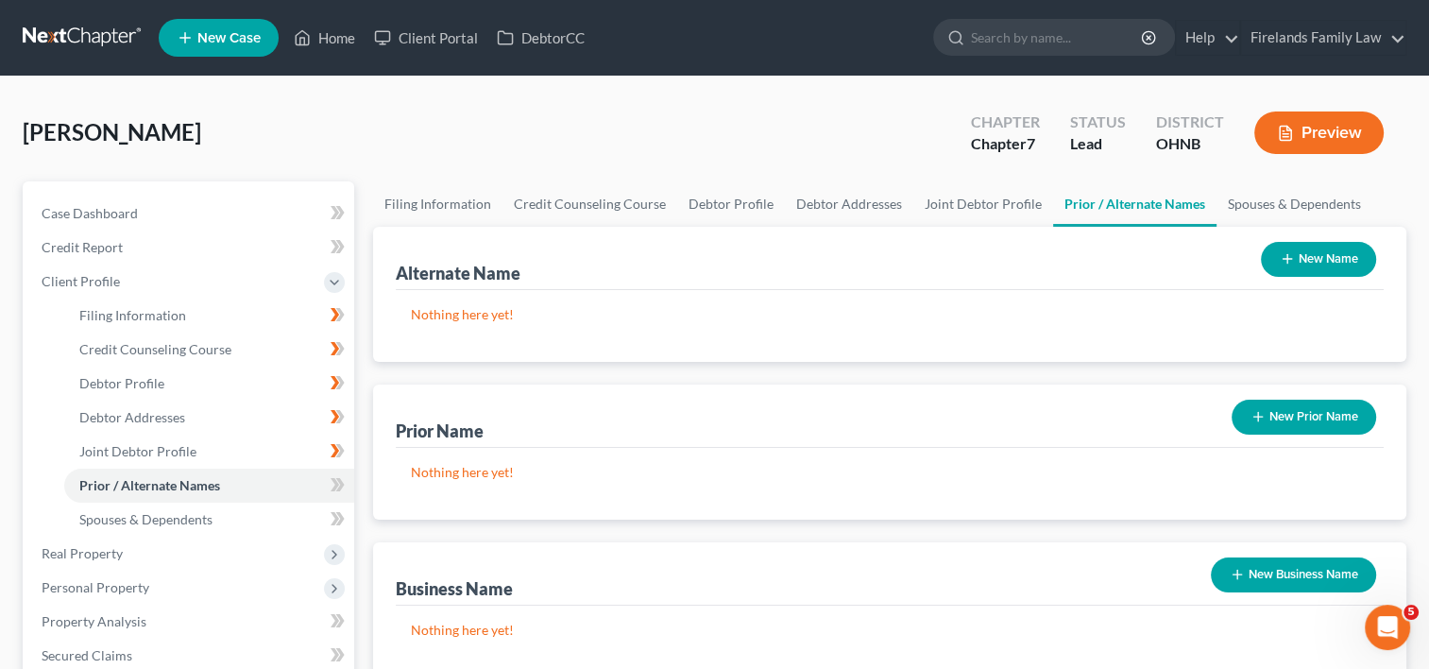
click at [1267, 418] on button "New Prior Name" at bounding box center [1304, 417] width 145 height 35
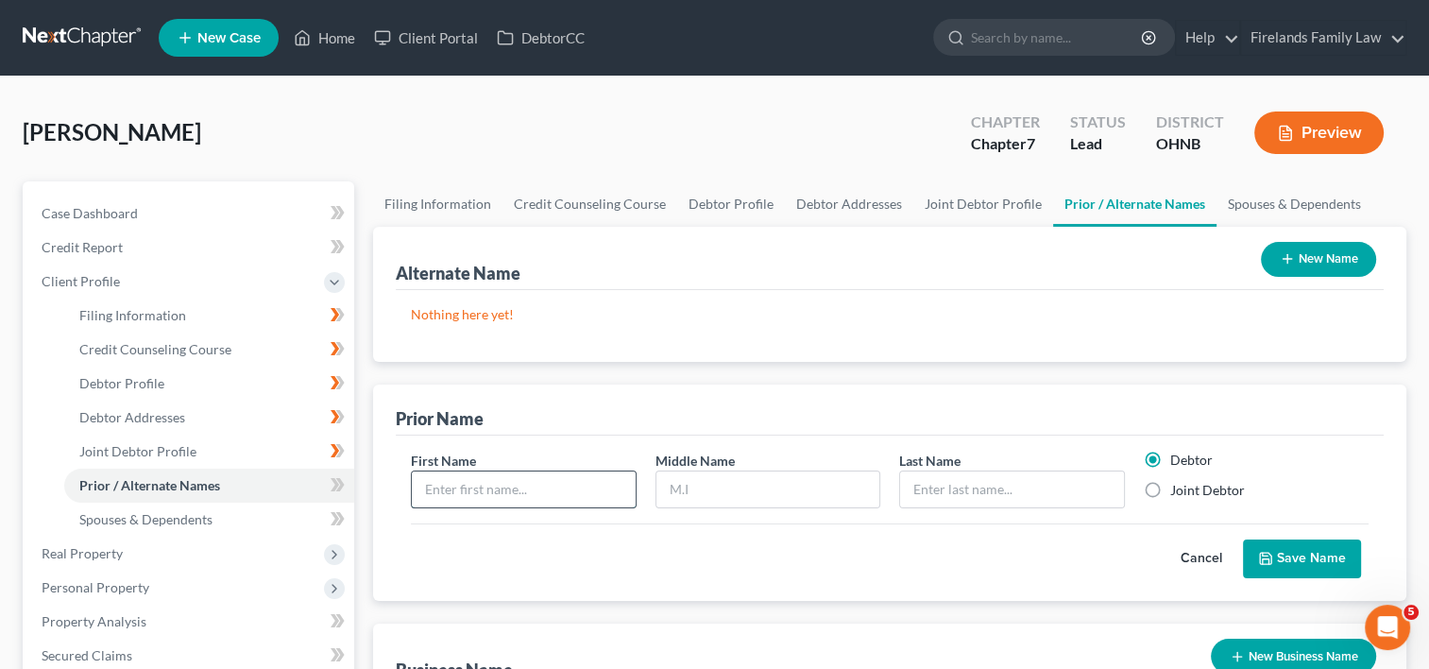
click at [510, 483] on input "text" at bounding box center [523, 489] width 223 height 36
type input "[PERSON_NAME]"
click at [1003, 486] on input "text" at bounding box center [1011, 489] width 223 height 36
type input "[PERSON_NAME]"
click at [1286, 551] on button "Save Name" at bounding box center [1302, 559] width 118 height 40
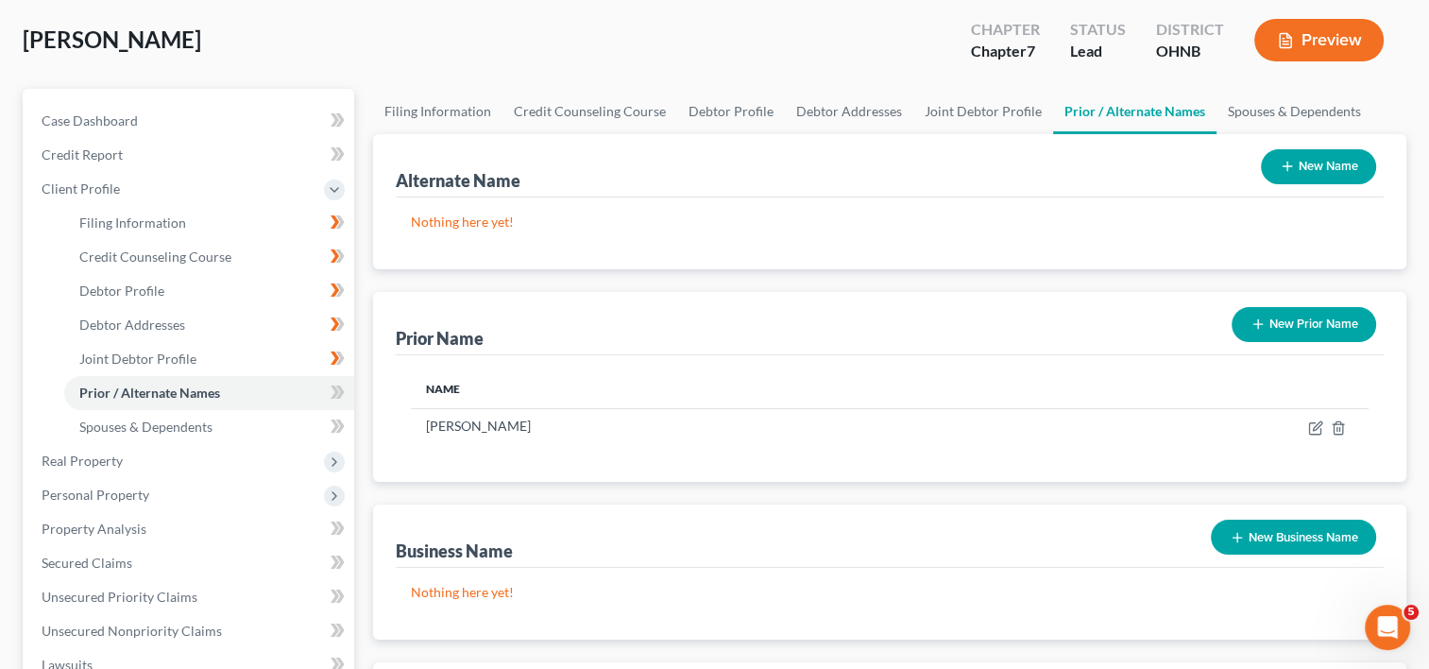
scroll to position [94, 0]
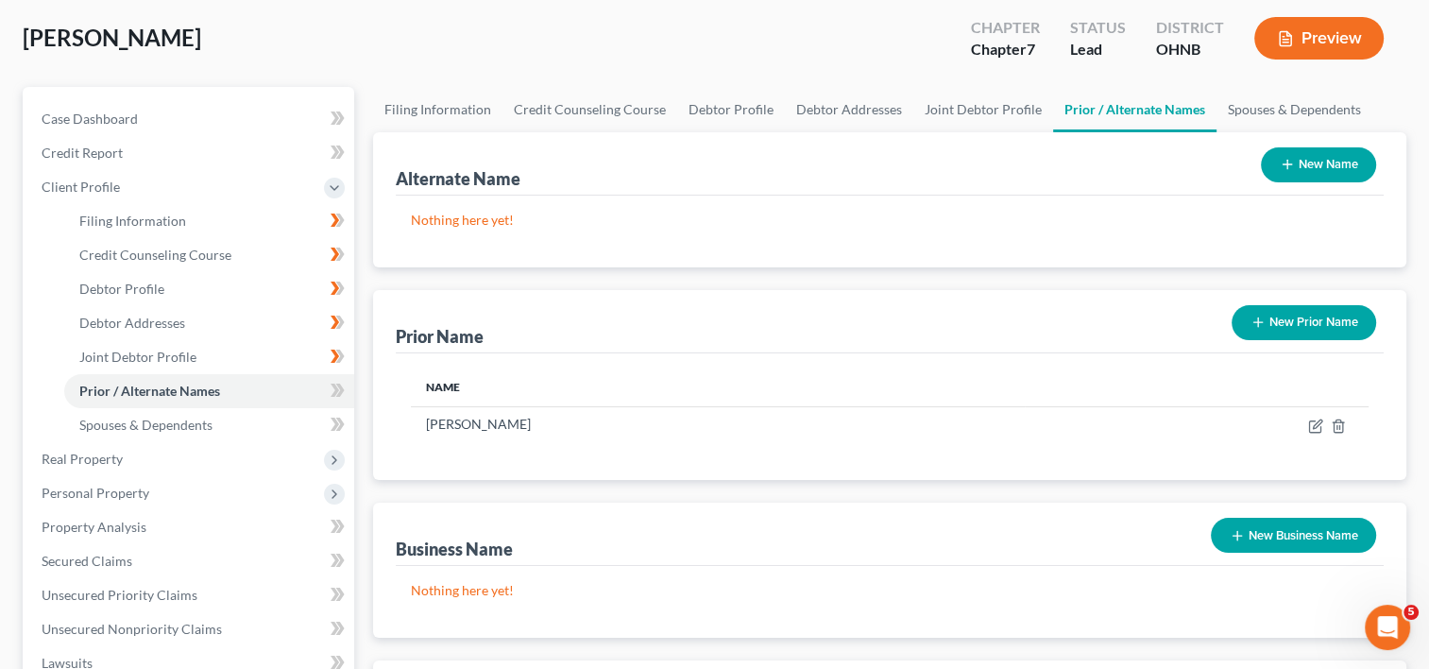
click at [1259, 532] on button "New Business Name" at bounding box center [1293, 535] width 165 height 35
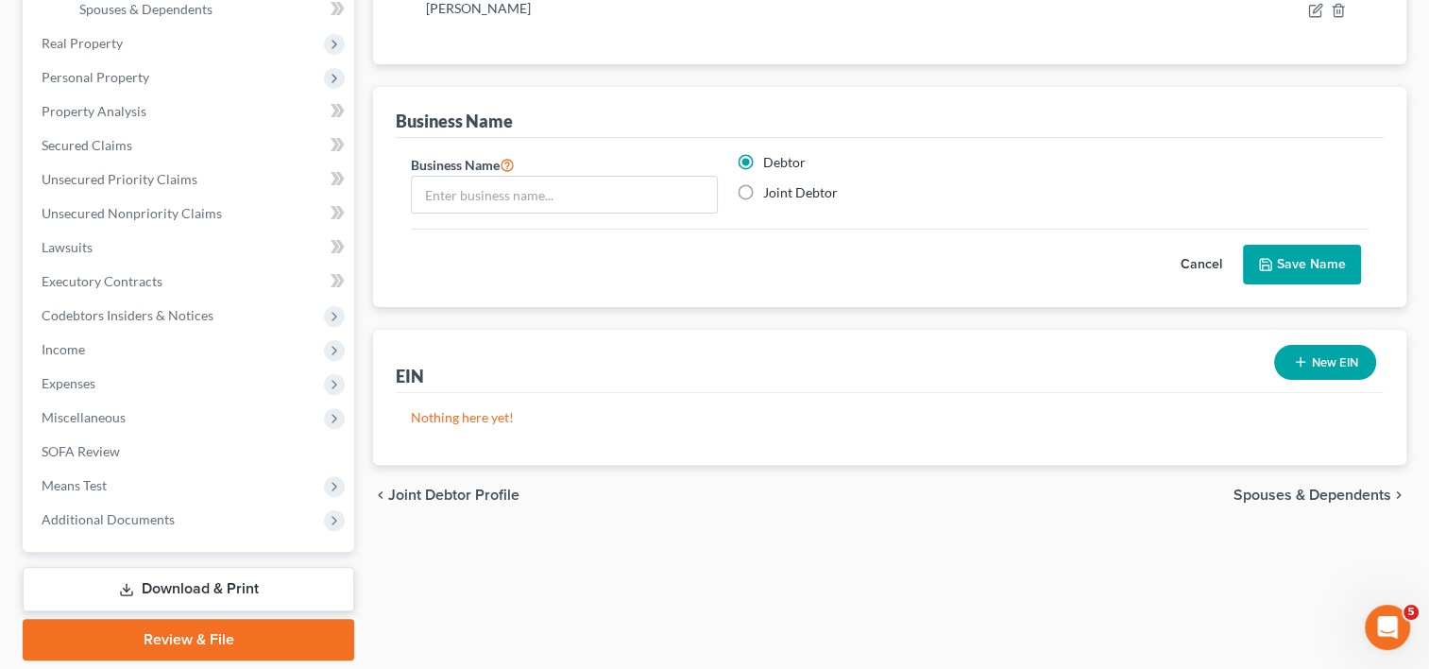
scroll to position [567, 0]
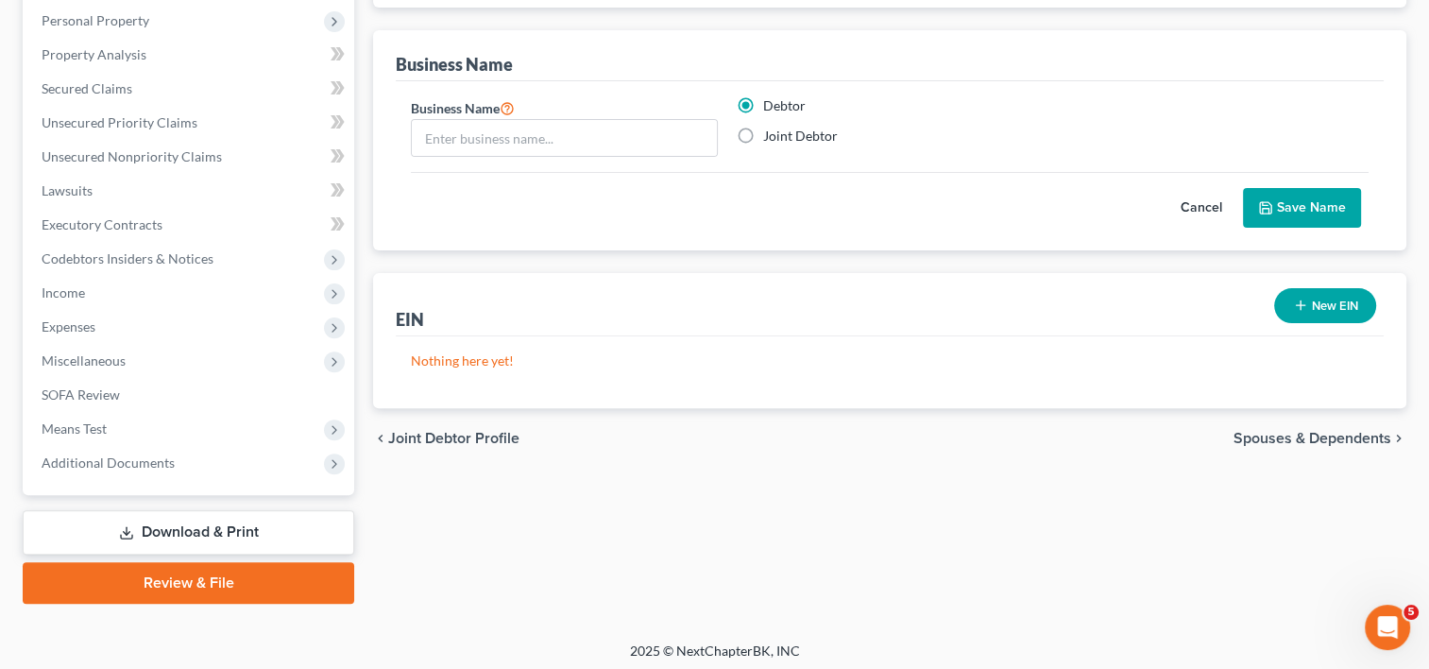
click at [1311, 434] on span "Spouses & Dependents" at bounding box center [1313, 438] width 158 height 15
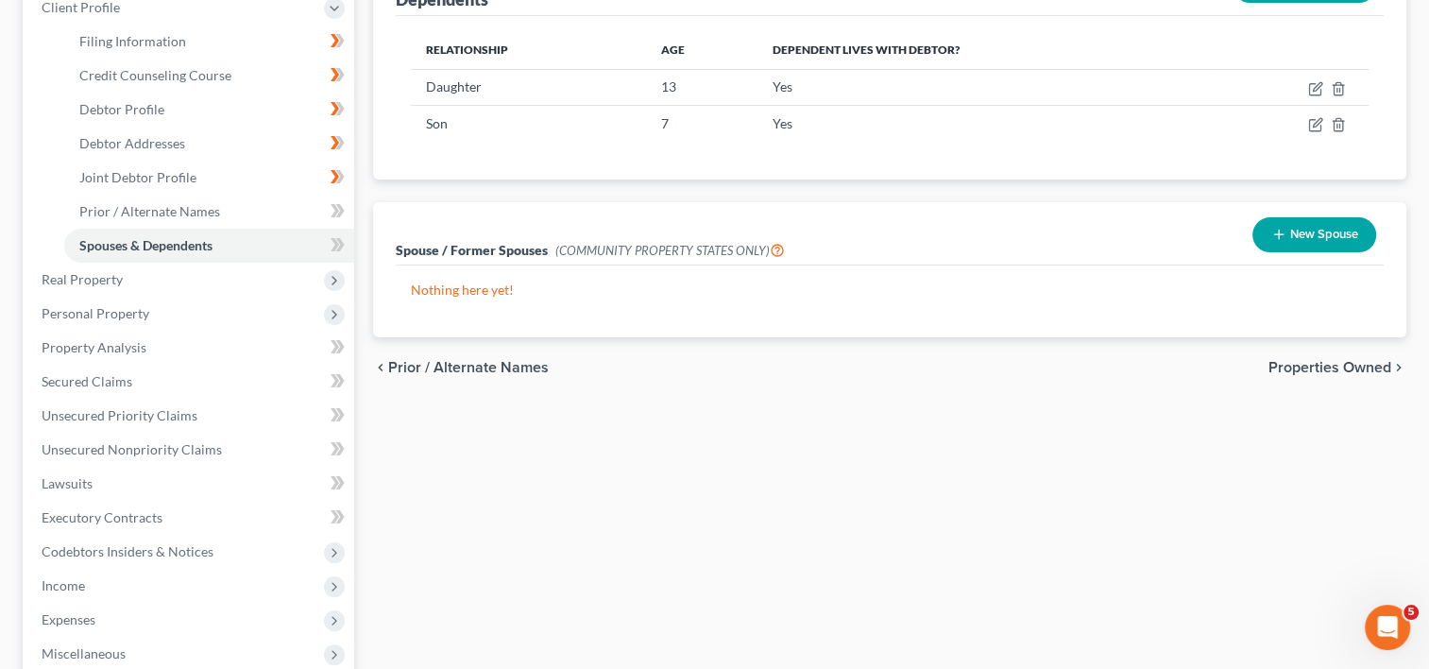
scroll to position [283, 0]
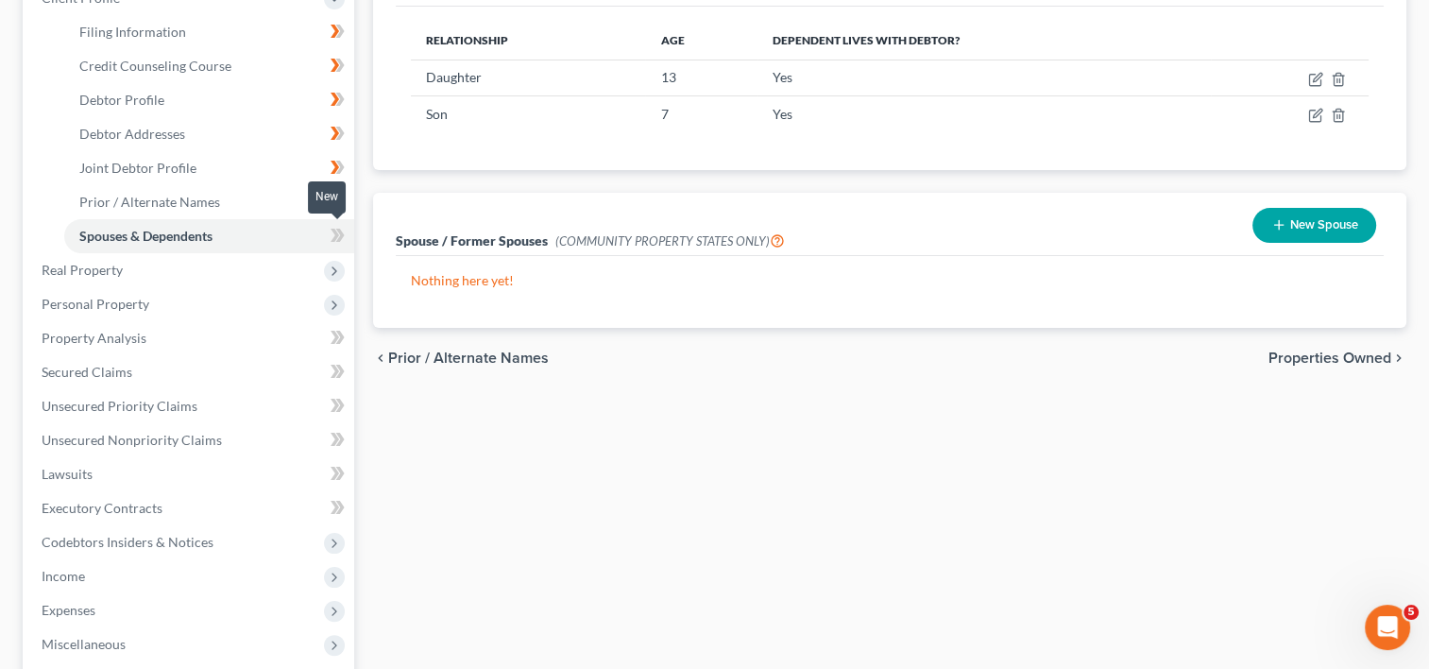
click at [335, 233] on icon at bounding box center [335, 235] width 9 height 13
click at [333, 200] on icon at bounding box center [338, 202] width 14 height 24
click at [237, 271] on span "Real Property" at bounding box center [190, 270] width 328 height 34
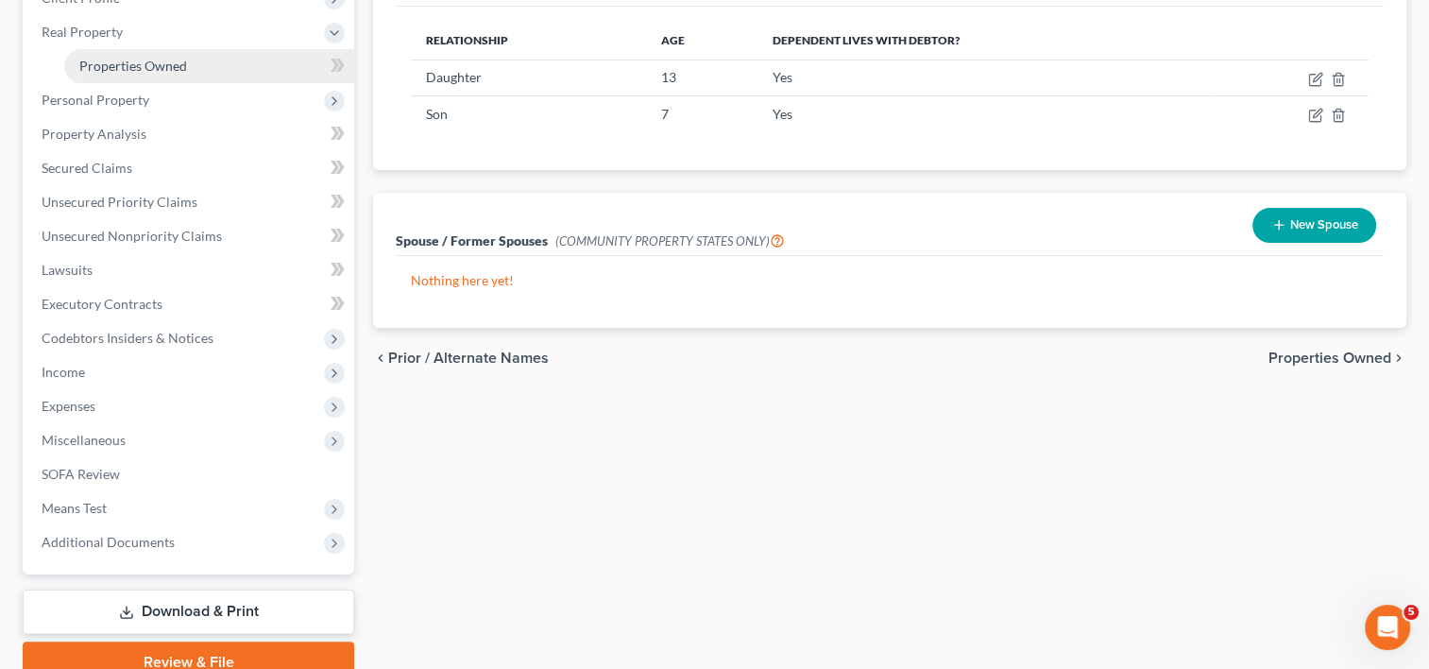
click at [200, 64] on link "Properties Owned" at bounding box center [209, 66] width 290 height 34
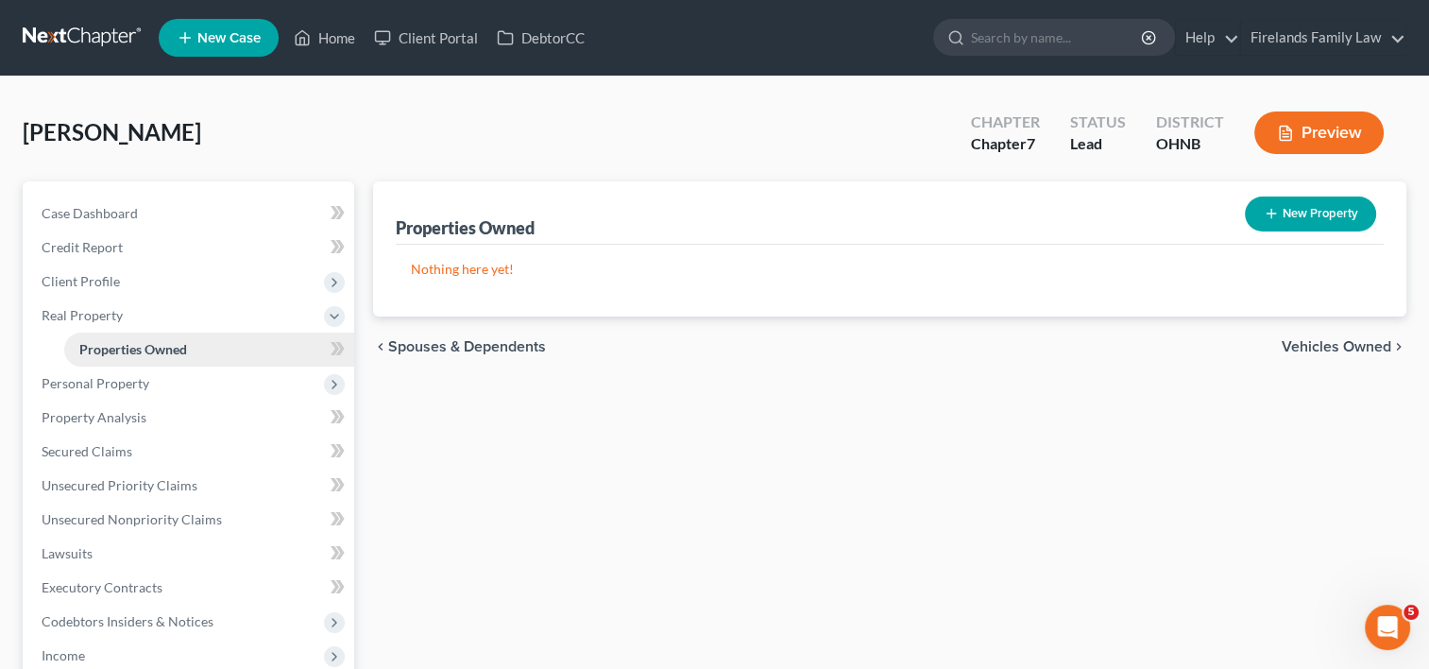
click at [280, 353] on link "Properties Owned" at bounding box center [209, 350] width 290 height 34
click at [338, 344] on icon at bounding box center [338, 349] width 14 height 24
click at [342, 344] on icon at bounding box center [340, 348] width 9 height 13
click at [258, 388] on span "Personal Property" at bounding box center [190, 384] width 328 height 34
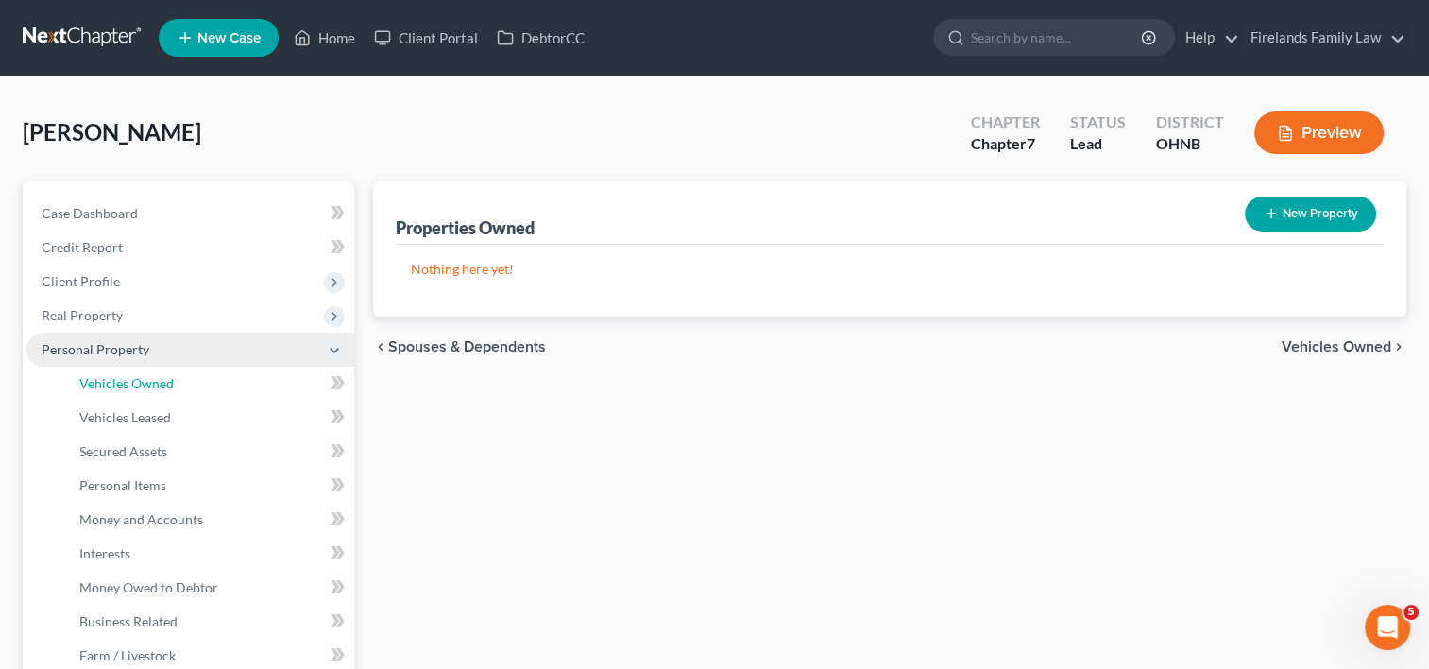
click at [258, 388] on link "Vehicles Owned" at bounding box center [209, 384] width 290 height 34
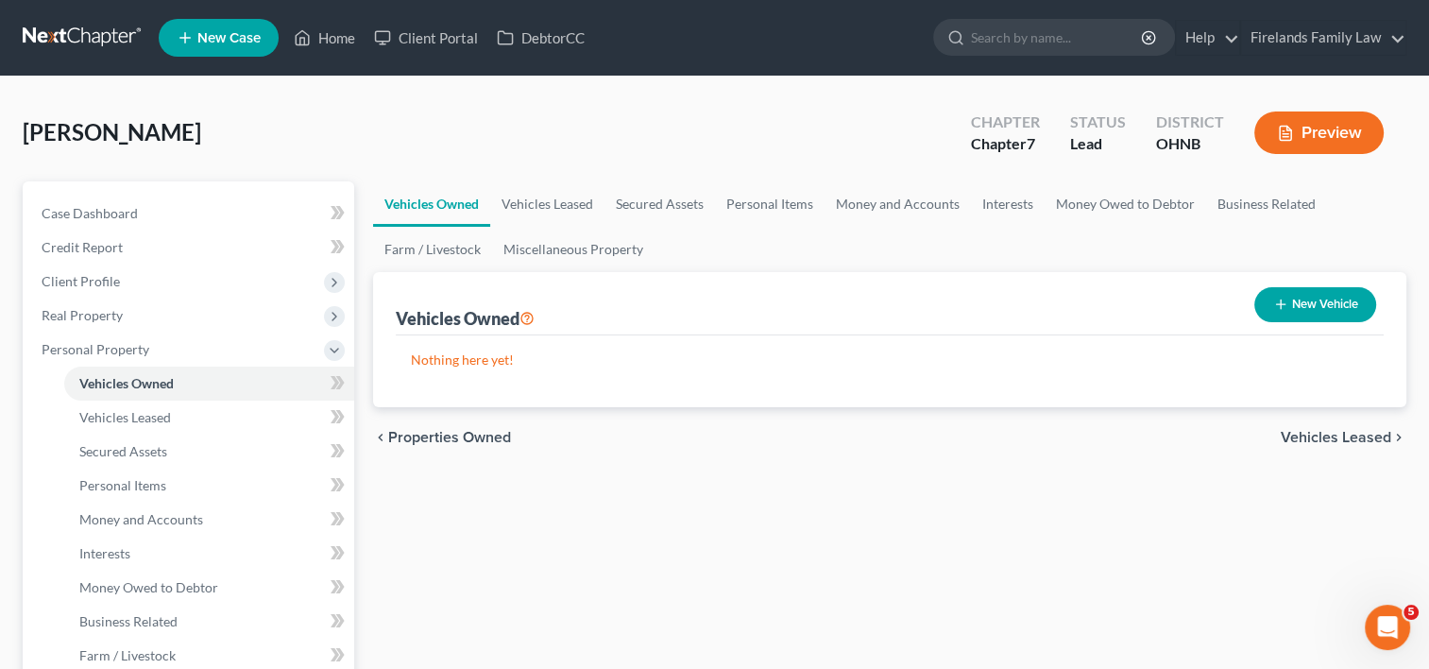
click at [1282, 304] on line "button" at bounding box center [1280, 304] width 9 height 0
select select "0"
select select "2"
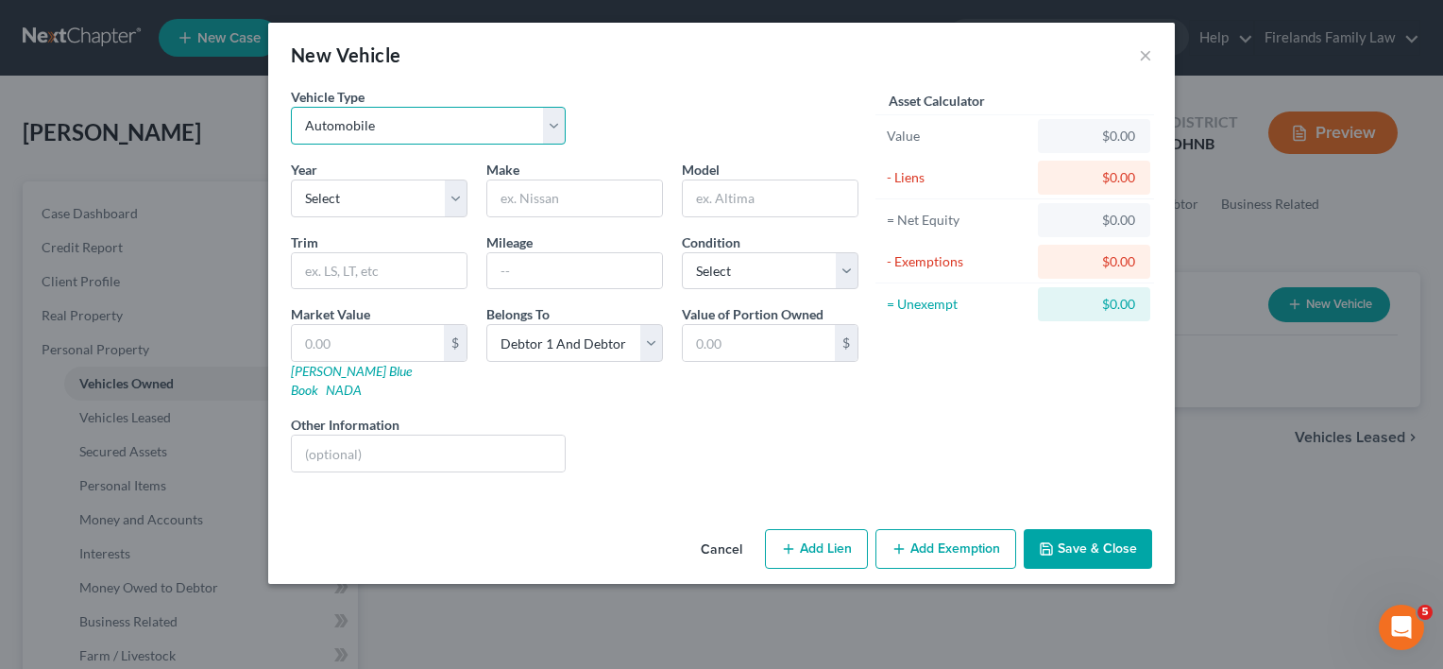
click at [551, 131] on select "Select Automobile Truck Trailer Watercraft Aircraft Motor Home Atv Other Vehicle" at bounding box center [428, 126] width 275 height 38
click at [291, 107] on select "Select Automobile Truck Trailer Watercraft Aircraft Motor Home Atv Other Vehicle" at bounding box center [428, 126] width 275 height 38
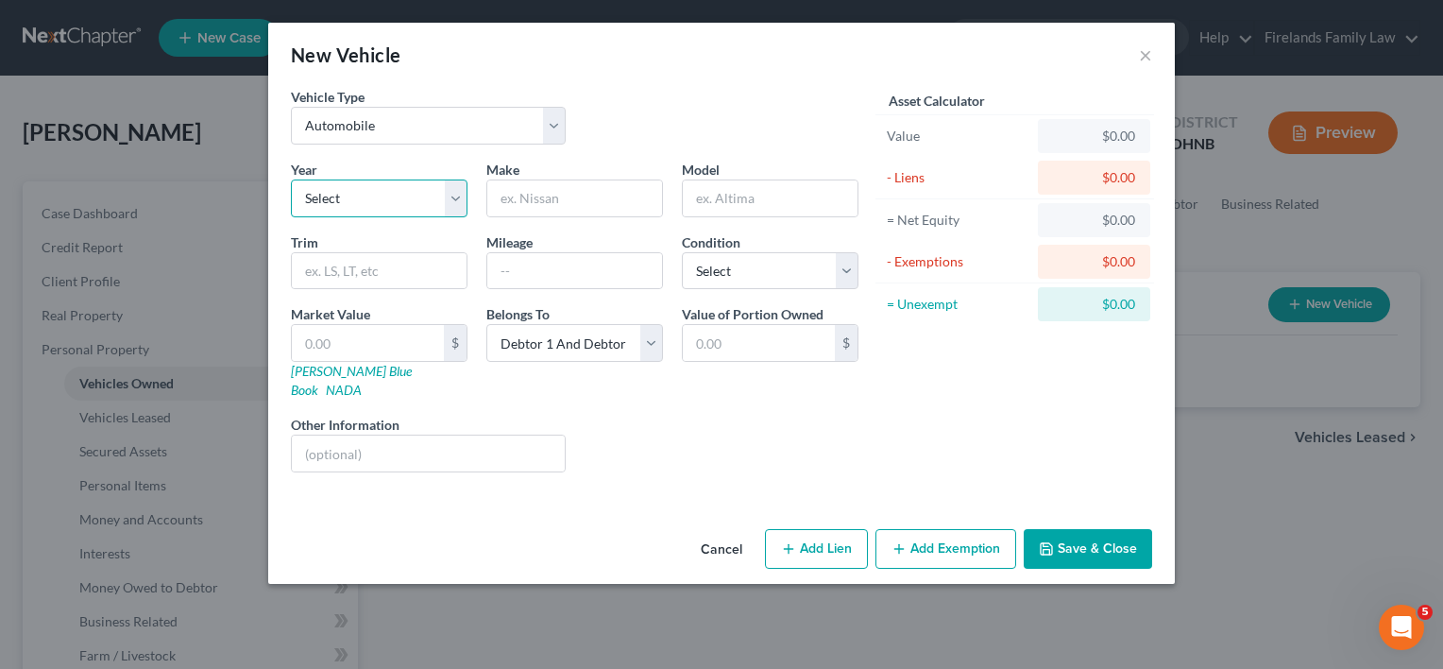
click at [453, 196] on select "Select 2026 2025 2024 2023 2022 2021 2020 2019 2018 2017 2016 2015 2014 2013 20…" at bounding box center [379, 198] width 177 height 38
select select "15"
click at [291, 179] on select "Select 2026 2025 2024 2023 2022 2021 2020 2019 2018 2017 2016 2015 2014 2013 20…" at bounding box center [379, 198] width 177 height 38
click at [586, 199] on input "text" at bounding box center [574, 198] width 175 height 36
type input "Cadillac"
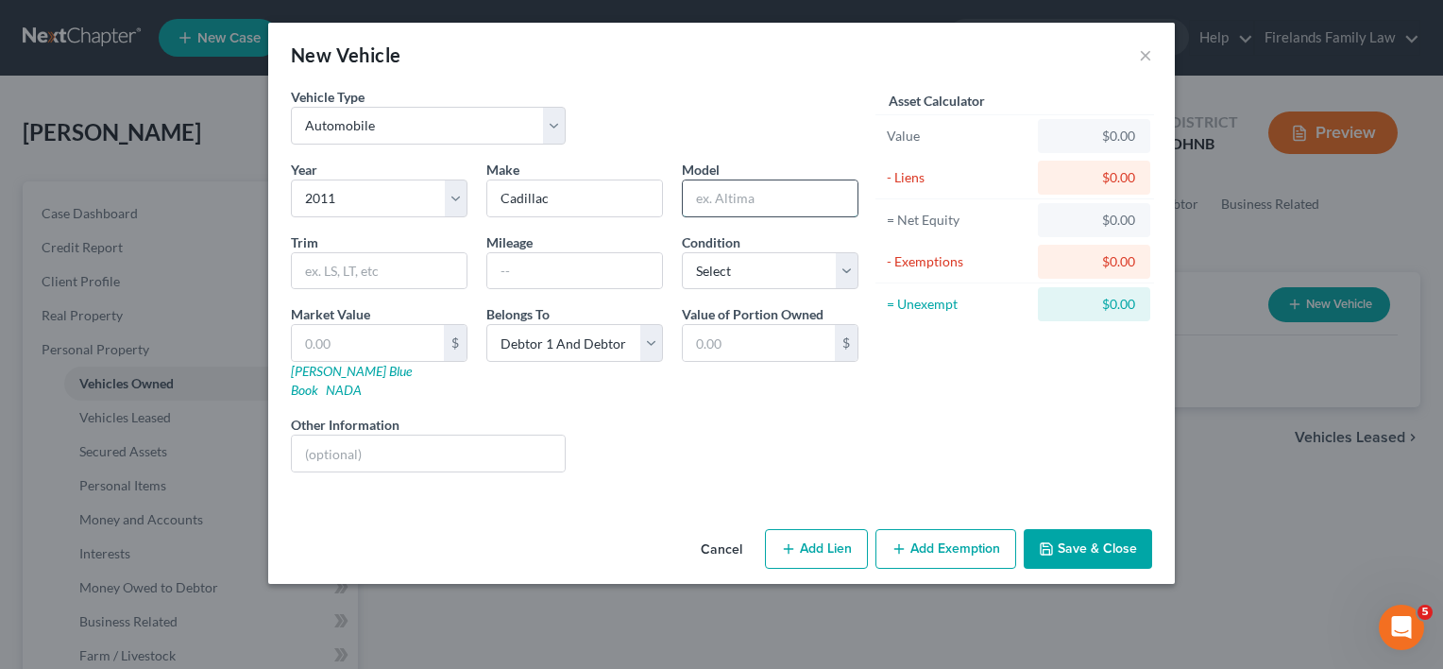
click at [721, 198] on input "text" at bounding box center [770, 198] width 175 height 36
type input "SRX"
click at [510, 281] on input "text" at bounding box center [574, 271] width 175 height 36
type input "141,362"
click at [840, 271] on select "Select Excellent Very Good Good Fair Poor" at bounding box center [770, 271] width 177 height 38
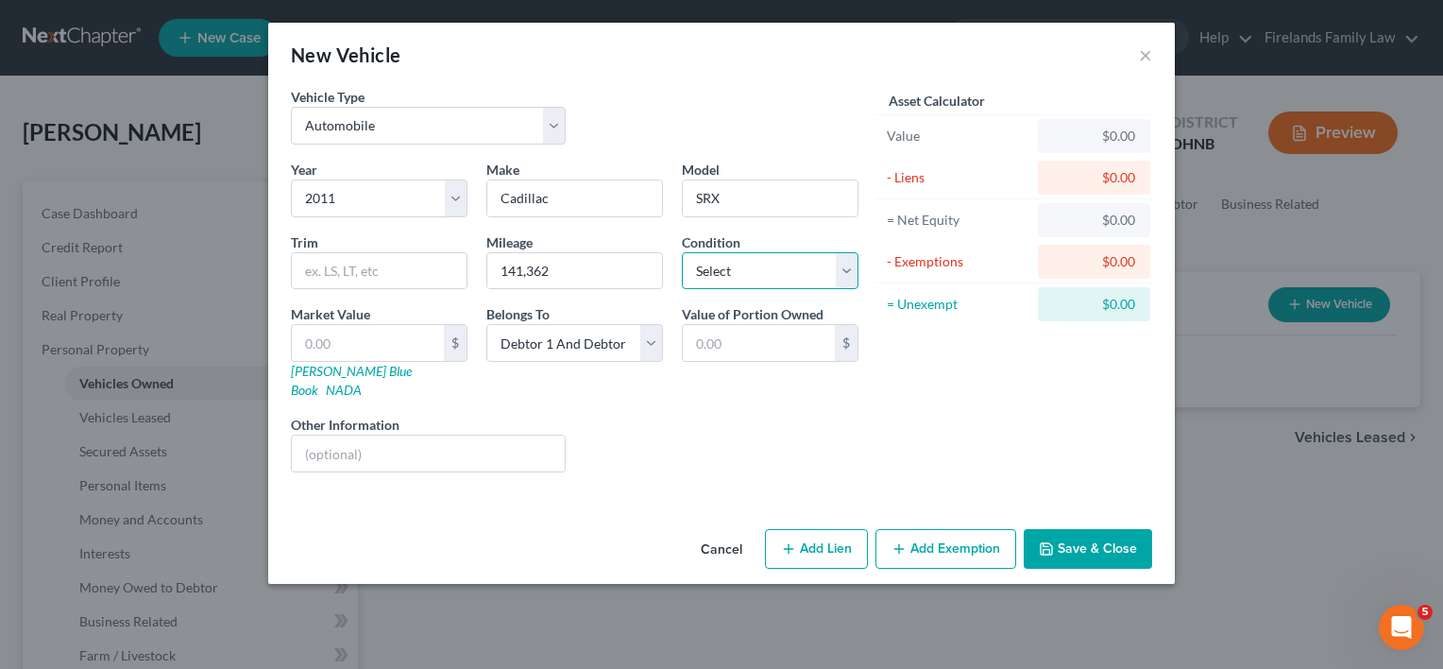
select select "4"
click at [682, 252] on select "Select Excellent Very Good Good Fair Poor" at bounding box center [770, 271] width 177 height 38
click at [652, 336] on select "Select Debtor 1 Only Debtor 2 Only Debtor 1 And Debtor 2 Only At Least One Of T…" at bounding box center [574, 343] width 177 height 38
select select "0"
click at [486, 324] on select "Select Debtor 1 Only Debtor 2 Only Debtor 1 And Debtor 2 Only At Least One Of T…" at bounding box center [574, 343] width 177 height 38
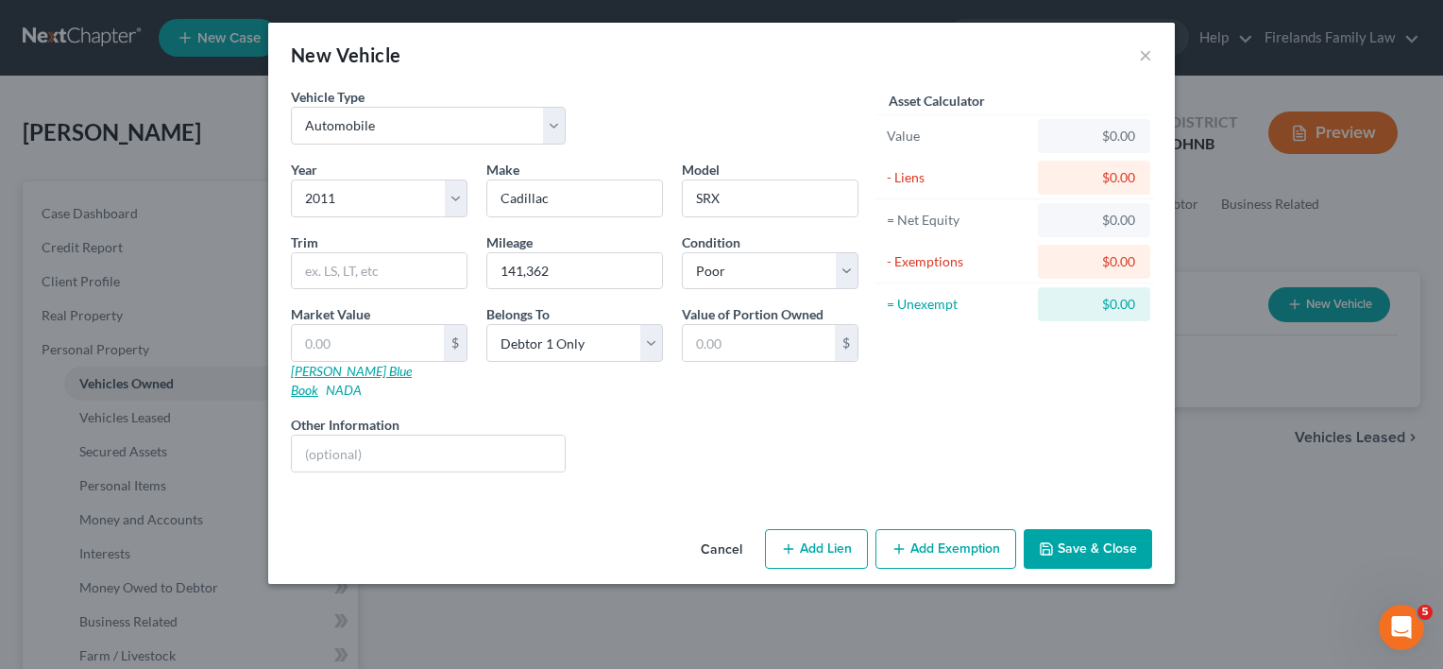
click at [314, 370] on link "[PERSON_NAME] Blue Book" at bounding box center [351, 380] width 121 height 35
click at [804, 343] on input "text" at bounding box center [759, 343] width 152 height 36
type input "3,656"
click at [1095, 140] on div "$0.00" at bounding box center [1094, 136] width 82 height 19
click at [999, 421] on div "Asset Calculator Value $0.00 - Liens $0.00 = Net Equity $0.00 - Exemptions $0.0…" at bounding box center [1015, 287] width 294 height 401
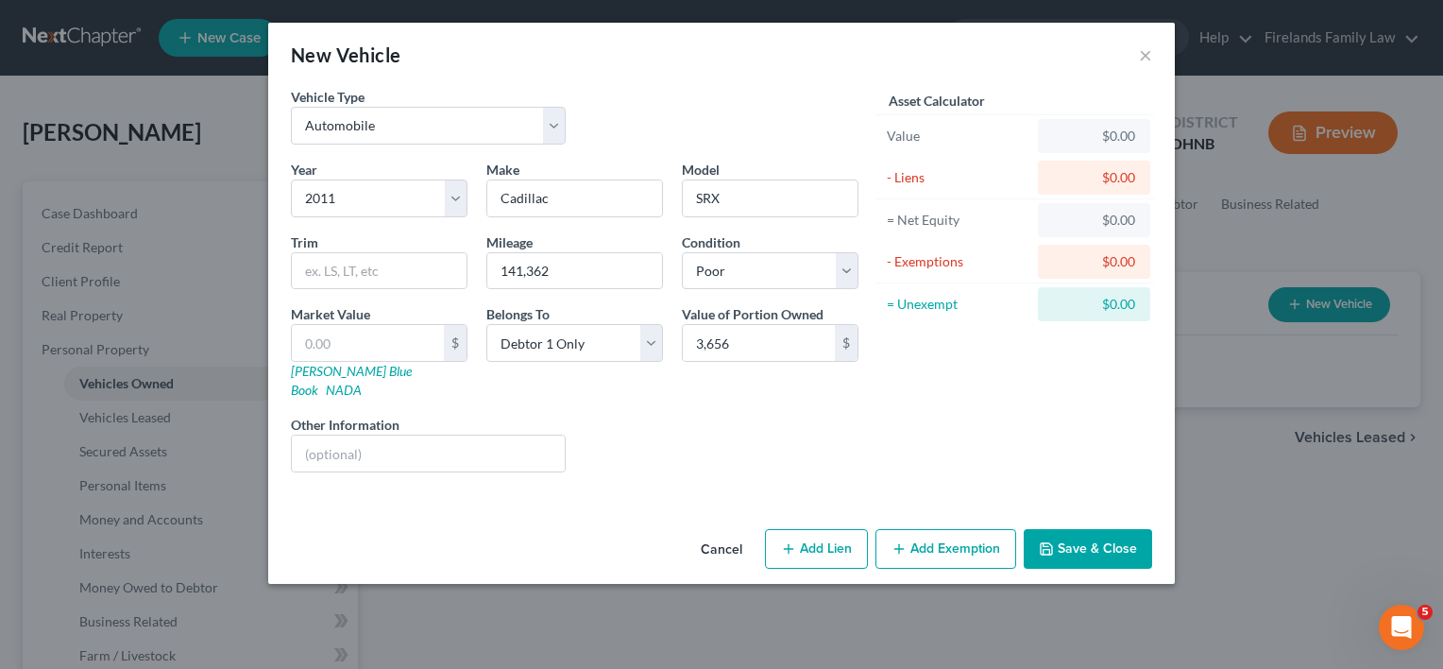
click at [1081, 137] on div "$0.00" at bounding box center [1094, 136] width 82 height 19
click at [1077, 533] on button "Save & Close" at bounding box center [1088, 549] width 128 height 40
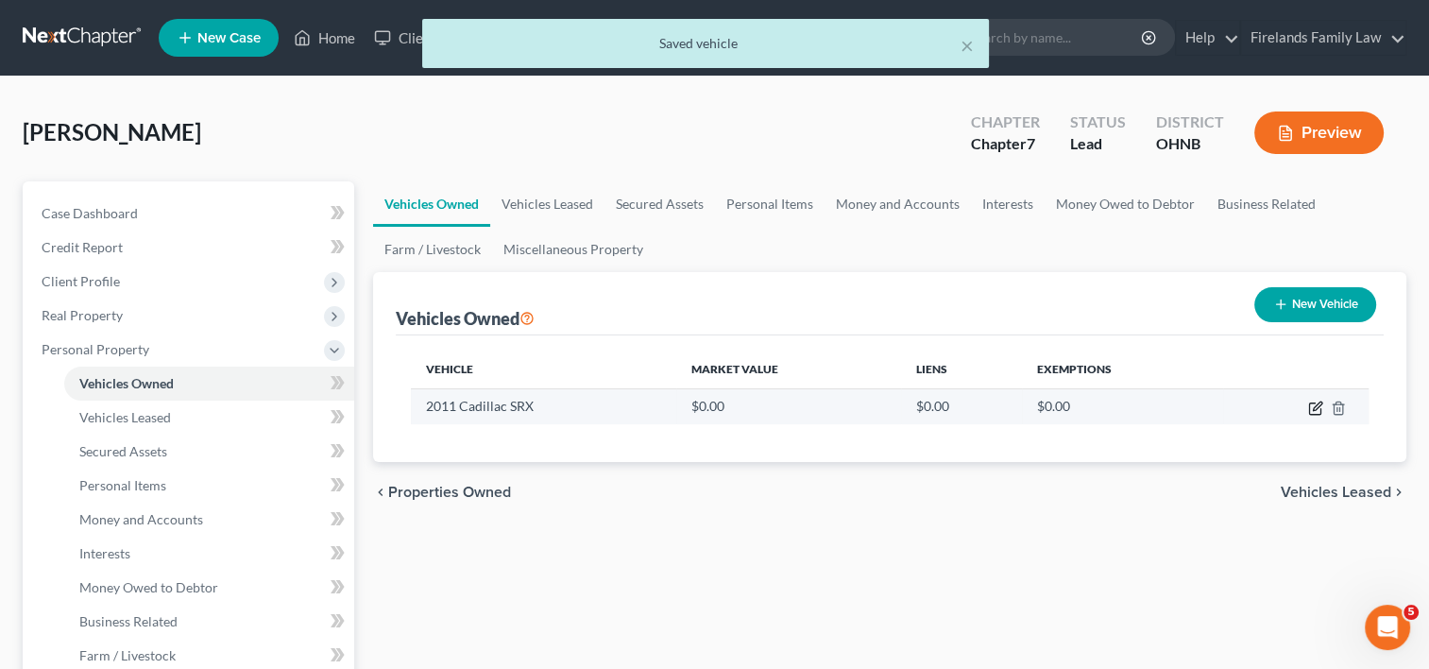
click at [1317, 405] on icon "button" at bounding box center [1315, 408] width 15 height 15
select select "0"
select select "15"
select select "4"
select select "0"
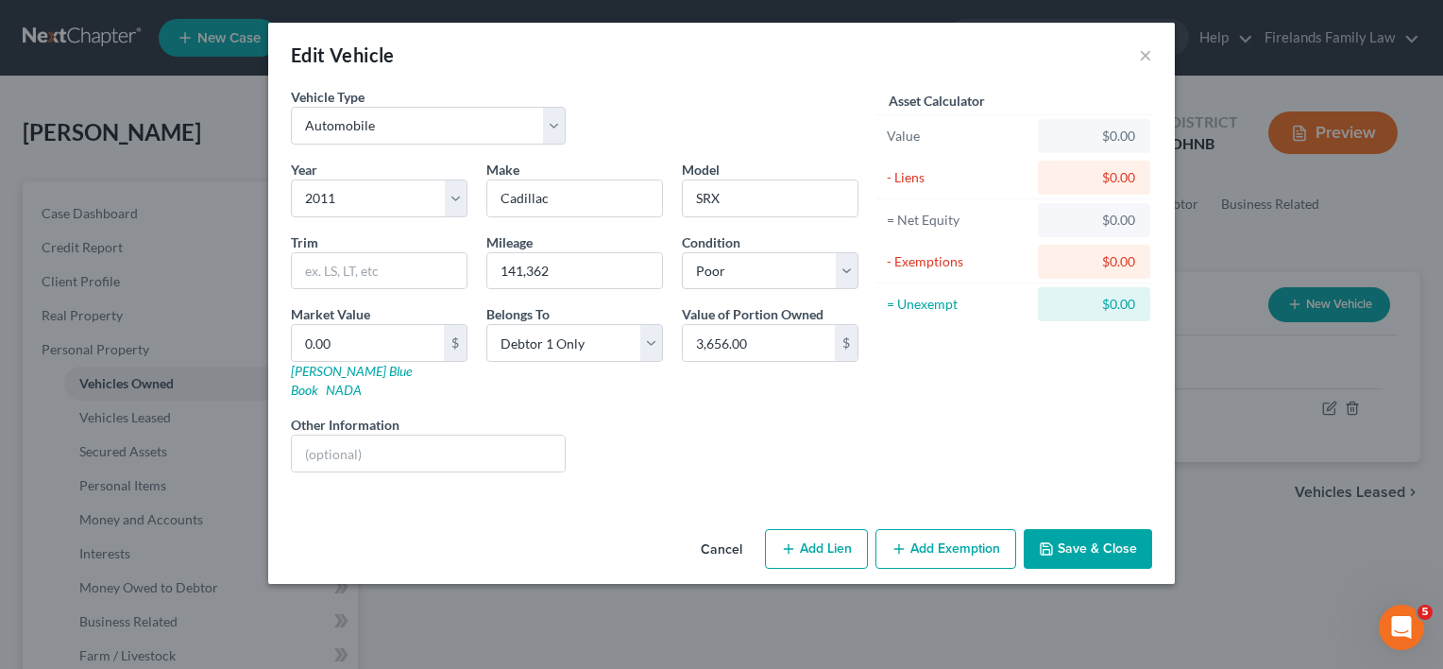
click at [923, 529] on button "Add Exemption" at bounding box center [946, 549] width 141 height 40
select select "2"
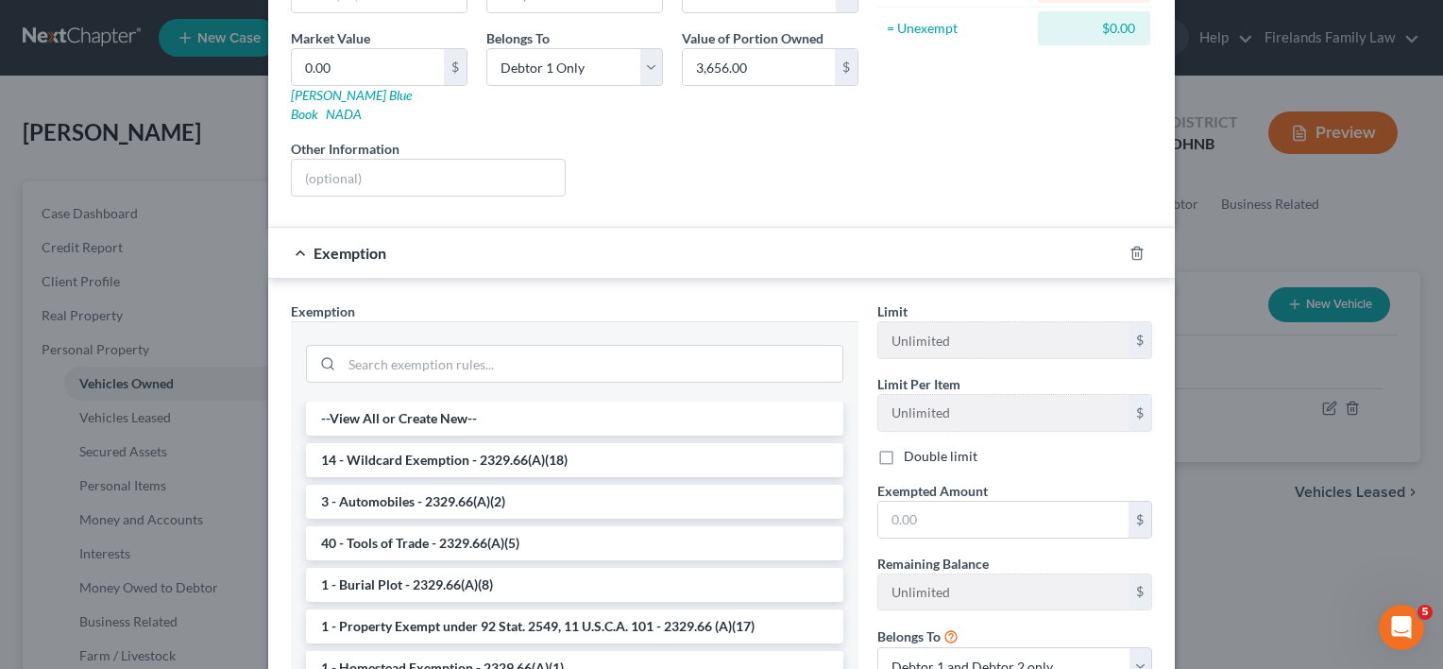
scroll to position [283, 0]
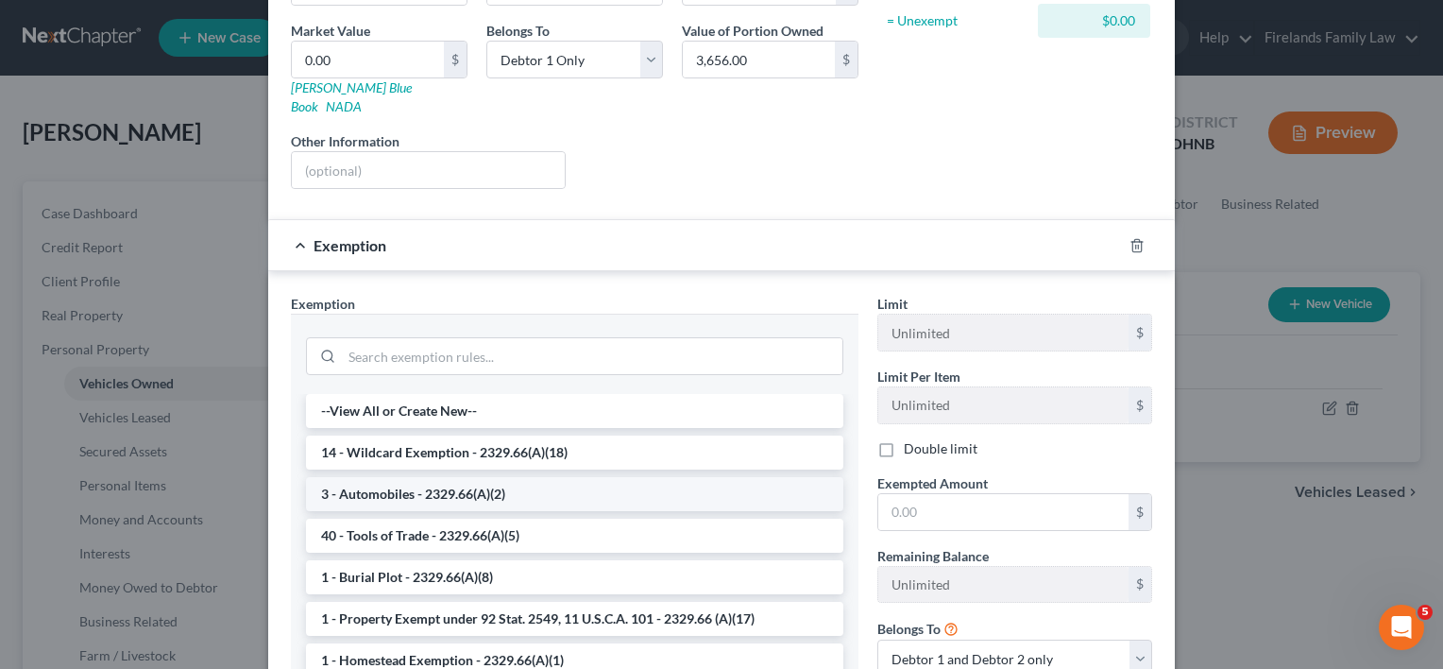
click at [617, 477] on li "3 - Automobiles - 2329.66(A)(2)" at bounding box center [575, 494] width 538 height 34
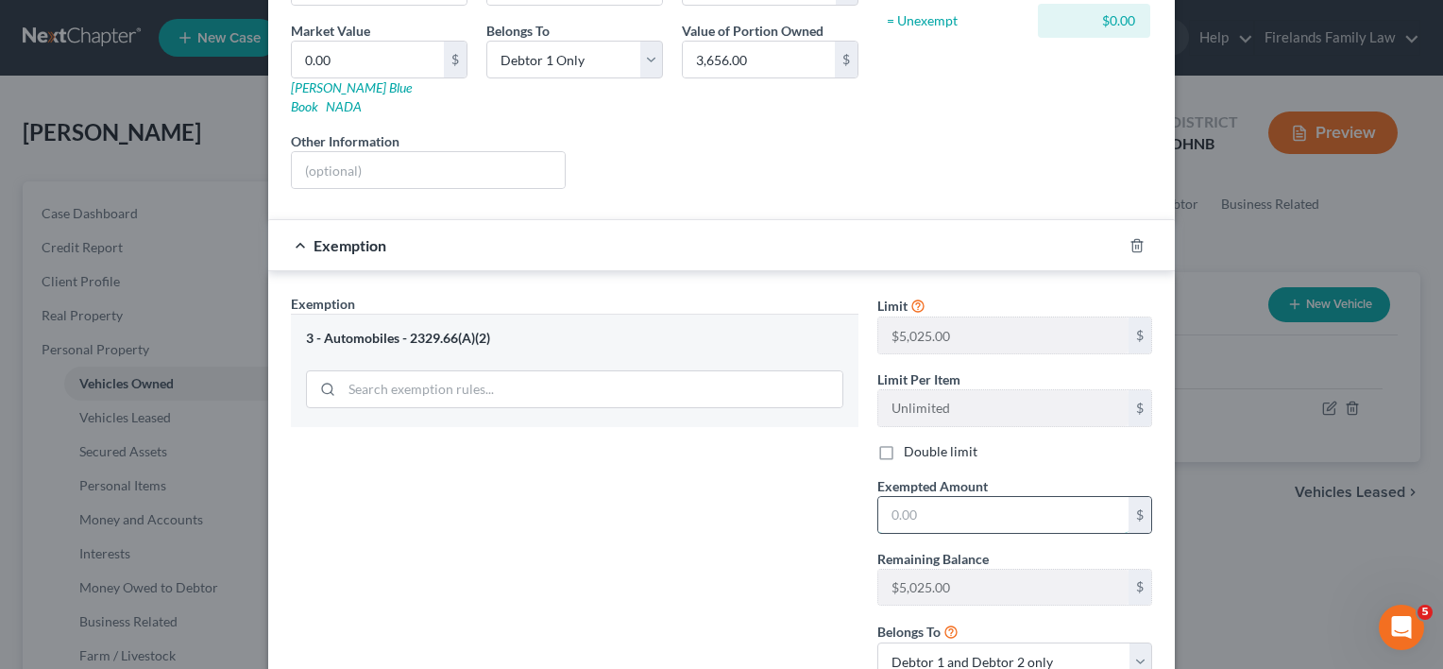
click at [926, 497] on input "text" at bounding box center [1004, 515] width 250 height 36
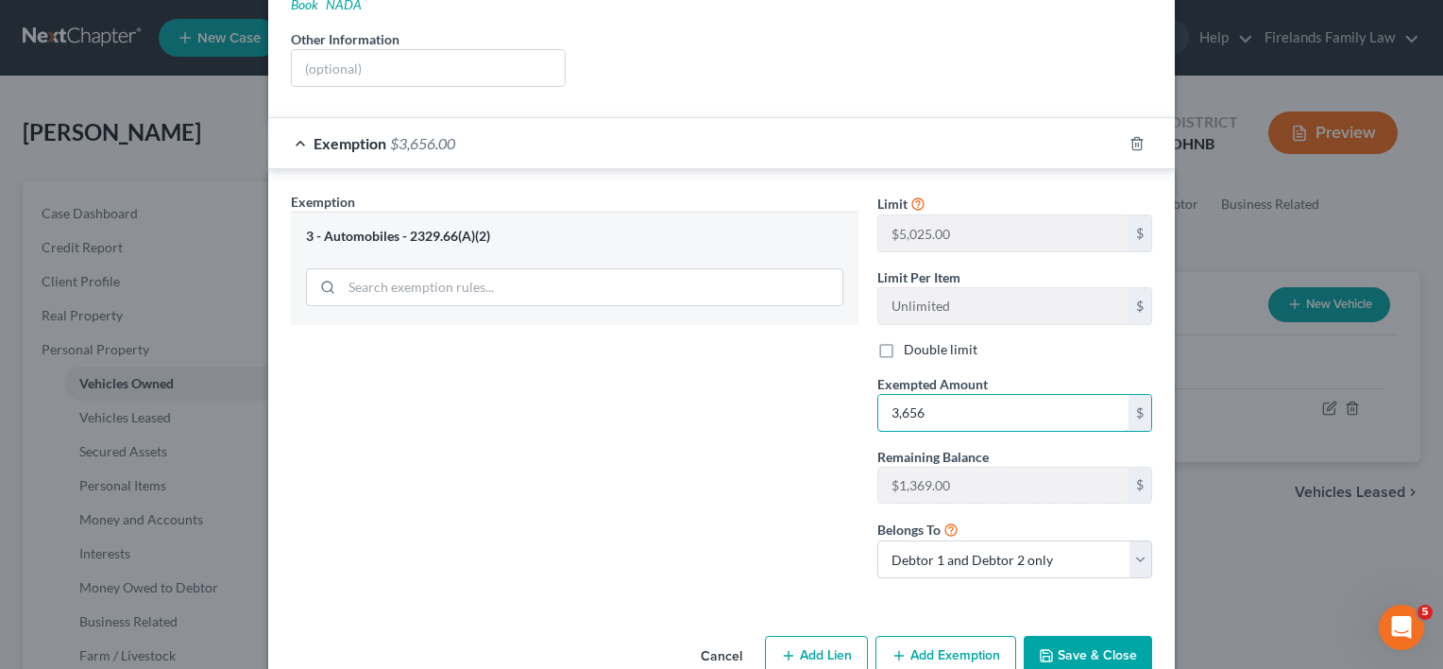
scroll to position [407, 0]
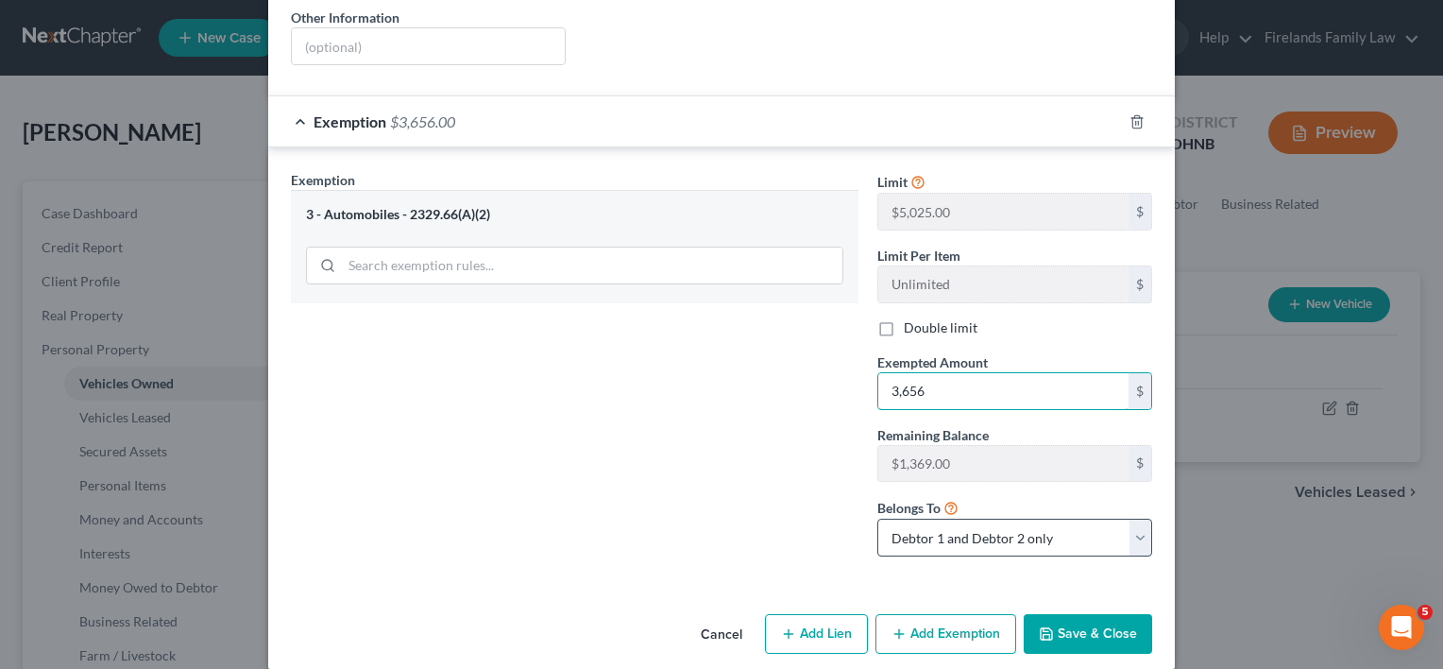
type input "3,656"
click at [1134, 521] on select "Debtor 1 only Debtor 2 only Debtor 1 and Debtor 2 only" at bounding box center [1015, 538] width 275 height 38
select select "0"
click at [878, 519] on select "Debtor 1 only Debtor 2 only Debtor 1 and Debtor 2 only" at bounding box center [1015, 538] width 275 height 38
click at [1083, 619] on button "Save & Close" at bounding box center [1088, 634] width 128 height 40
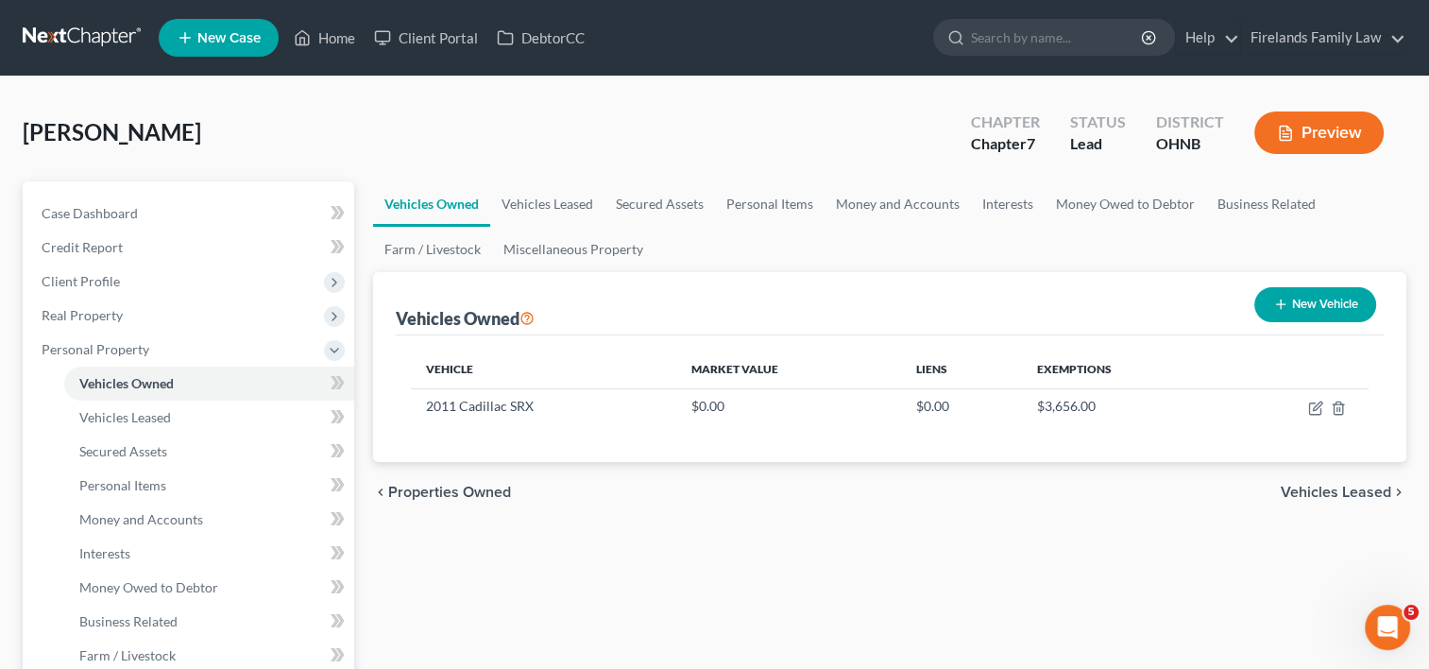
click at [1301, 297] on button "New Vehicle" at bounding box center [1316, 304] width 122 height 35
select select "0"
select select "2"
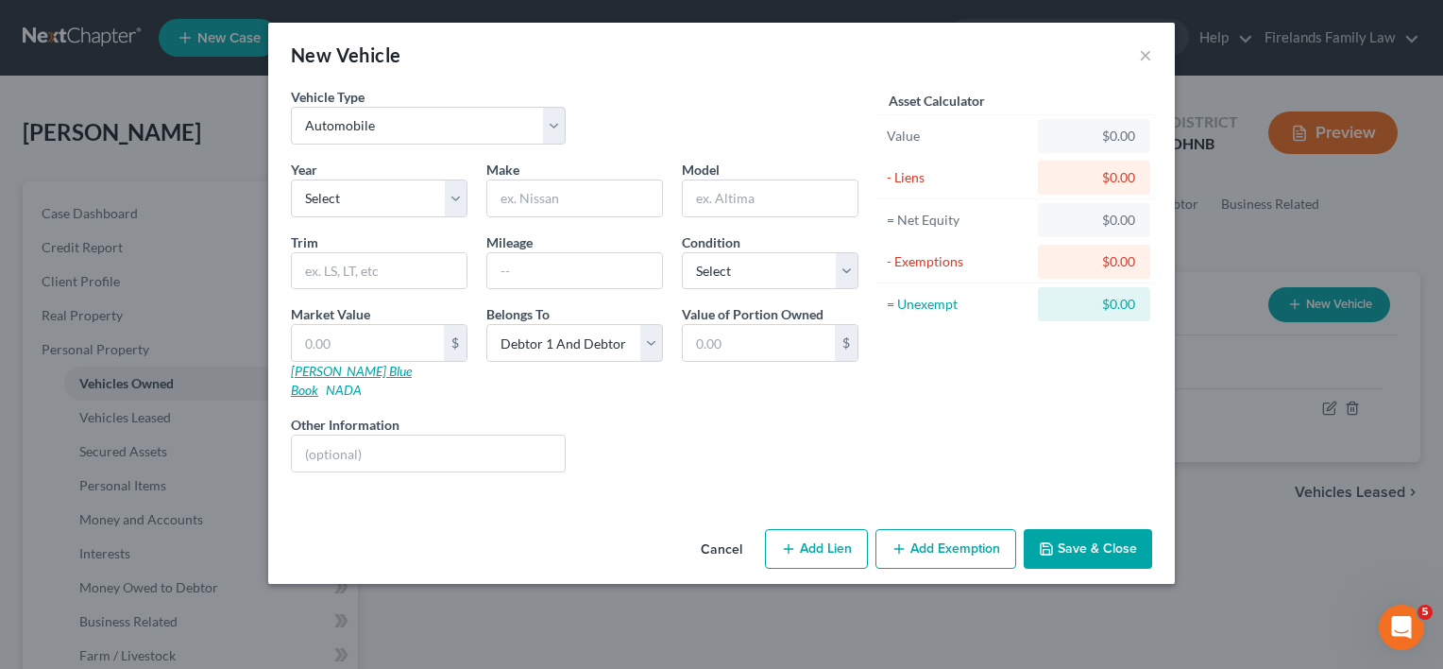
click at [367, 371] on link "[PERSON_NAME] Blue Book" at bounding box center [351, 380] width 121 height 35
